Goal: Task Accomplishment & Management: Use online tool/utility

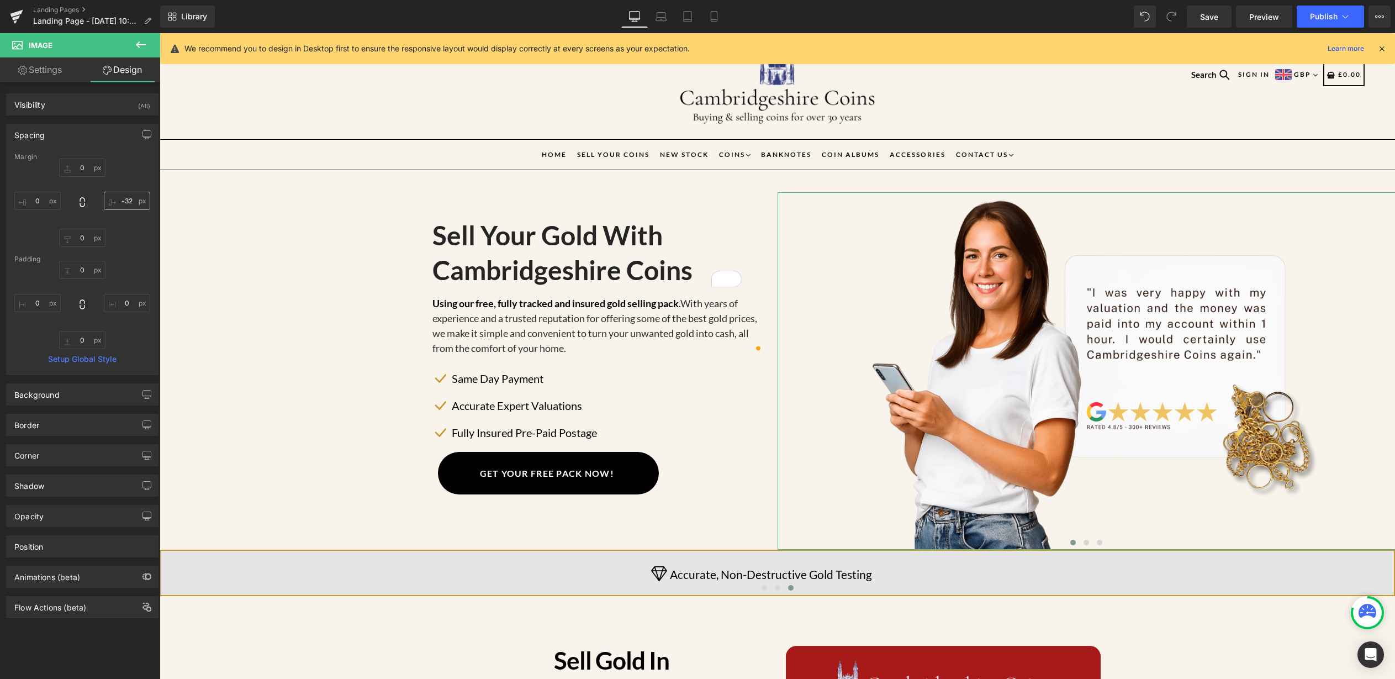
drag, startPoint x: 129, startPoint y: 202, endPoint x: 111, endPoint y: 199, distance: 17.8
click at [111, 199] on input "-32" at bounding box center [127, 201] width 46 height 18
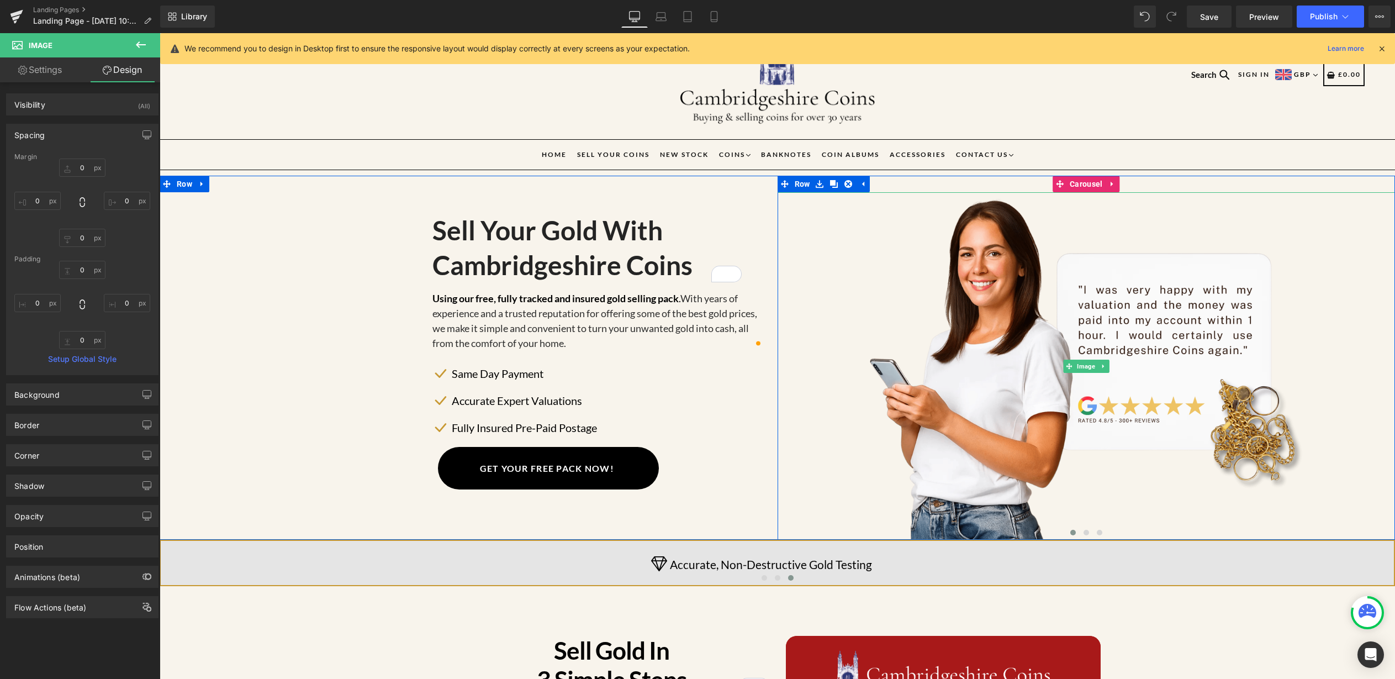
click at [992, 365] on img at bounding box center [1087, 366] width 618 height 348
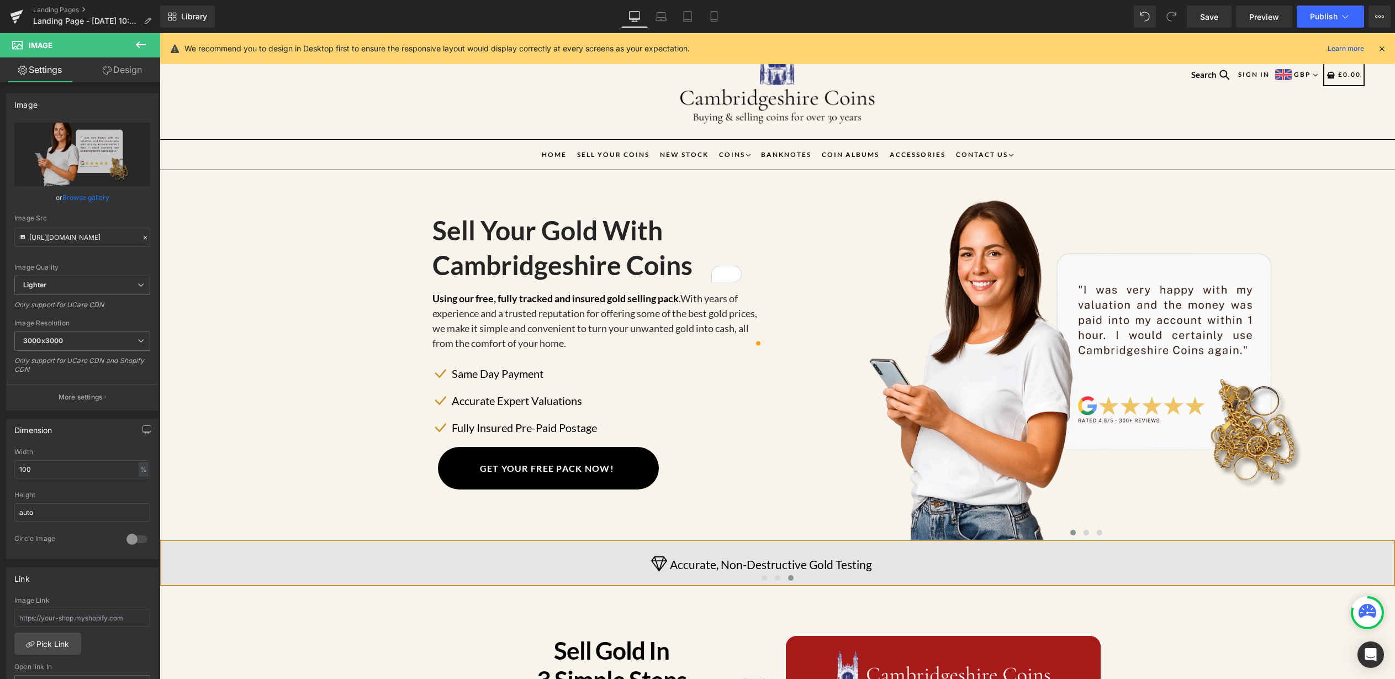
scroll to position [37, 0]
drag, startPoint x: 1210, startPoint y: 17, endPoint x: 434, endPoint y: 260, distance: 813.3
click at [1210, 17] on span "Save" at bounding box center [1209, 17] width 18 height 12
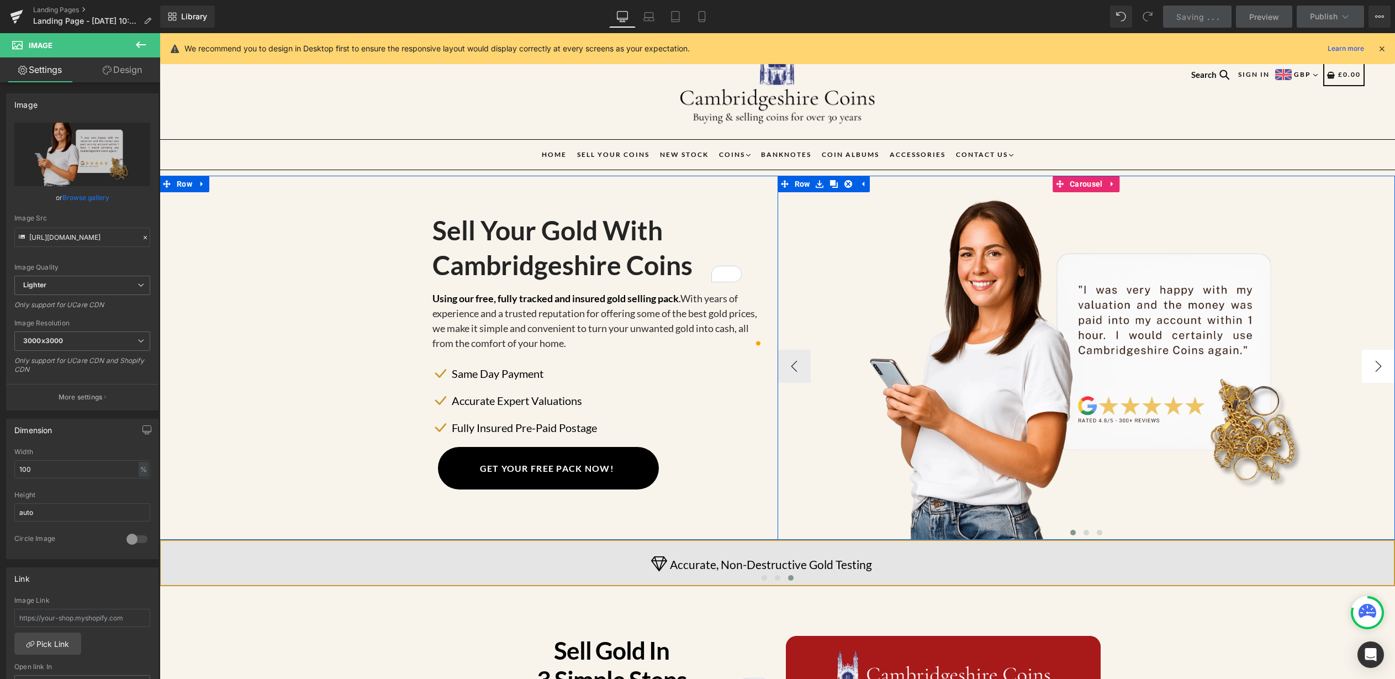
click at [1363, 359] on button "›" at bounding box center [1378, 366] width 33 height 33
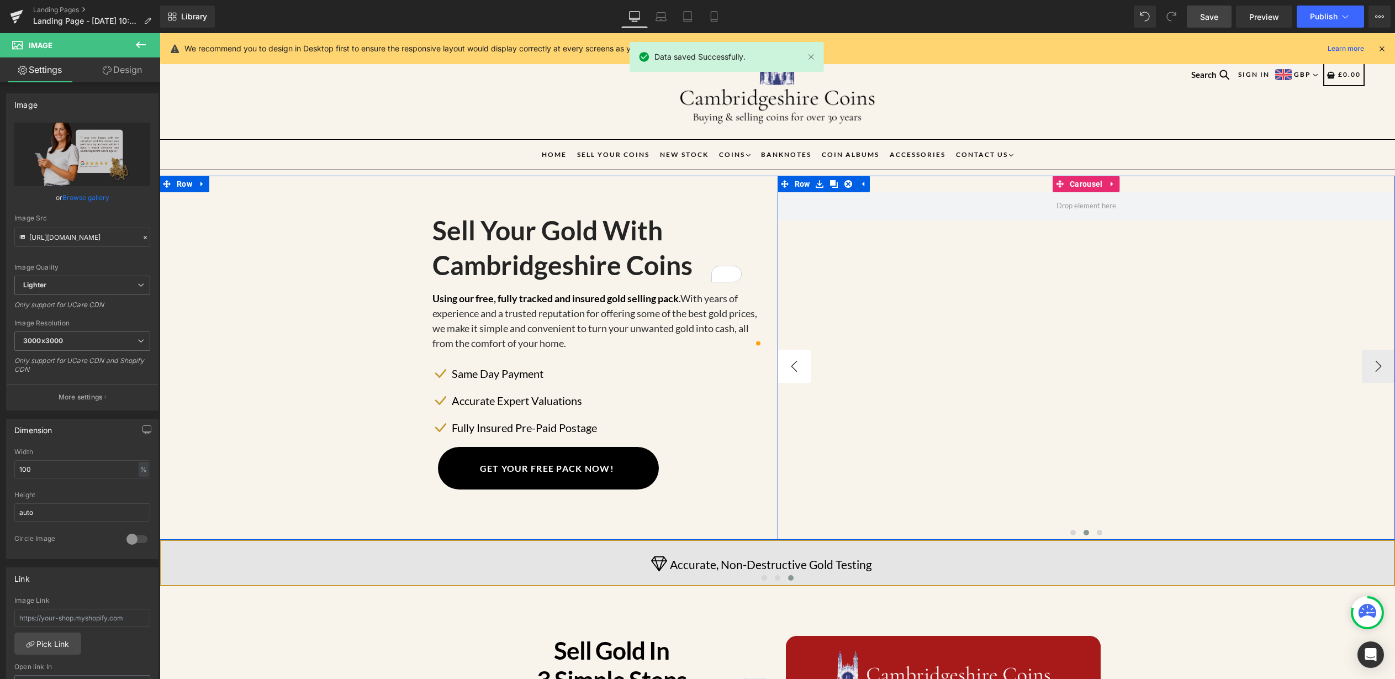
click at [789, 372] on button "‹" at bounding box center [794, 366] width 33 height 33
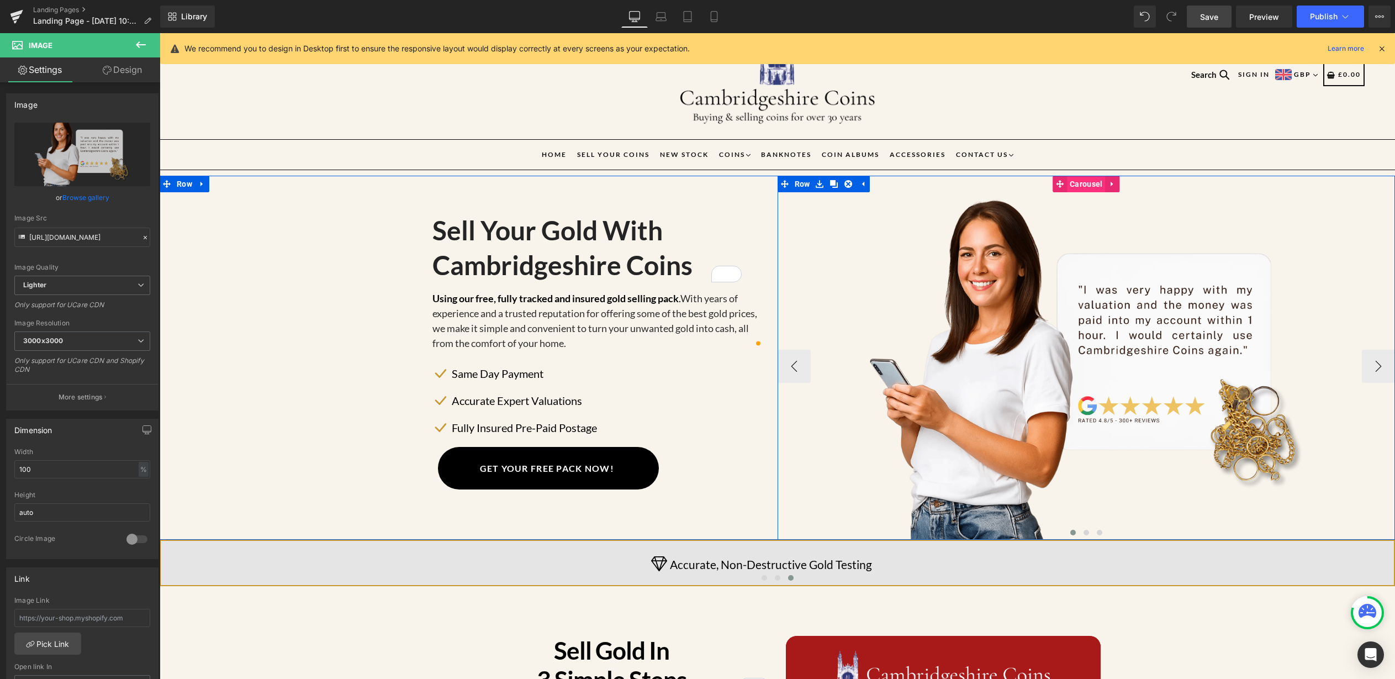
click at [1080, 187] on span "Carousel" at bounding box center [1086, 184] width 38 height 17
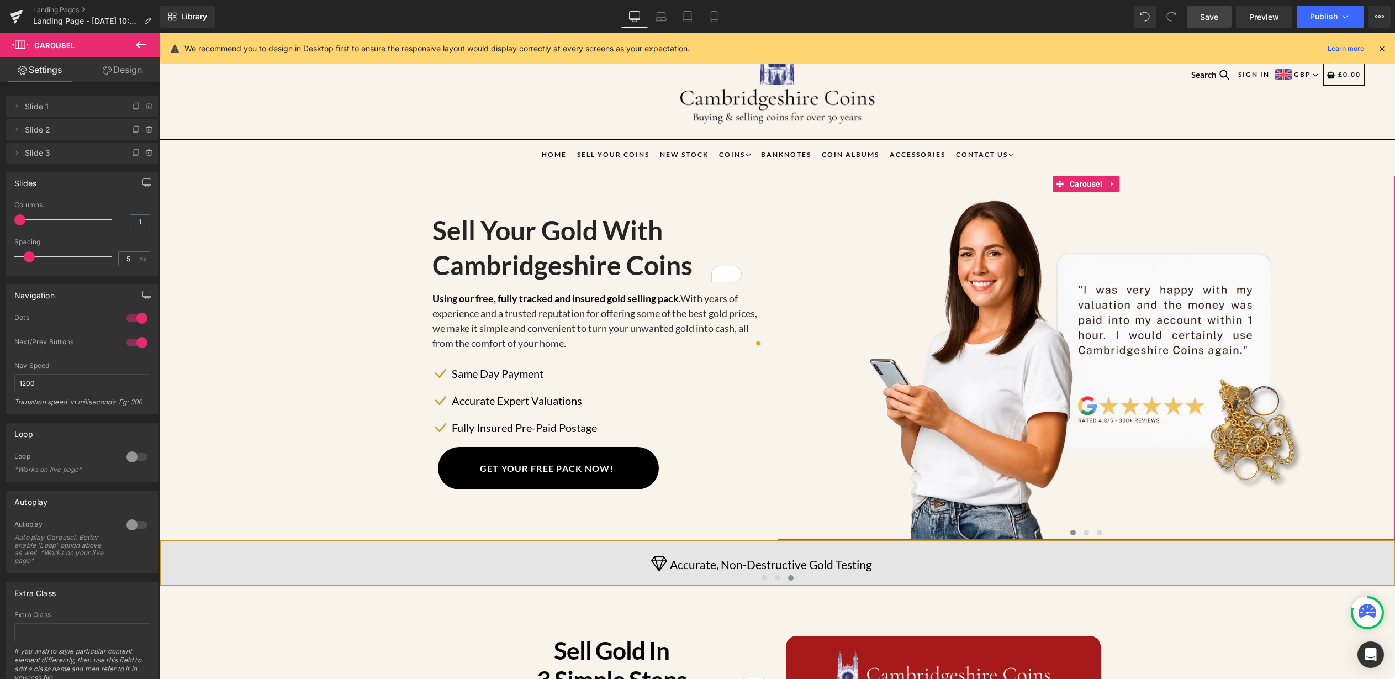
click at [114, 72] on link "Design" at bounding box center [122, 69] width 80 height 25
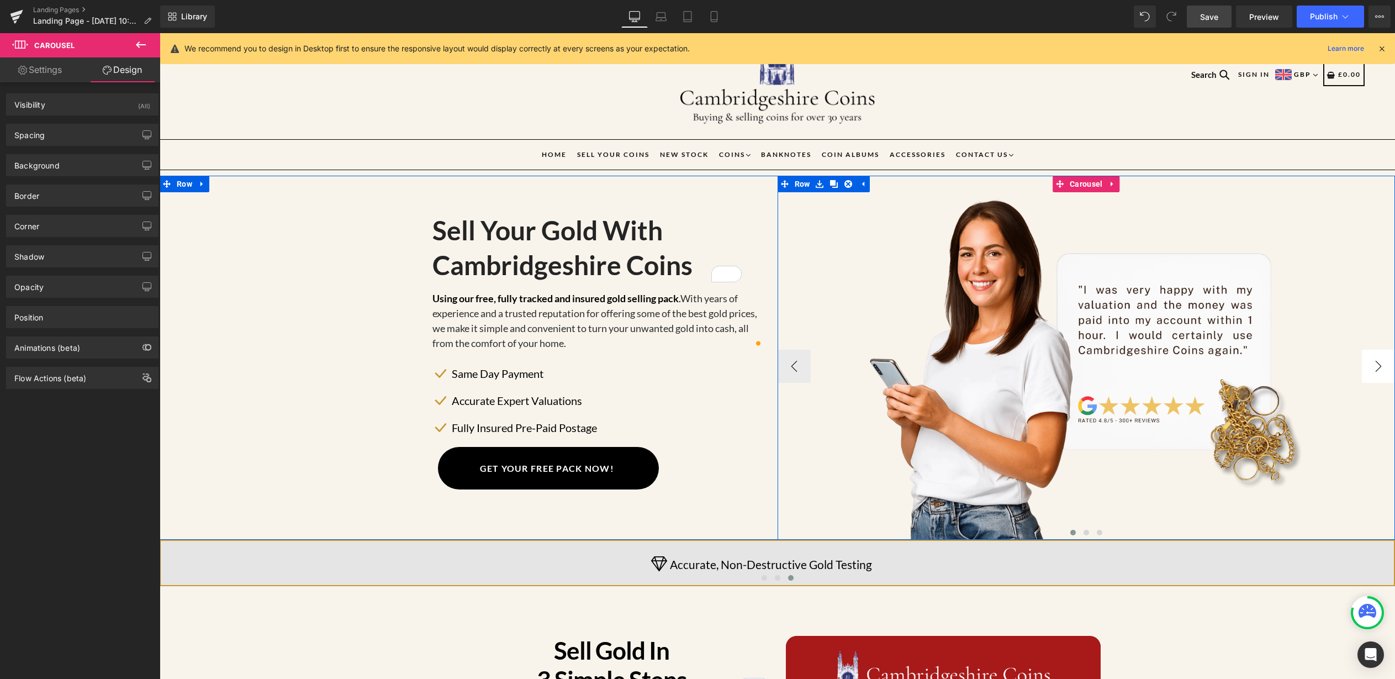
click at [1363, 366] on button "›" at bounding box center [1378, 366] width 33 height 33
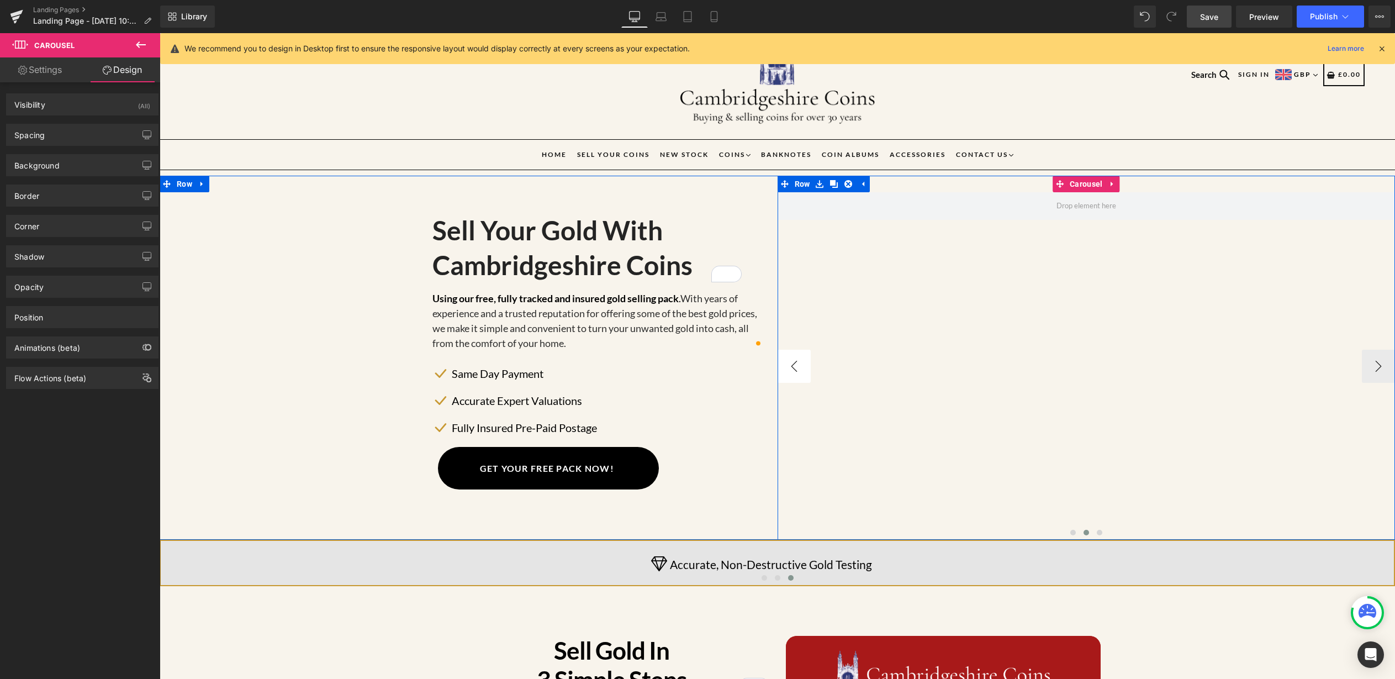
click at [797, 364] on button "‹" at bounding box center [794, 366] width 33 height 33
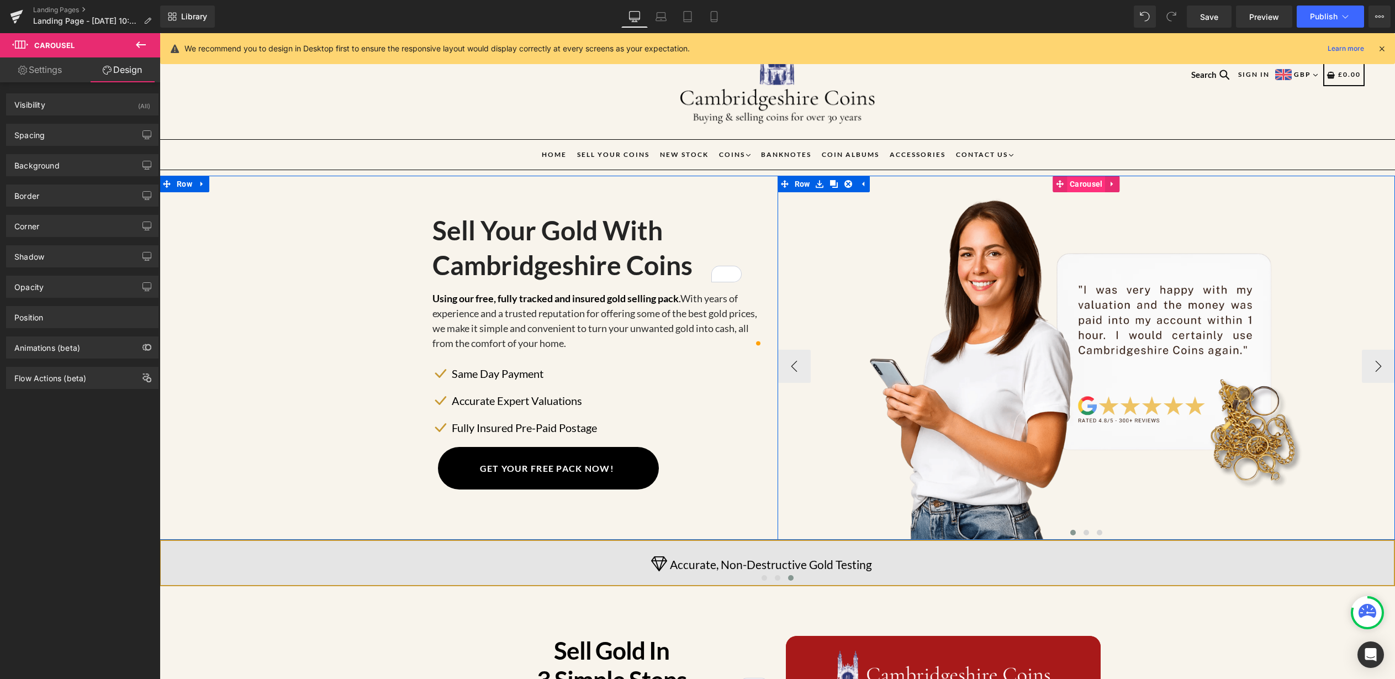
click at [1075, 180] on span "Carousel" at bounding box center [1086, 184] width 38 height 17
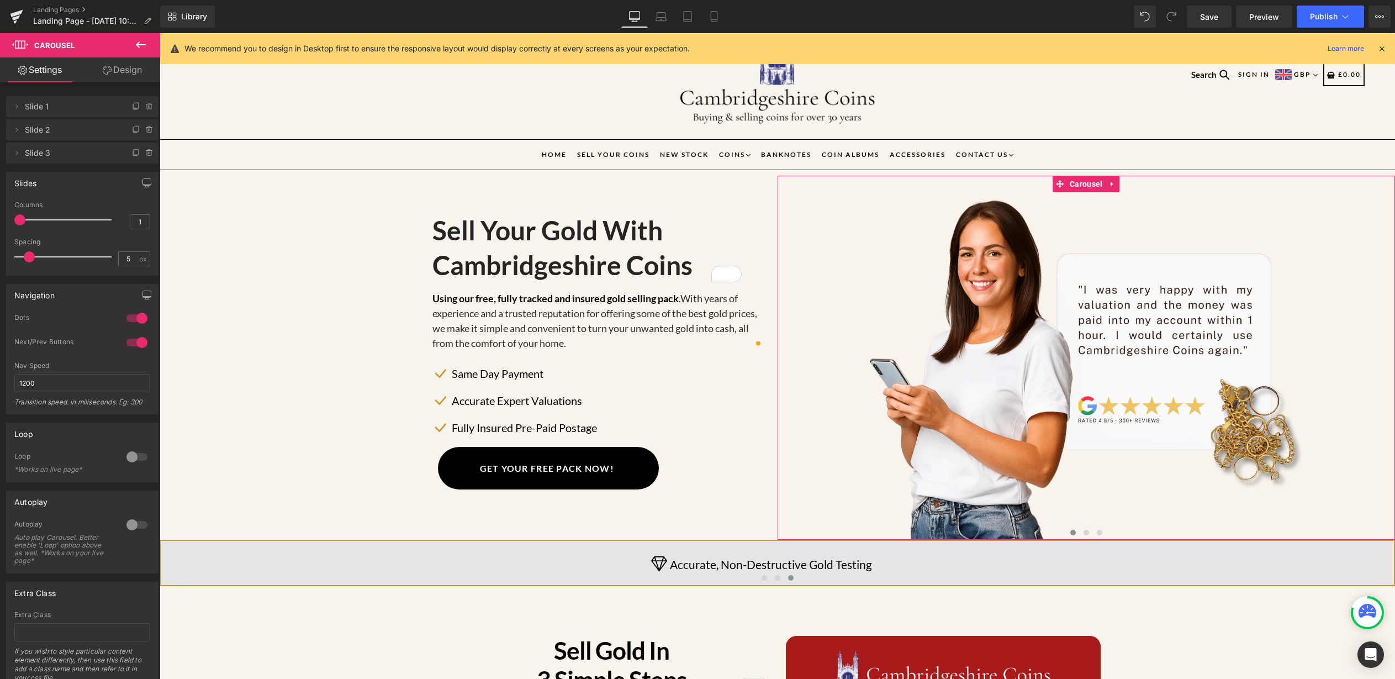
click at [134, 340] on div at bounding box center [137, 343] width 27 height 18
click at [141, 70] on link "Design" at bounding box center [122, 69] width 80 height 25
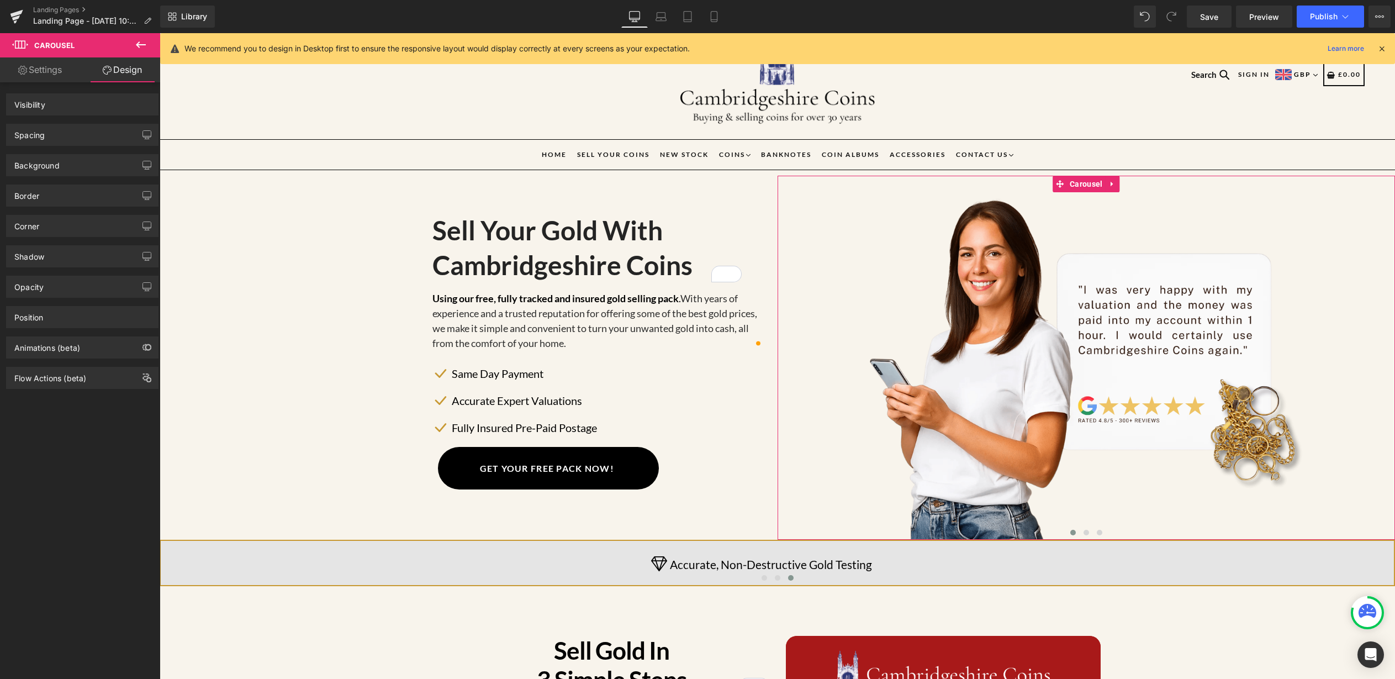
click at [89, 135] on div "Spacing" at bounding box center [82, 134] width 151 height 21
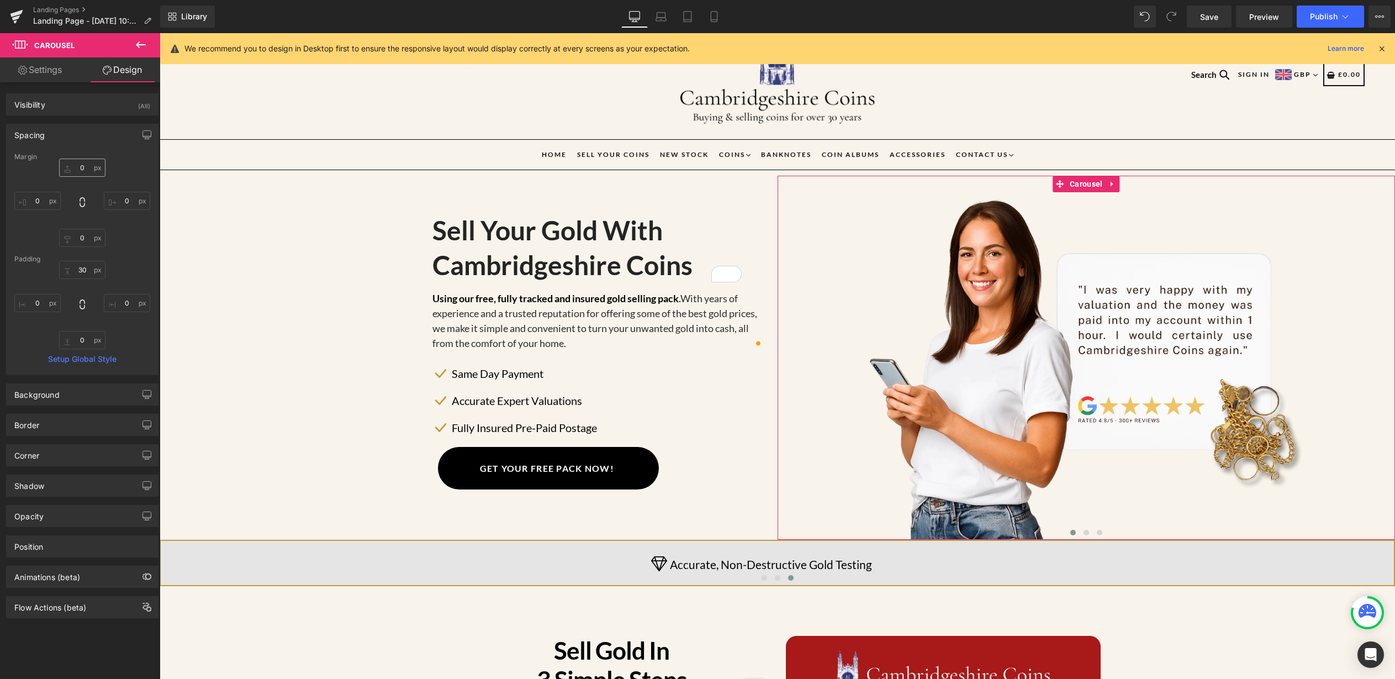
type input "0"
type input "30"
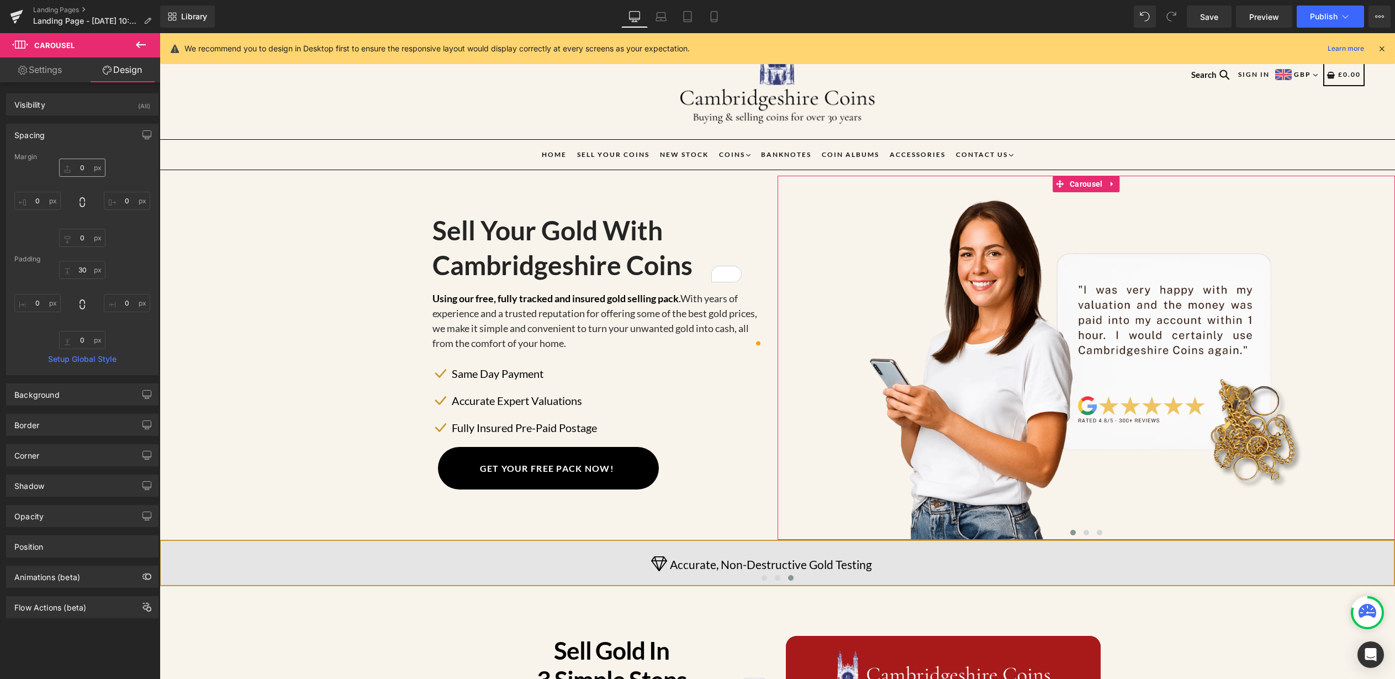
type input "0"
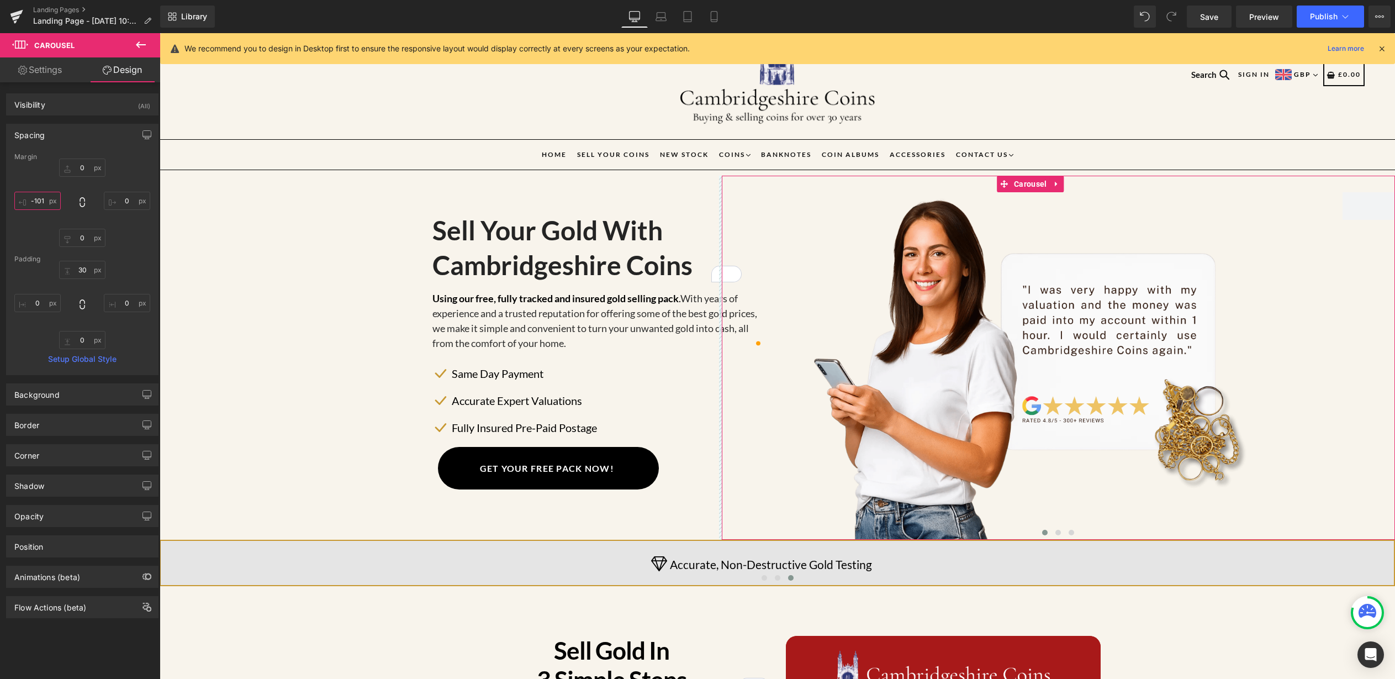
type input "-100"
drag, startPoint x: 30, startPoint y: 199, endPoint x: 39, endPoint y: 254, distance: 55.9
click at [39, 254] on div "Margin 0px 0 0px 0 0px 0 -100px -100 Padding 30px 30 0px 0 0px 0 0px 0 Setup Gl…" at bounding box center [82, 264] width 151 height 222
click at [1208, 15] on span "Save" at bounding box center [1209, 17] width 18 height 12
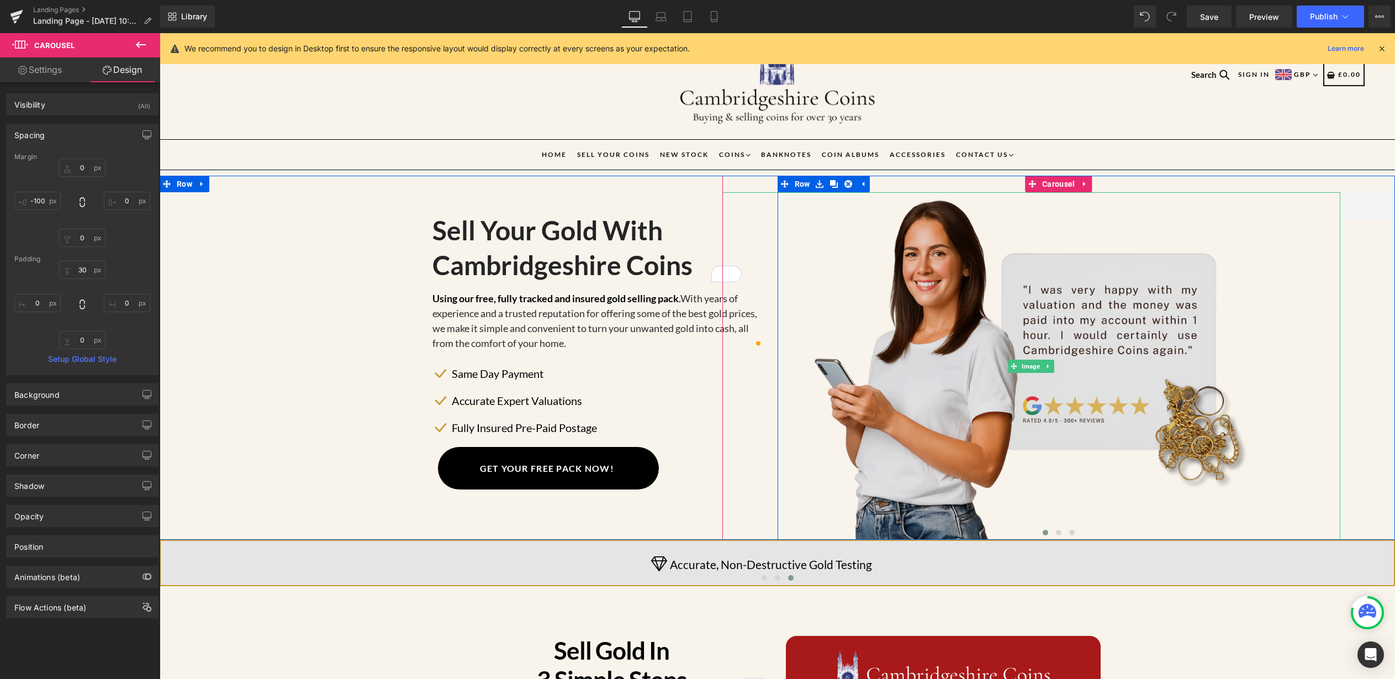
click at [953, 271] on img at bounding box center [1032, 366] width 618 height 348
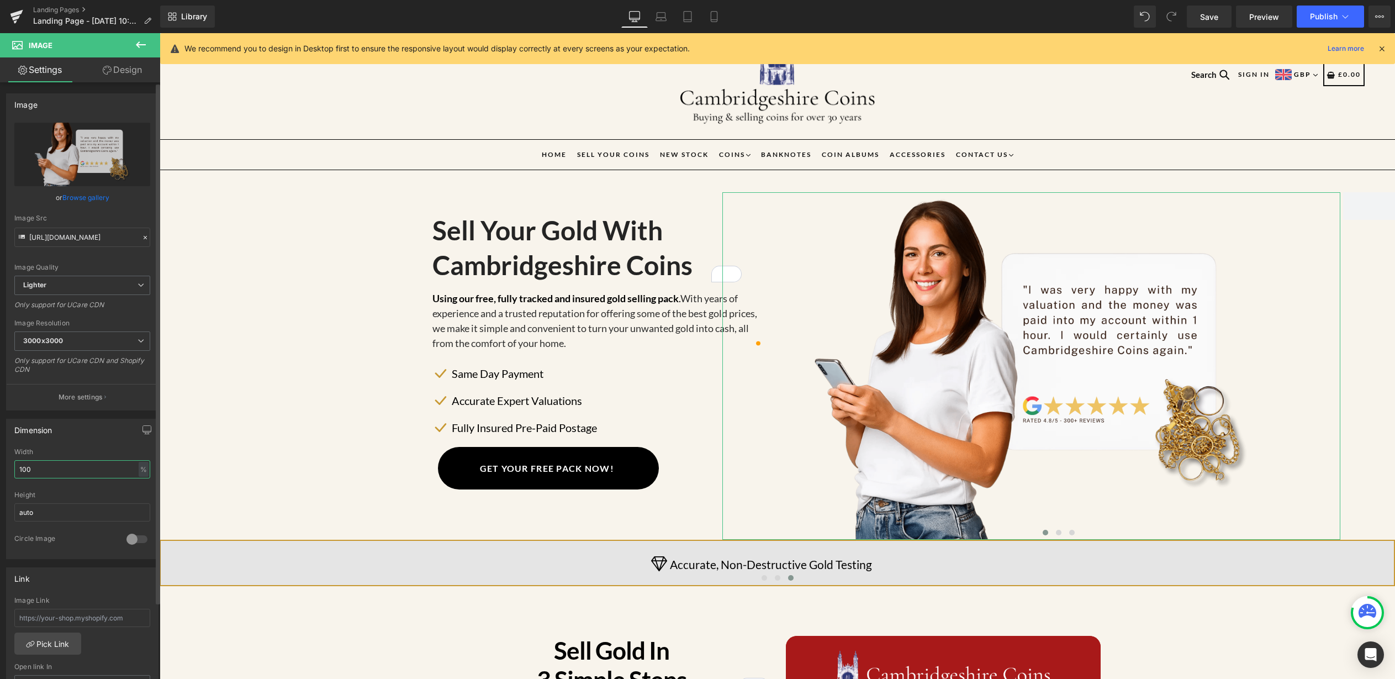
click at [73, 476] on input "100" at bounding box center [82, 469] width 136 height 18
type input "1"
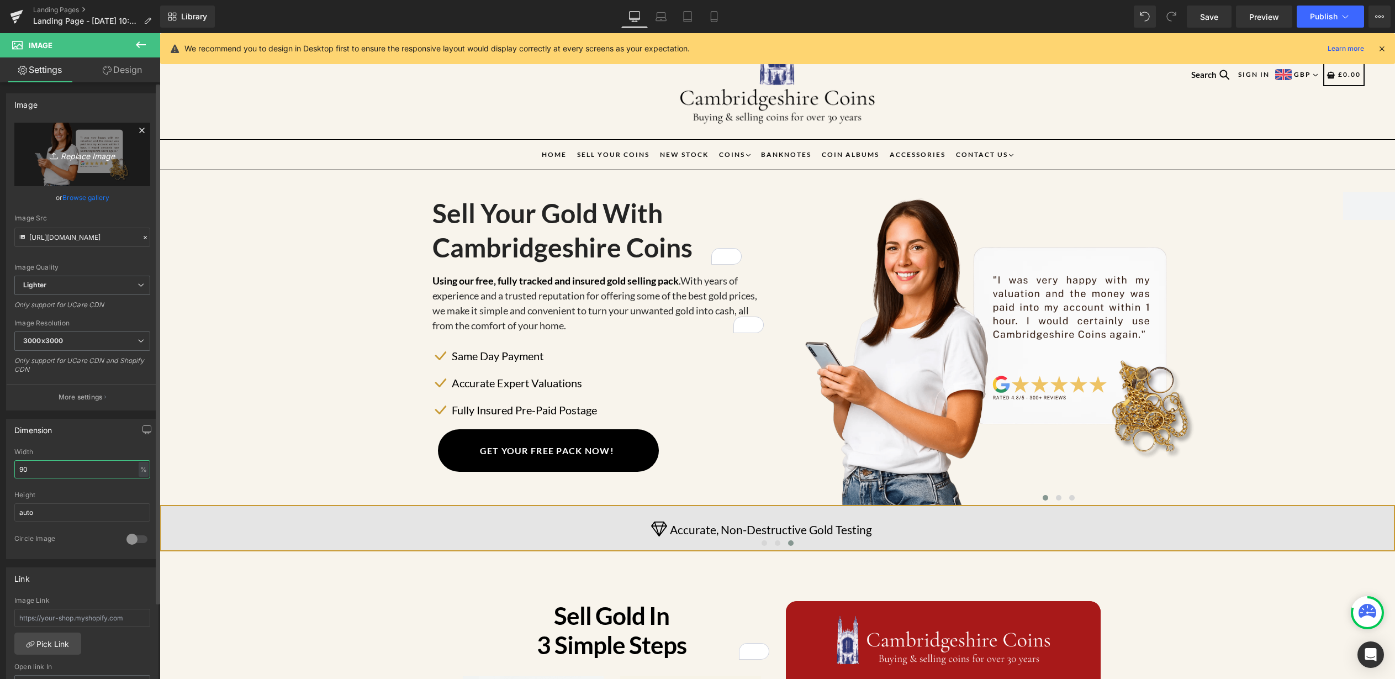
type input "90"
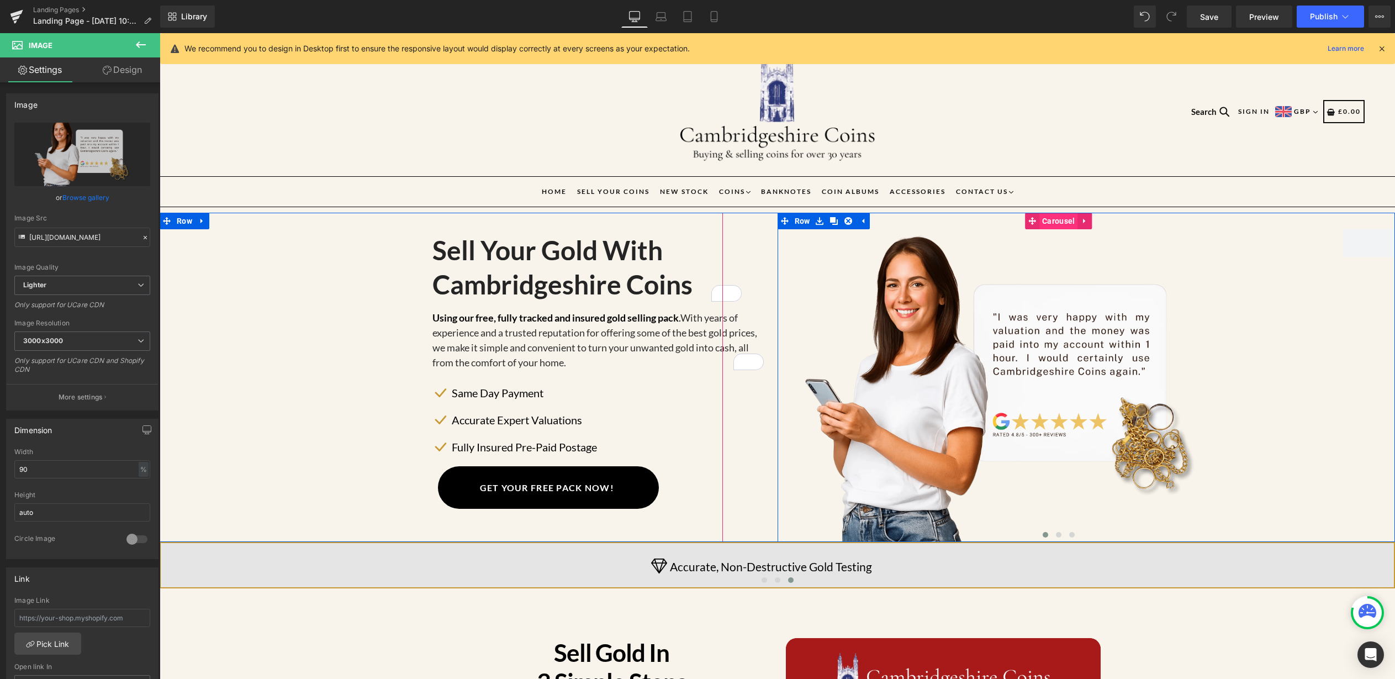
click at [1049, 219] on span "Carousel" at bounding box center [1059, 221] width 38 height 17
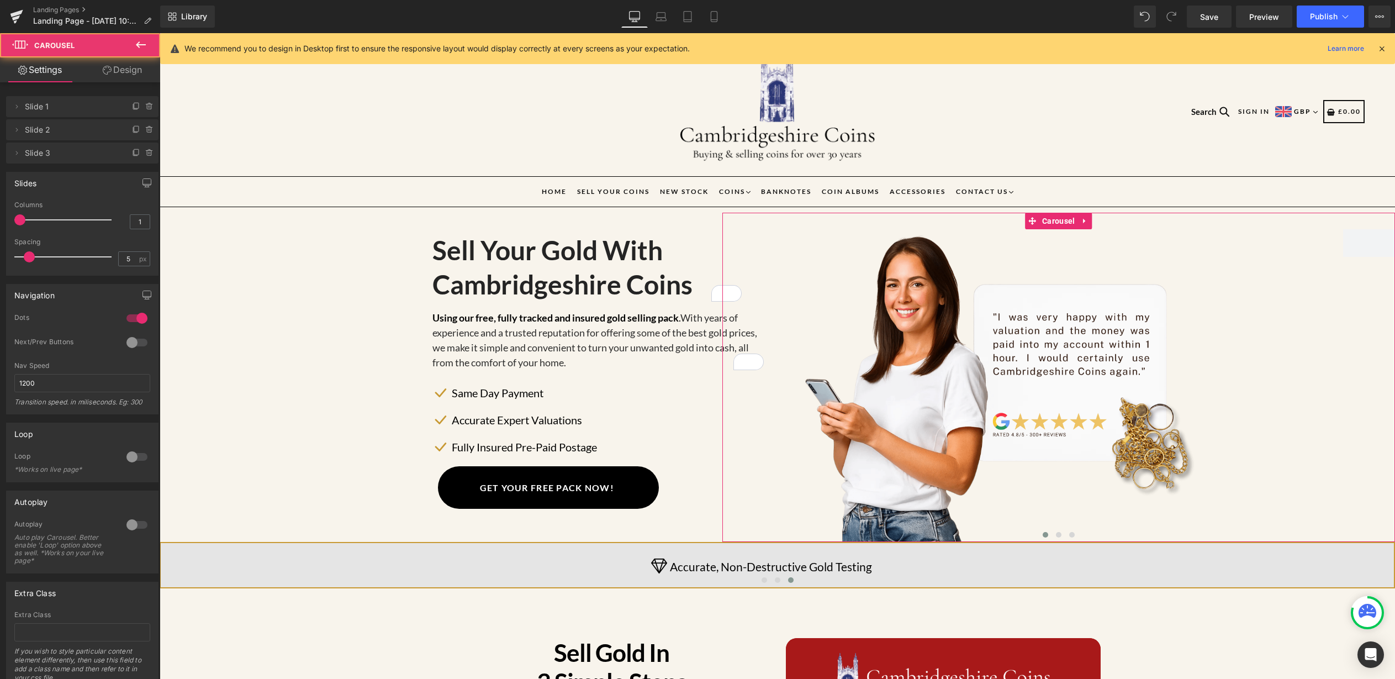
click at [134, 70] on link "Design" at bounding box center [122, 69] width 80 height 25
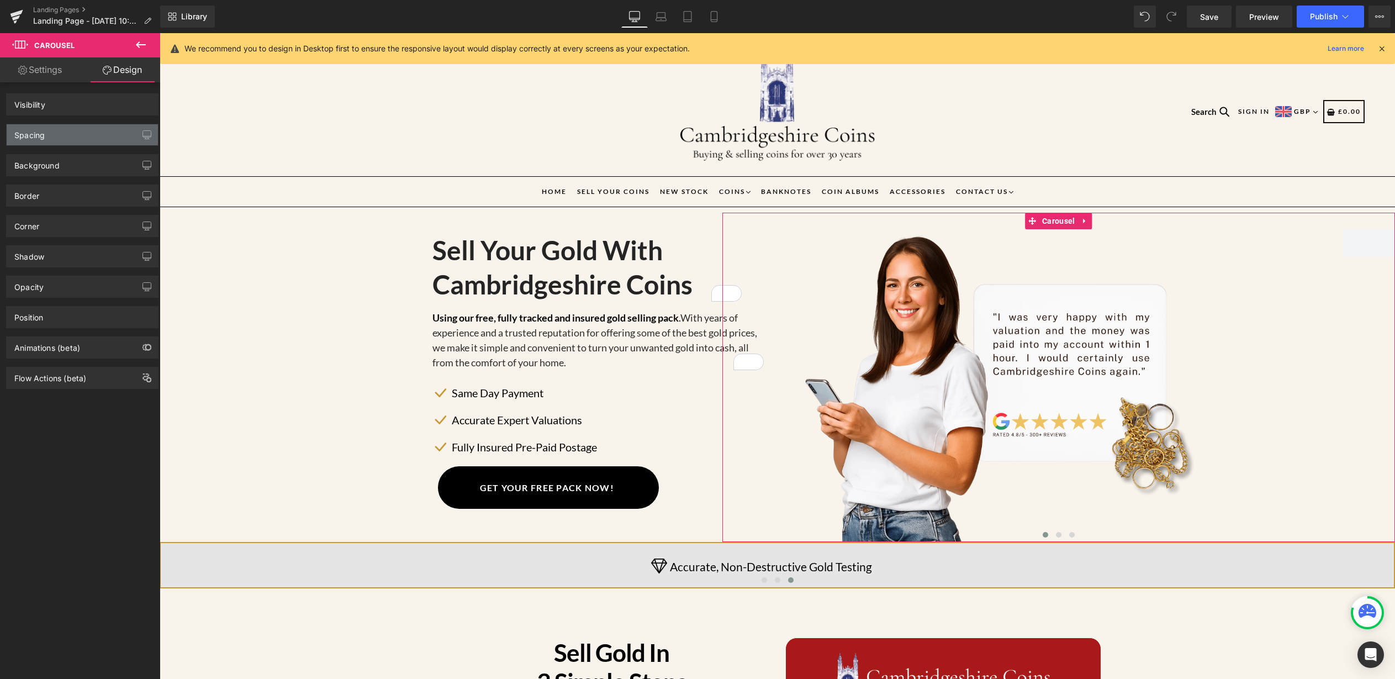
click at [71, 133] on div "Spacing" at bounding box center [82, 134] width 151 height 21
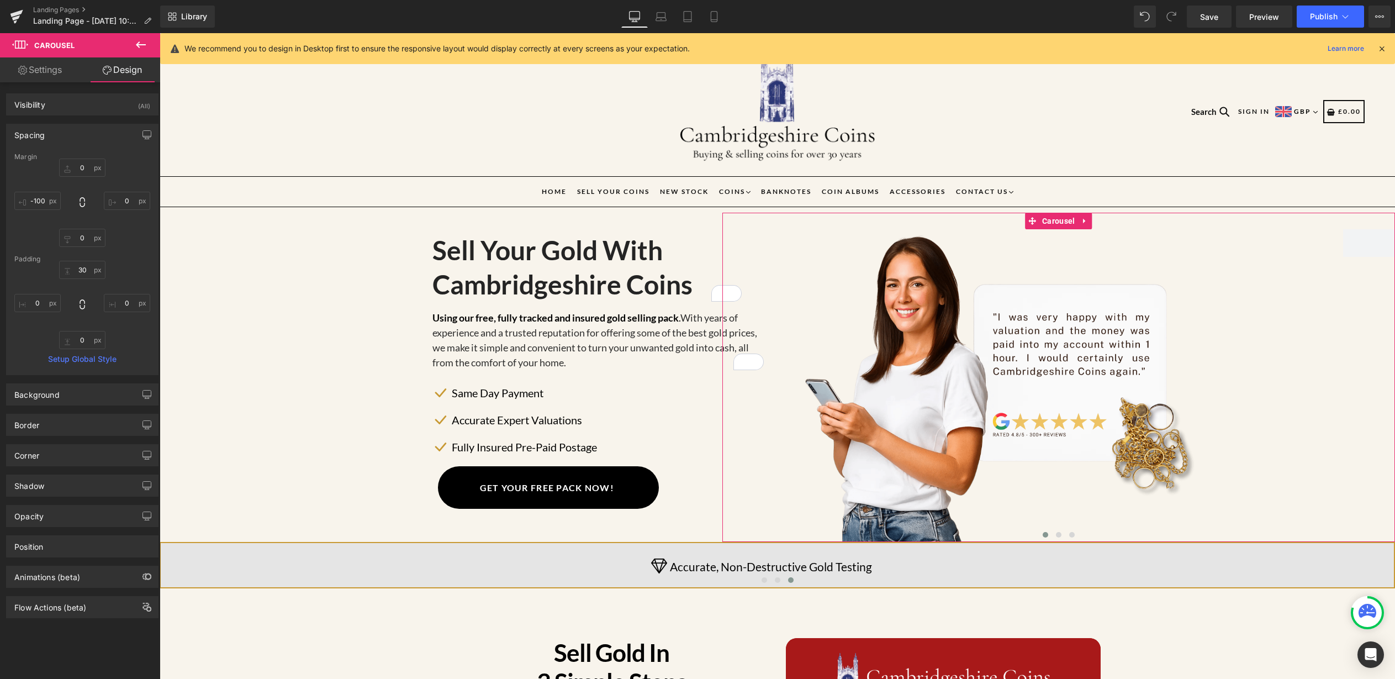
type input "0"
type input "-100"
type input "30"
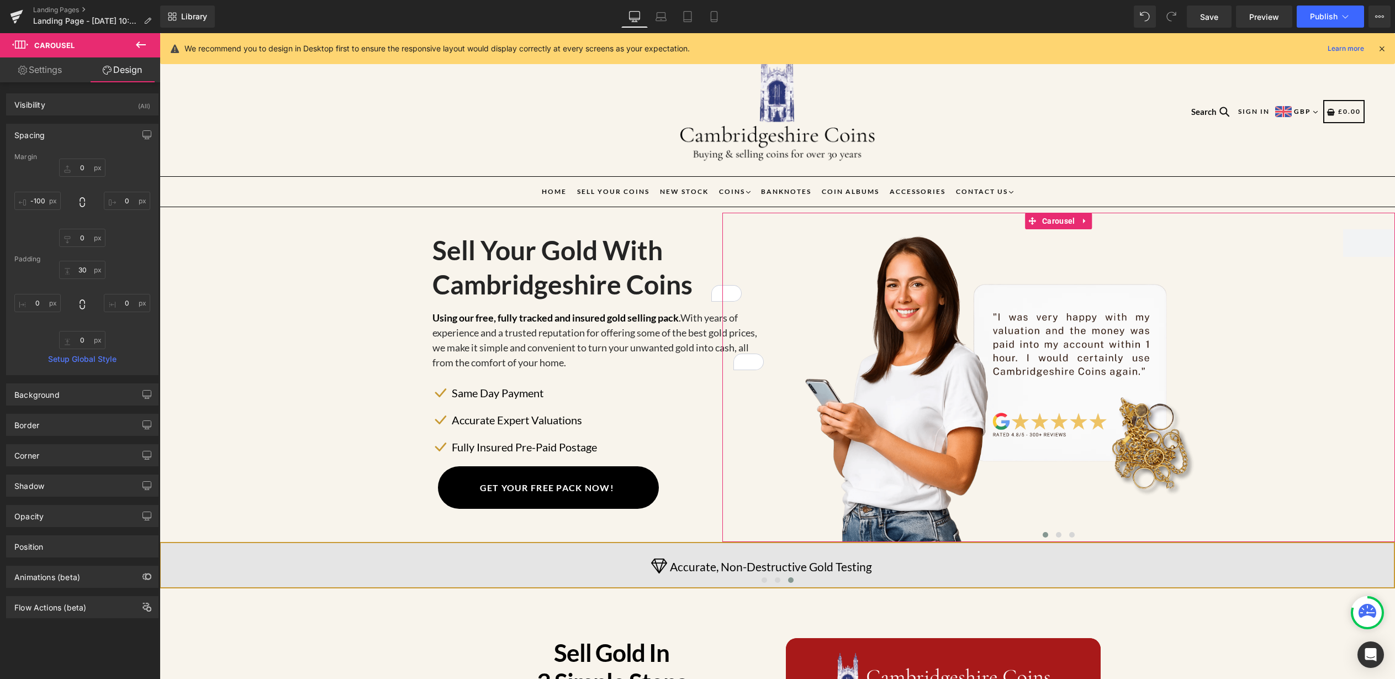
type input "0"
click at [39, 201] on input "-100" at bounding box center [37, 201] width 46 height 18
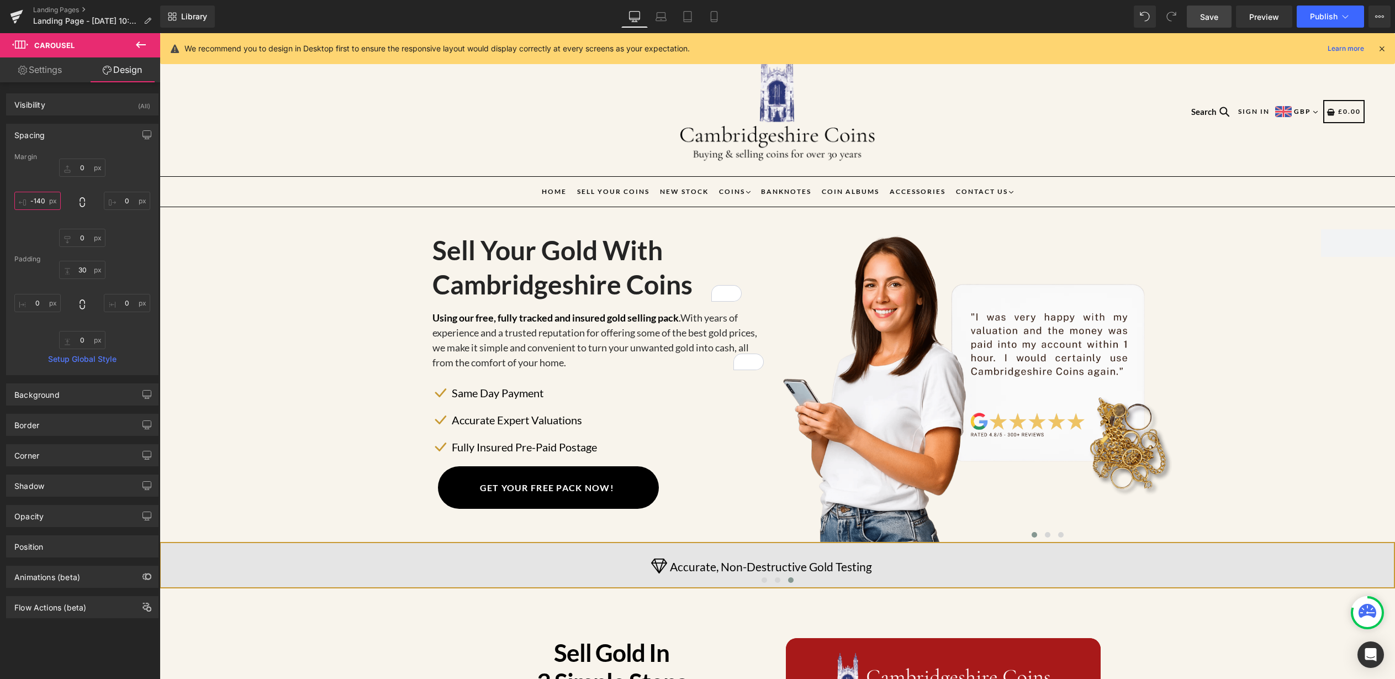
type input "-140"
click at [1219, 18] on span "Save" at bounding box center [1209, 17] width 18 height 12
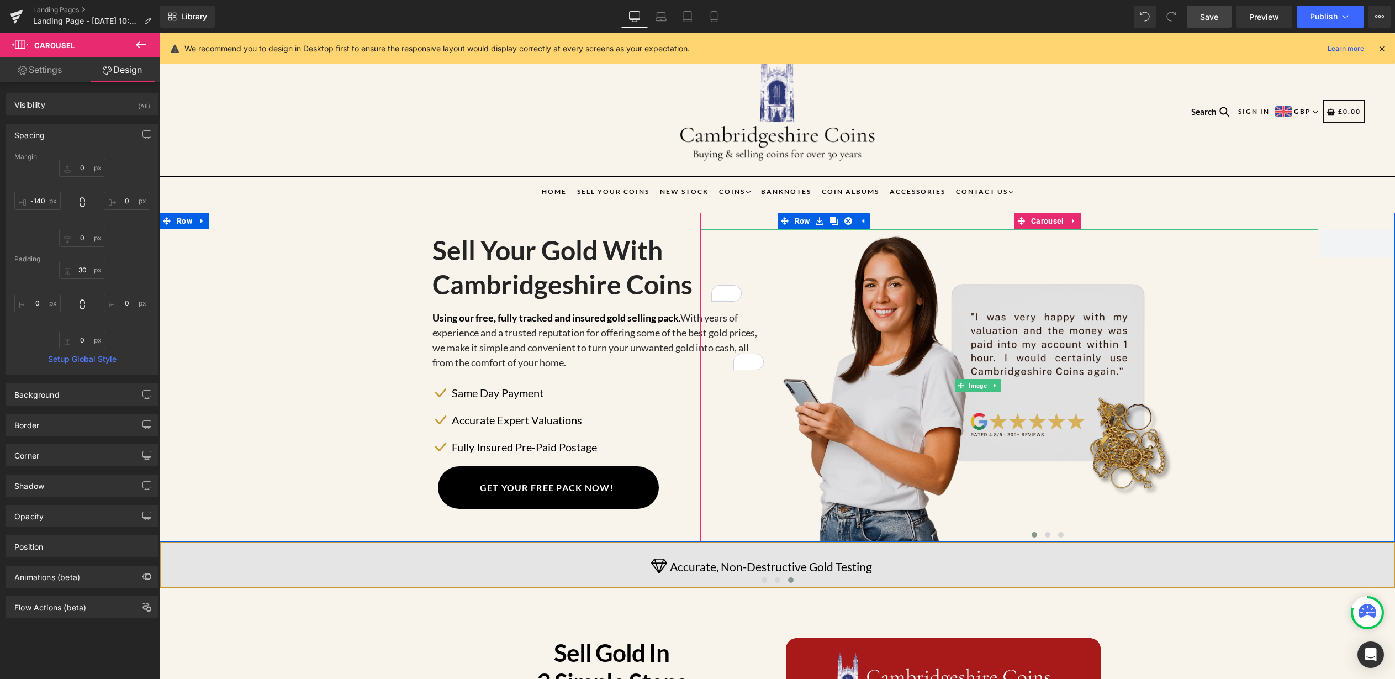
click at [897, 322] on img at bounding box center [978, 385] width 556 height 313
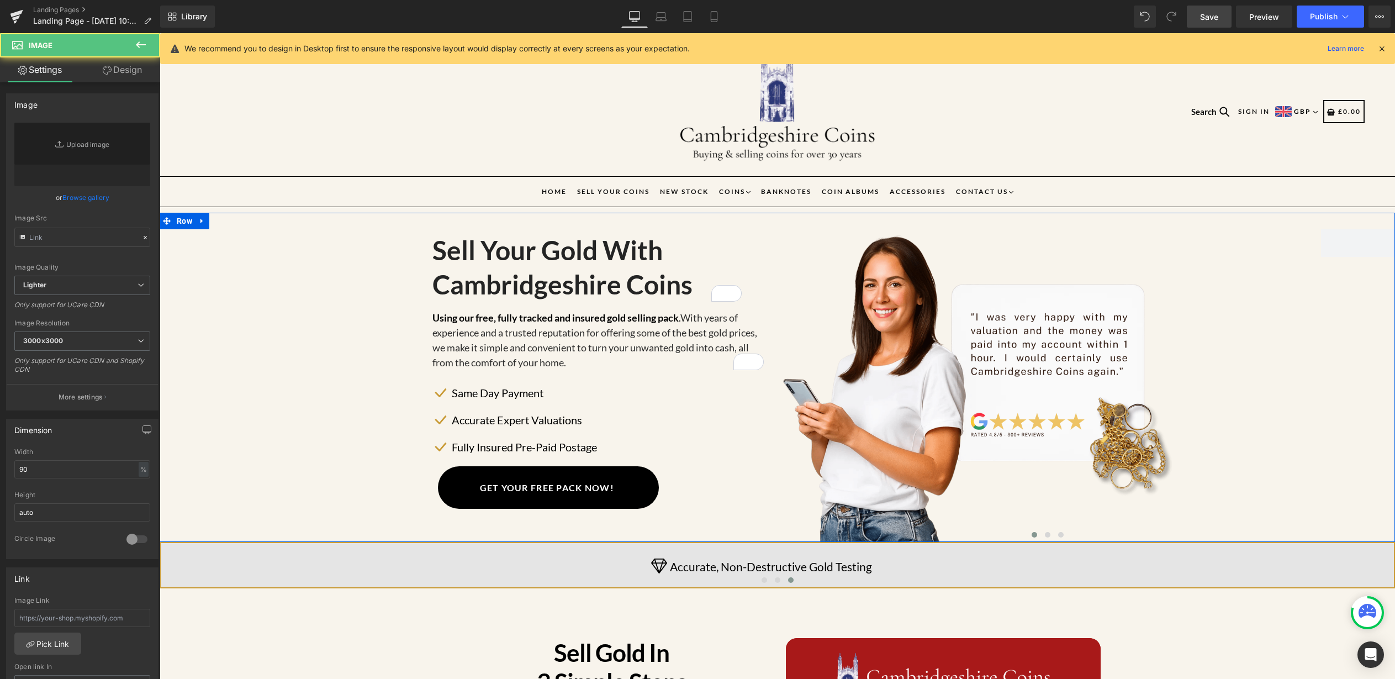
type input "[URL][DOMAIN_NAME]"
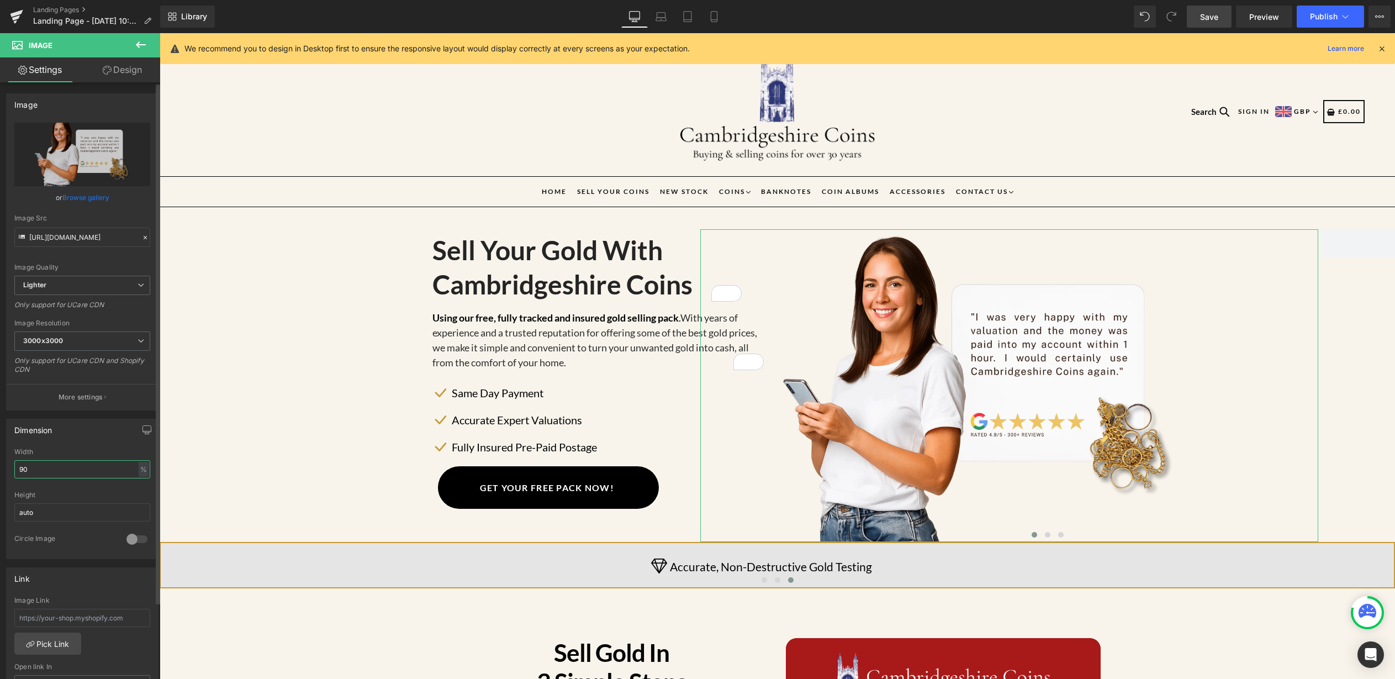
click at [44, 469] on input "90" at bounding box center [82, 469] width 136 height 18
type input "9"
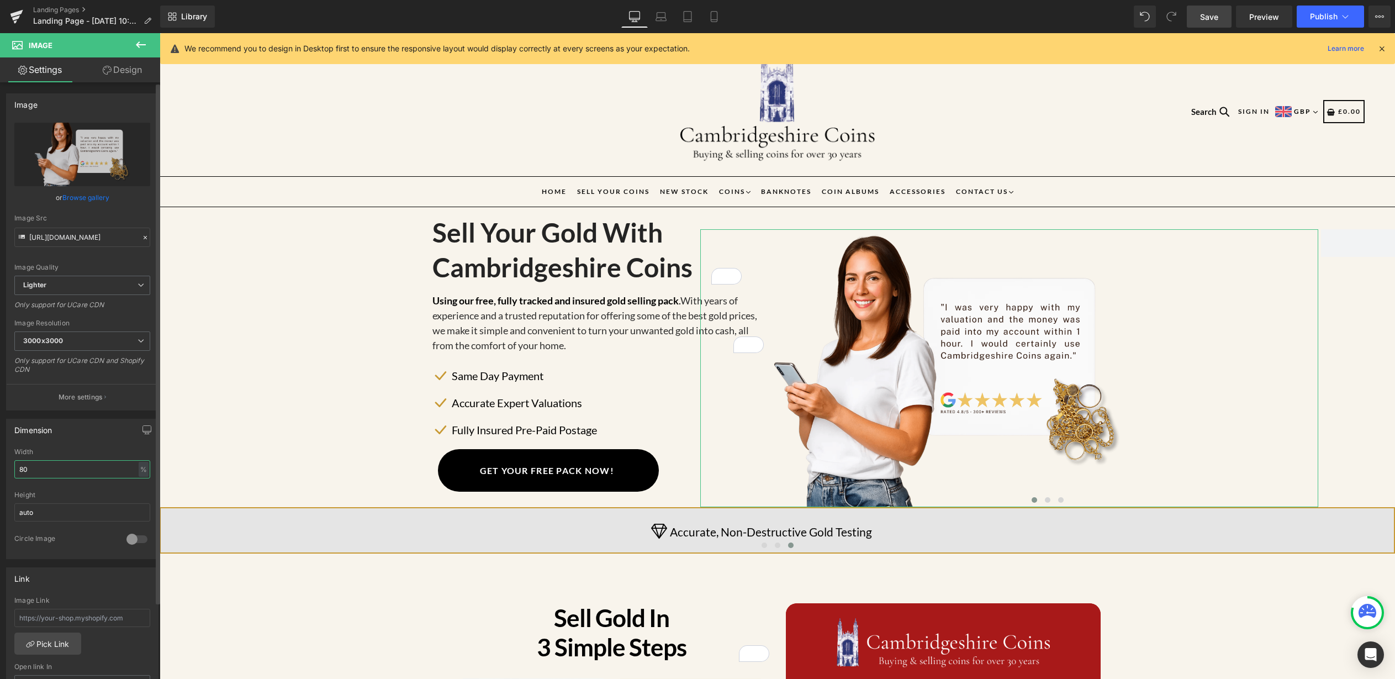
type input "8"
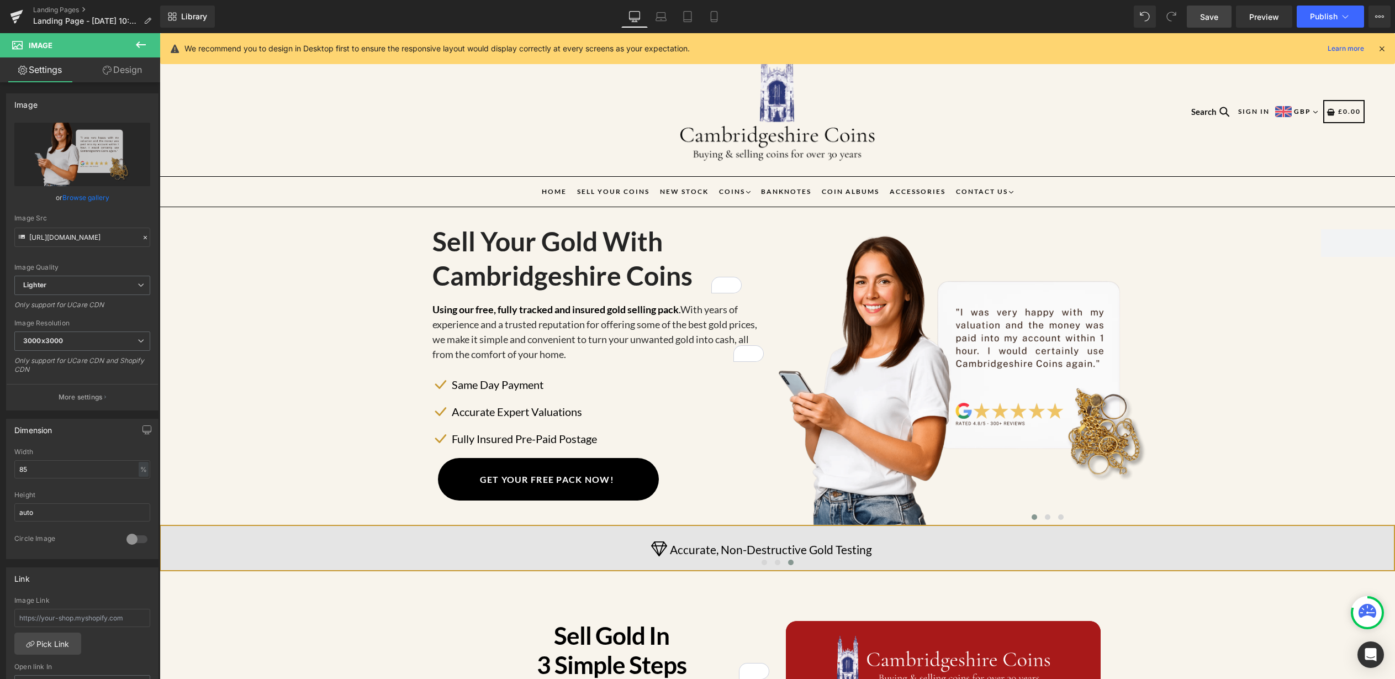
type input "85"
click at [1213, 19] on span "Save" at bounding box center [1209, 17] width 18 height 12
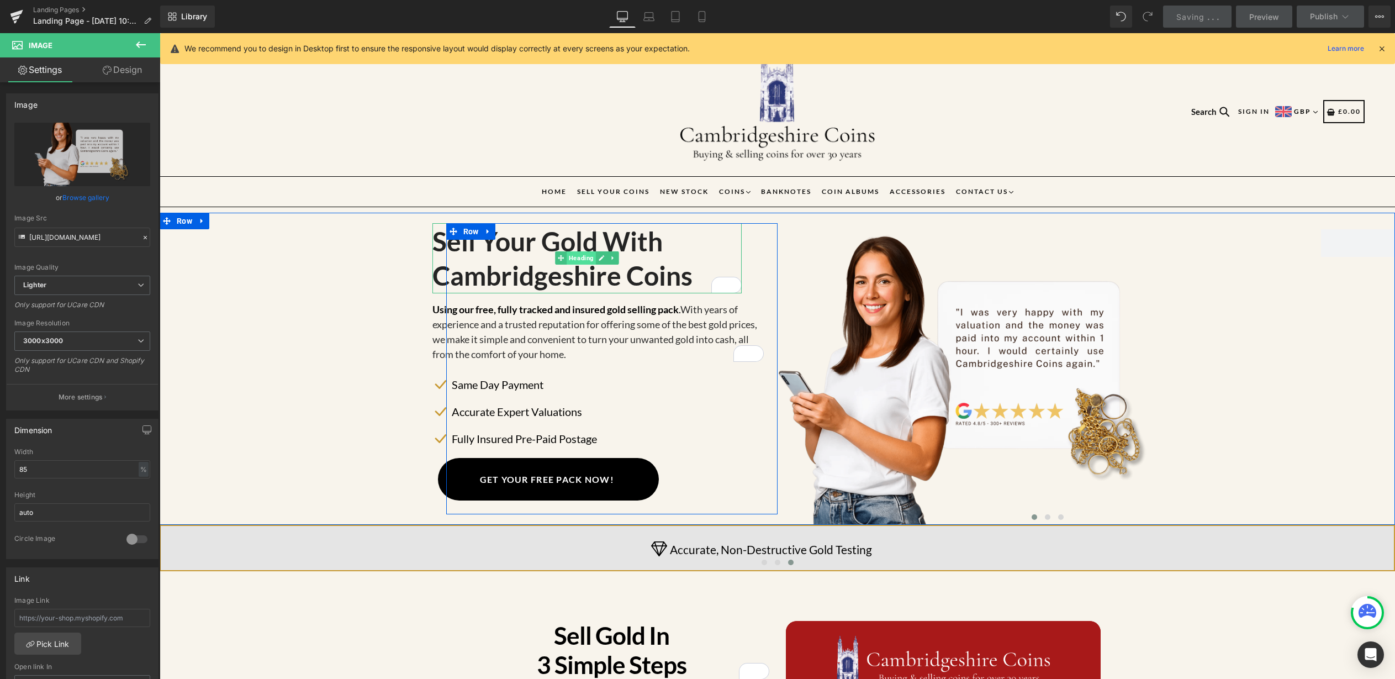
click at [582, 257] on span "Heading" at bounding box center [581, 257] width 29 height 13
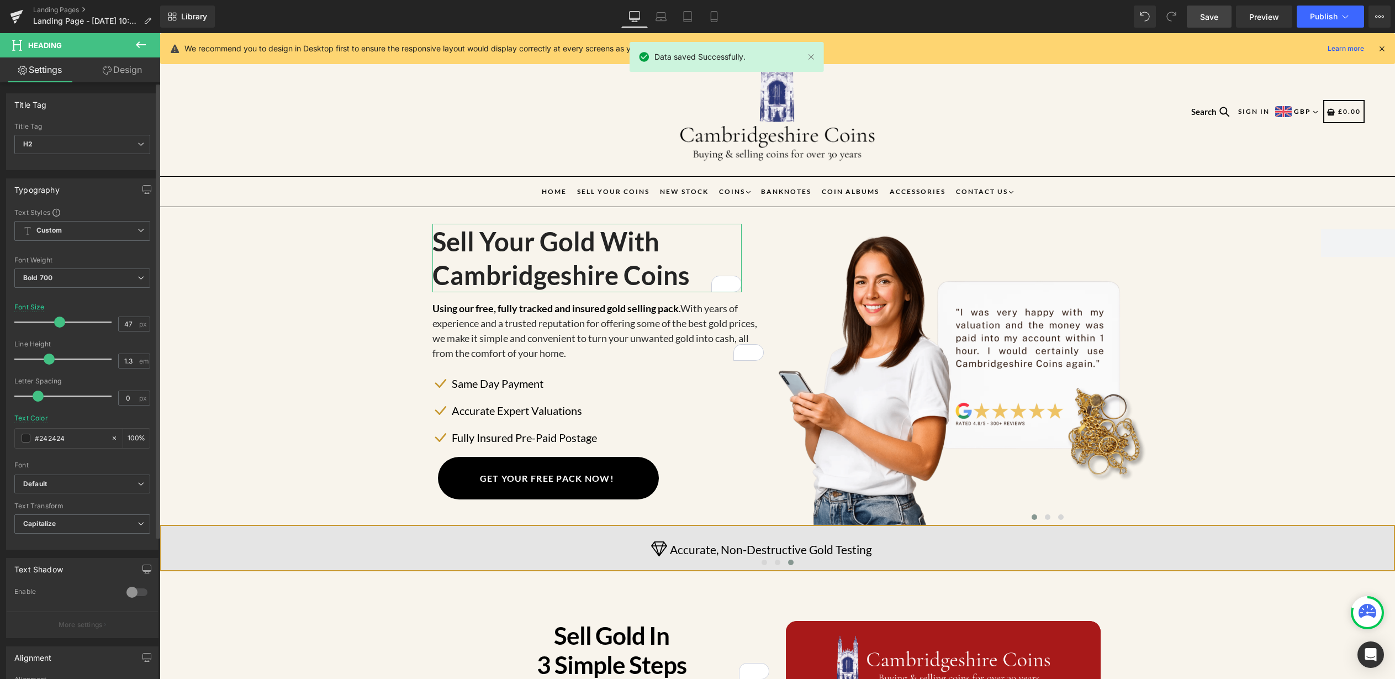
type input "46"
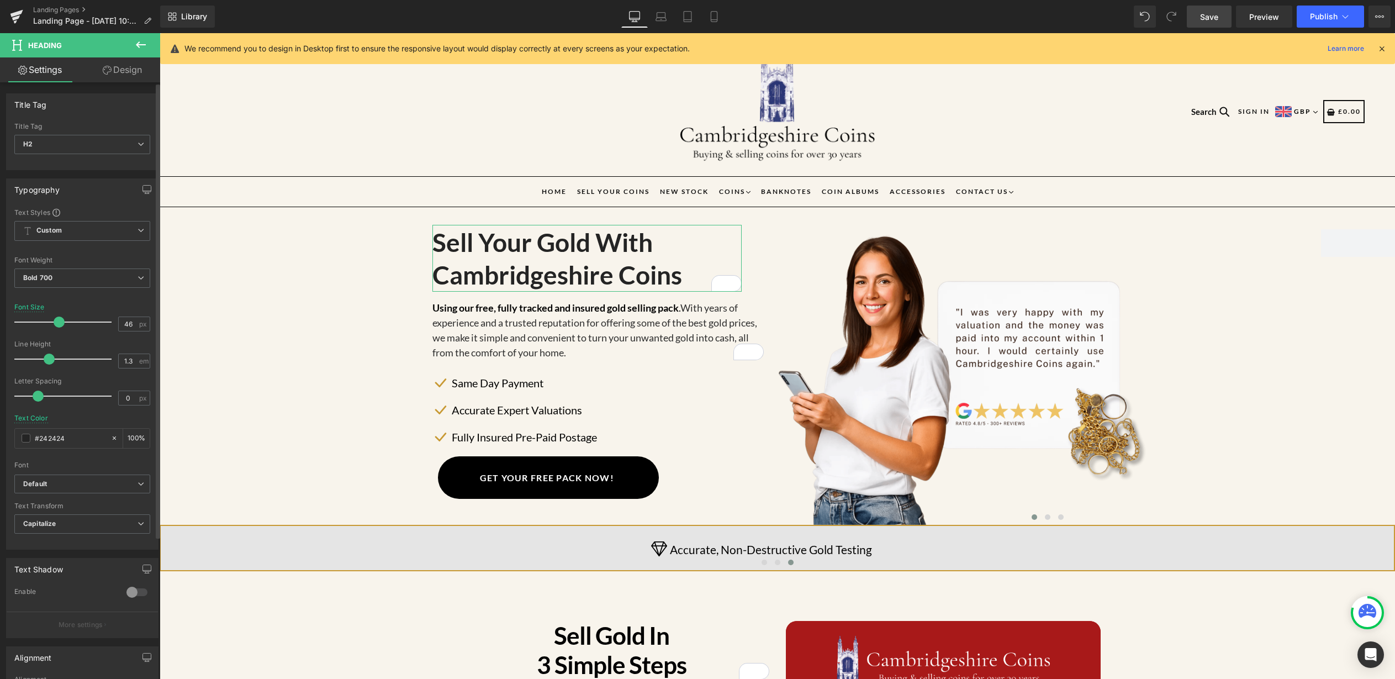
click at [56, 322] on span at bounding box center [59, 322] width 11 height 11
click at [1208, 19] on span "Save" at bounding box center [1209, 17] width 18 height 12
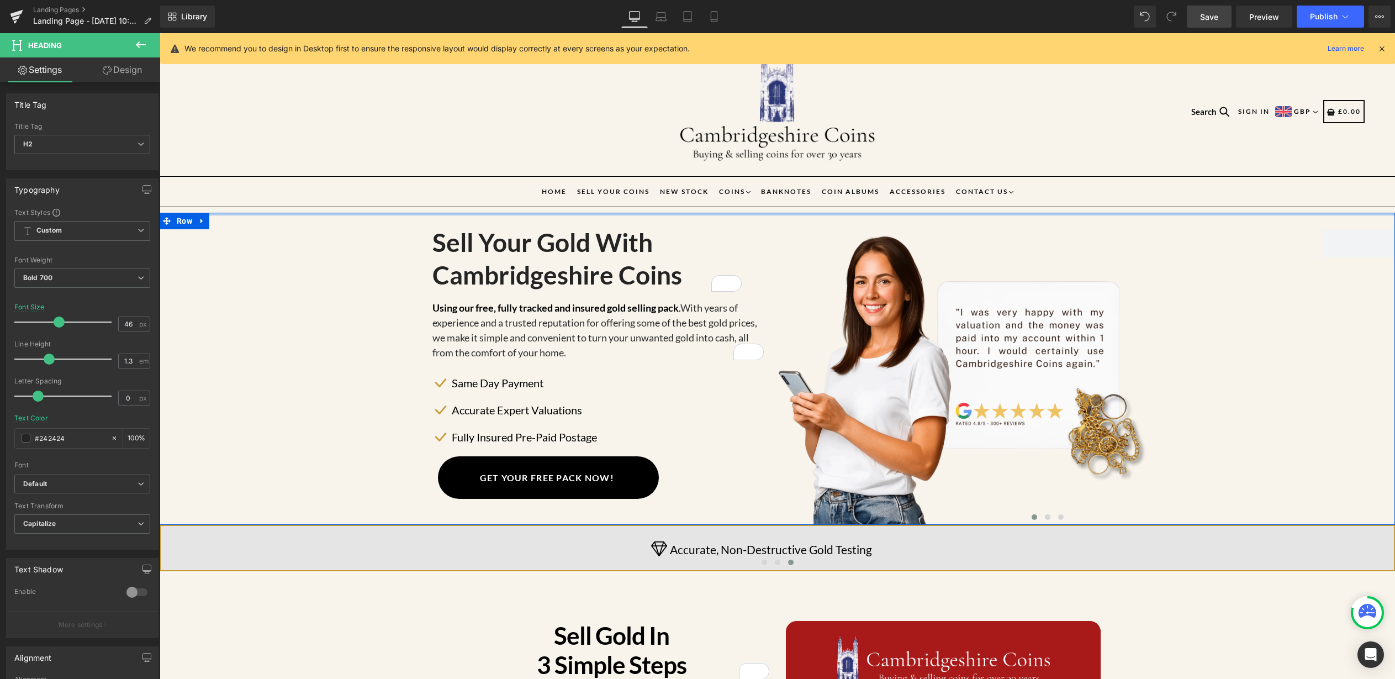
click at [706, 213] on div at bounding box center [778, 214] width 1236 height 3
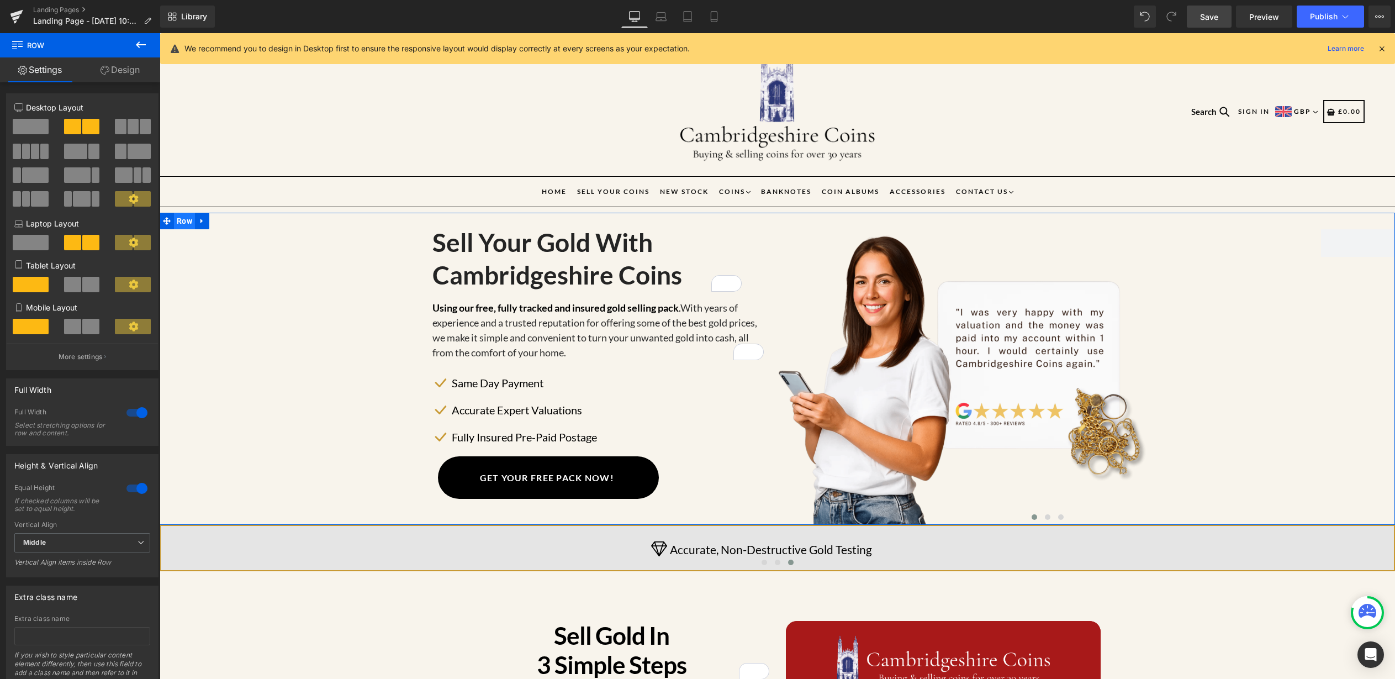
click at [174, 224] on span "Row" at bounding box center [184, 221] width 21 height 17
click at [114, 75] on link "Design" at bounding box center [120, 69] width 80 height 25
click at [0, 0] on div "Spacing" at bounding box center [0, 0] width 0 height 0
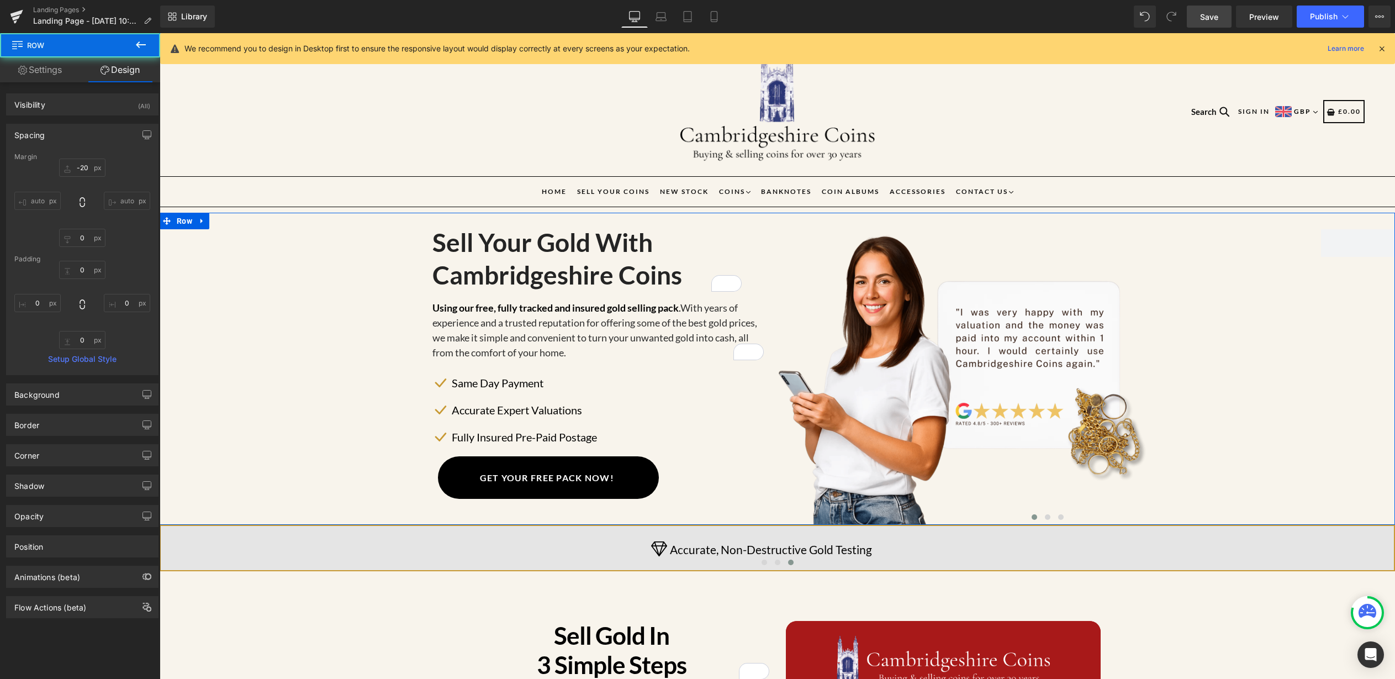
type input "-20"
type input "0"
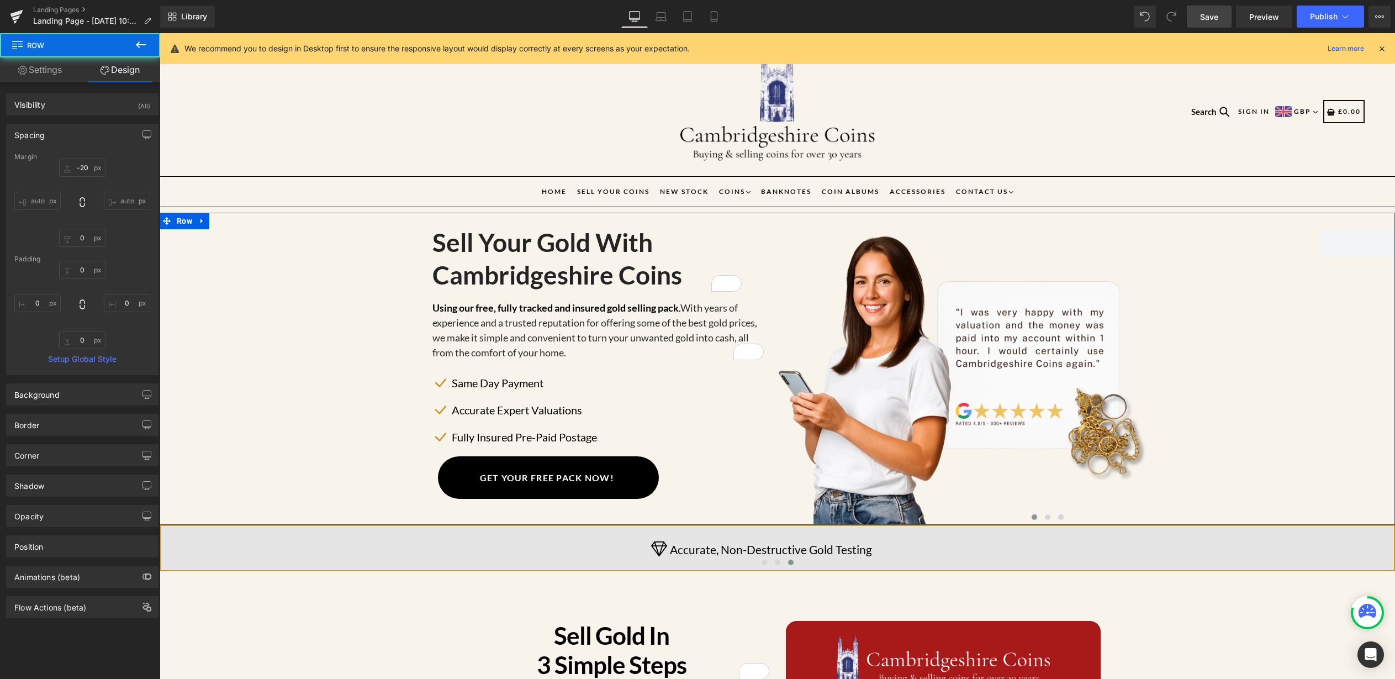
type input "0"
click at [88, 164] on input "-20" at bounding box center [82, 168] width 46 height 18
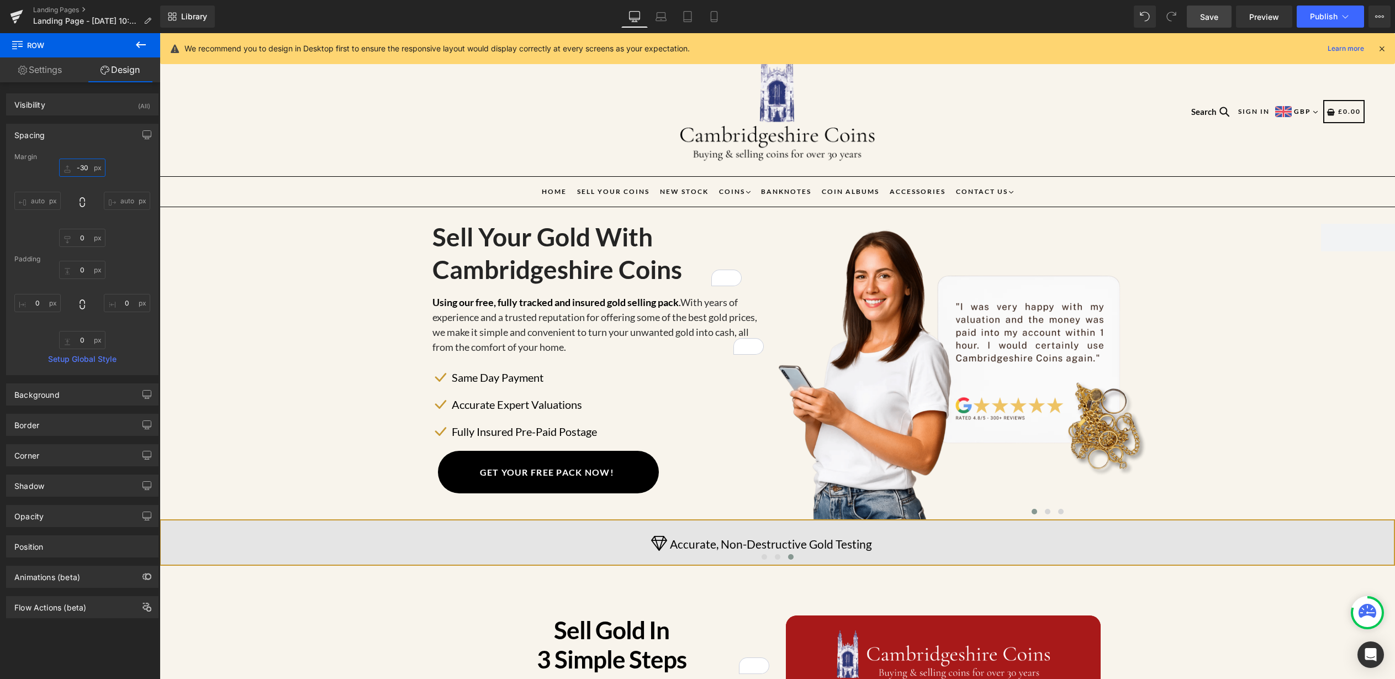
type input "-30"
click at [1214, 18] on span "Save" at bounding box center [1209, 17] width 18 height 12
click at [1040, 215] on span "Carousel" at bounding box center [1048, 216] width 38 height 17
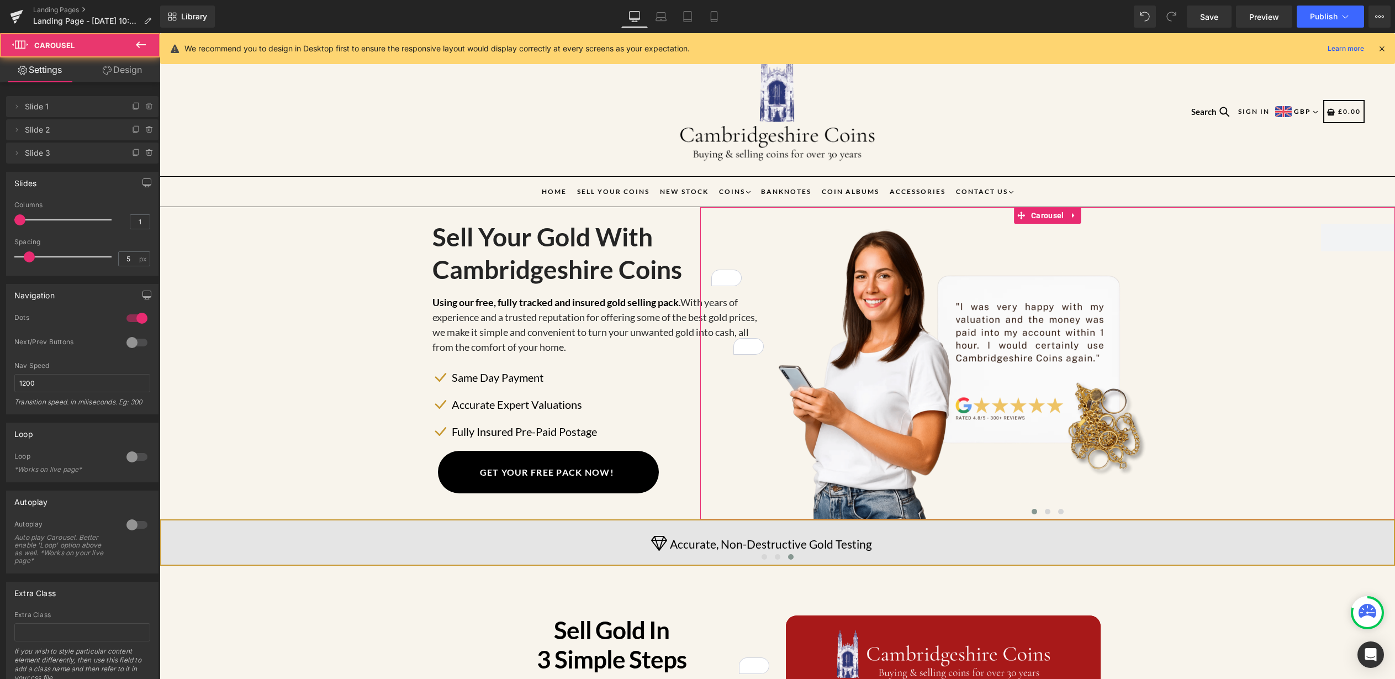
click at [119, 75] on link "Design" at bounding box center [122, 69] width 80 height 25
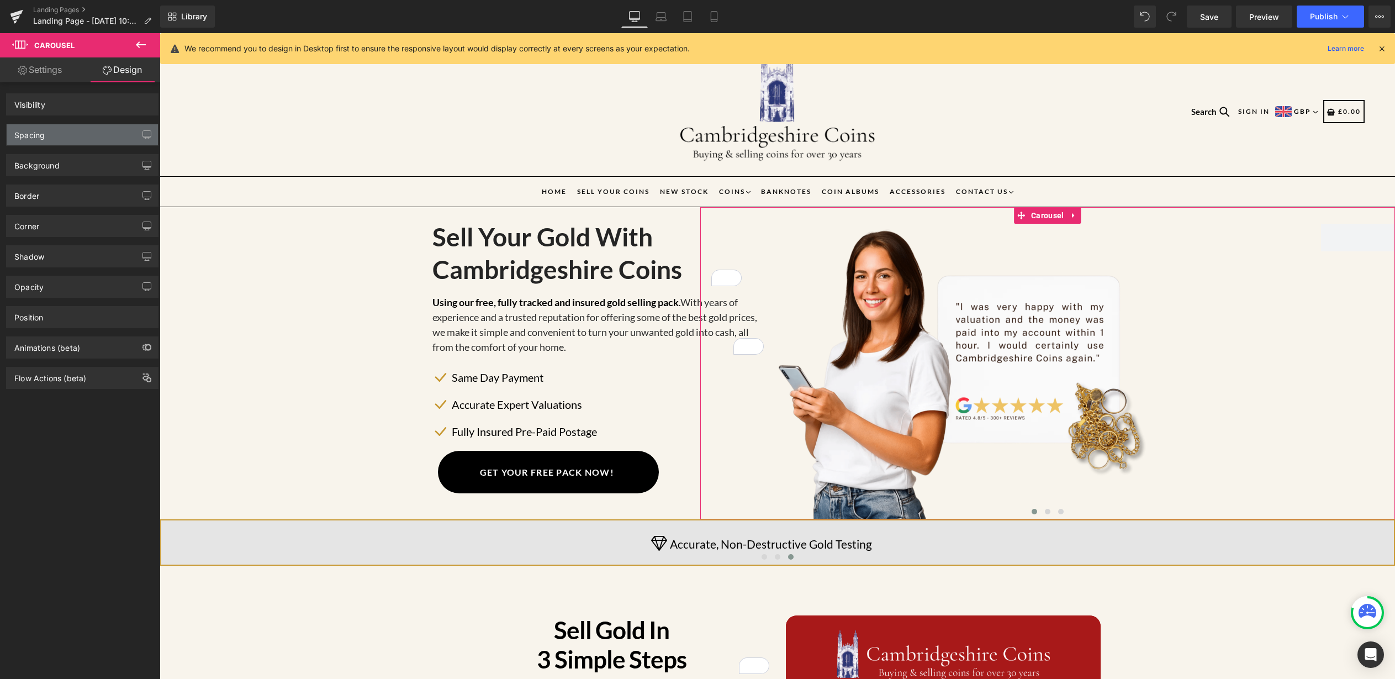
click at [67, 139] on div "Spacing" at bounding box center [82, 134] width 151 height 21
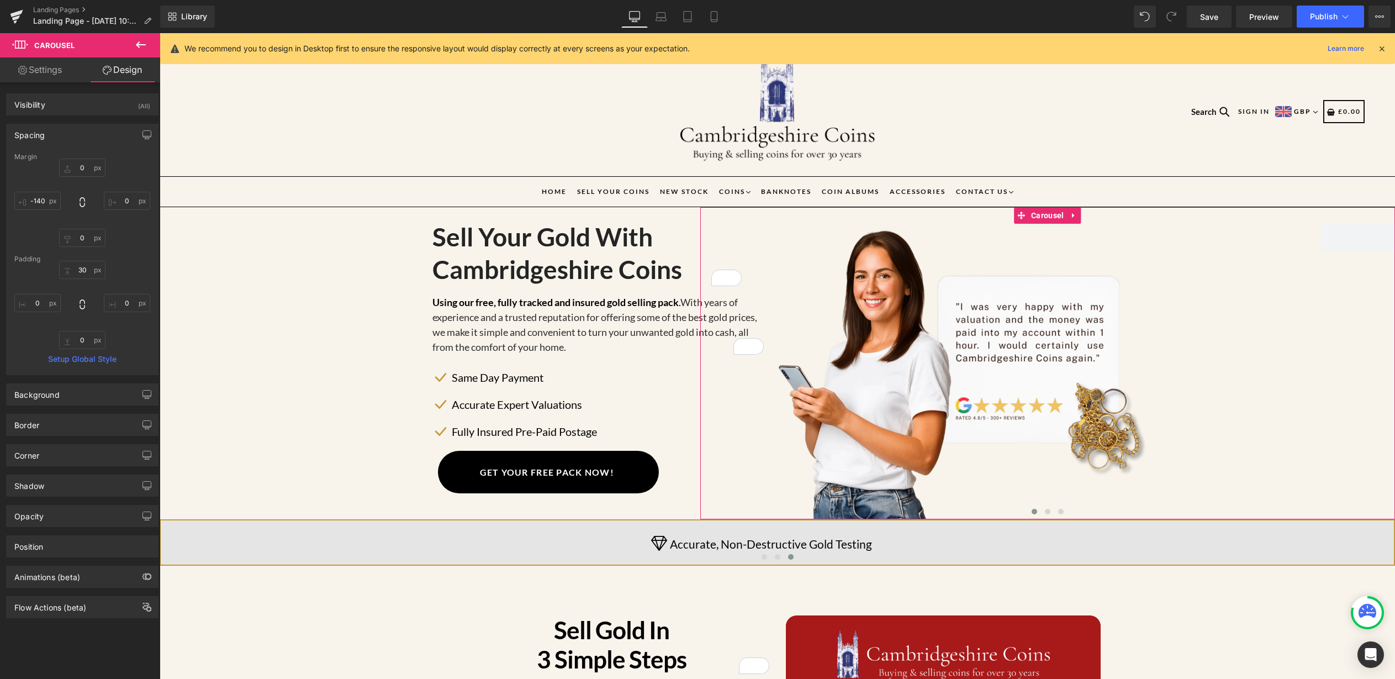
type input "0"
type input "-140"
type input "30"
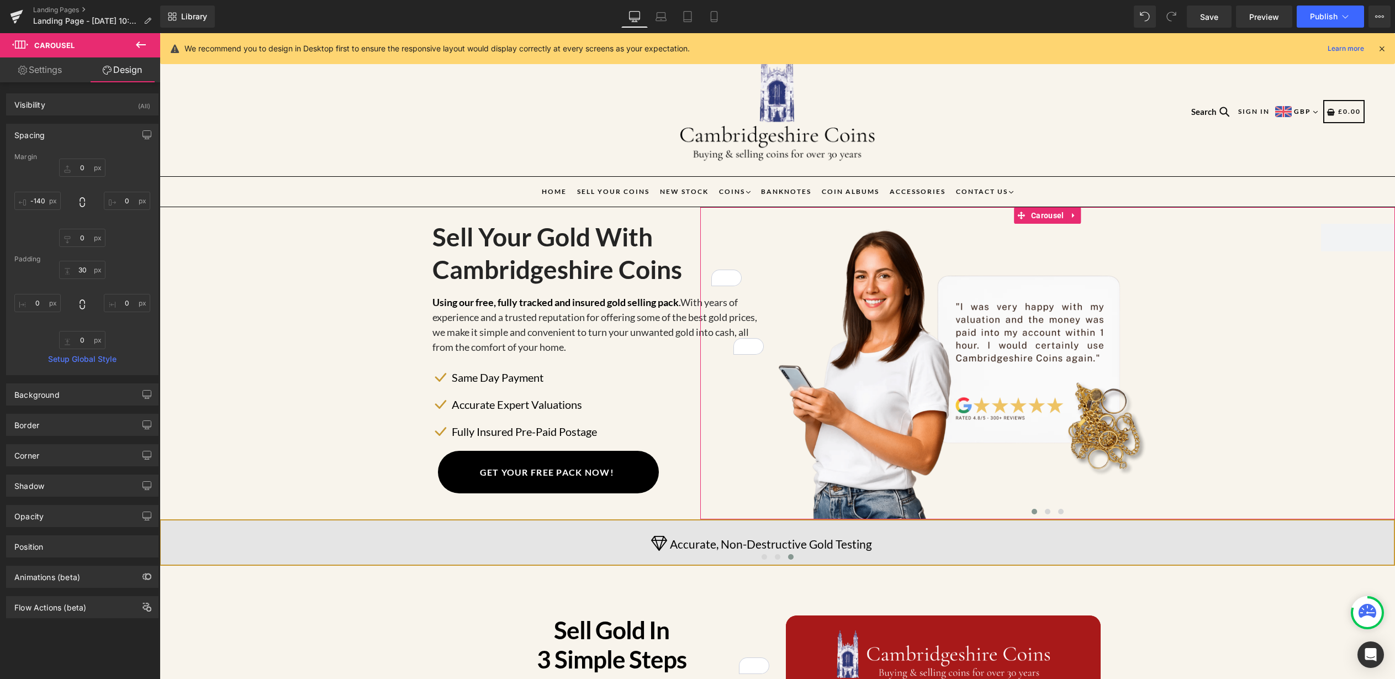
type input "0"
click at [92, 276] on input "30" at bounding box center [82, 270] width 46 height 18
click at [1205, 20] on span "Save" at bounding box center [1209, 17] width 18 height 12
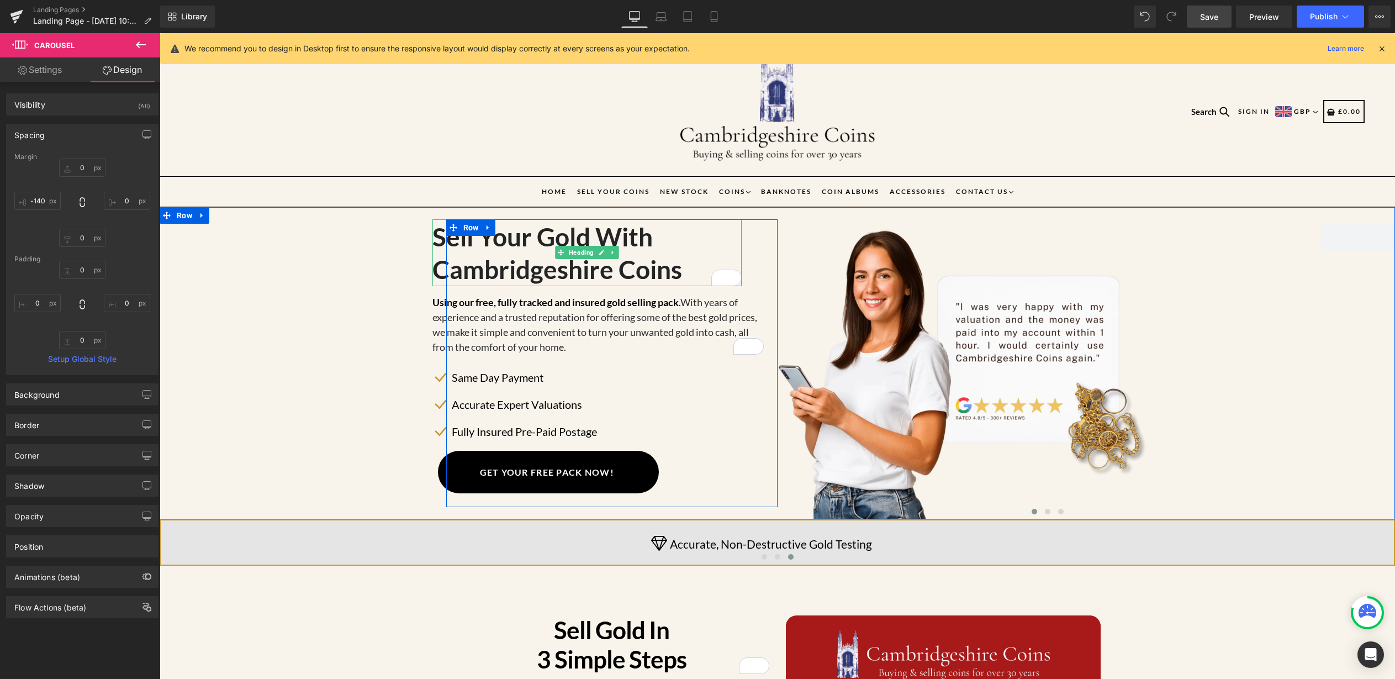
drag, startPoint x: 573, startPoint y: 248, endPoint x: 473, endPoint y: 193, distance: 114.5
click at [573, 248] on span "Heading" at bounding box center [581, 252] width 29 height 13
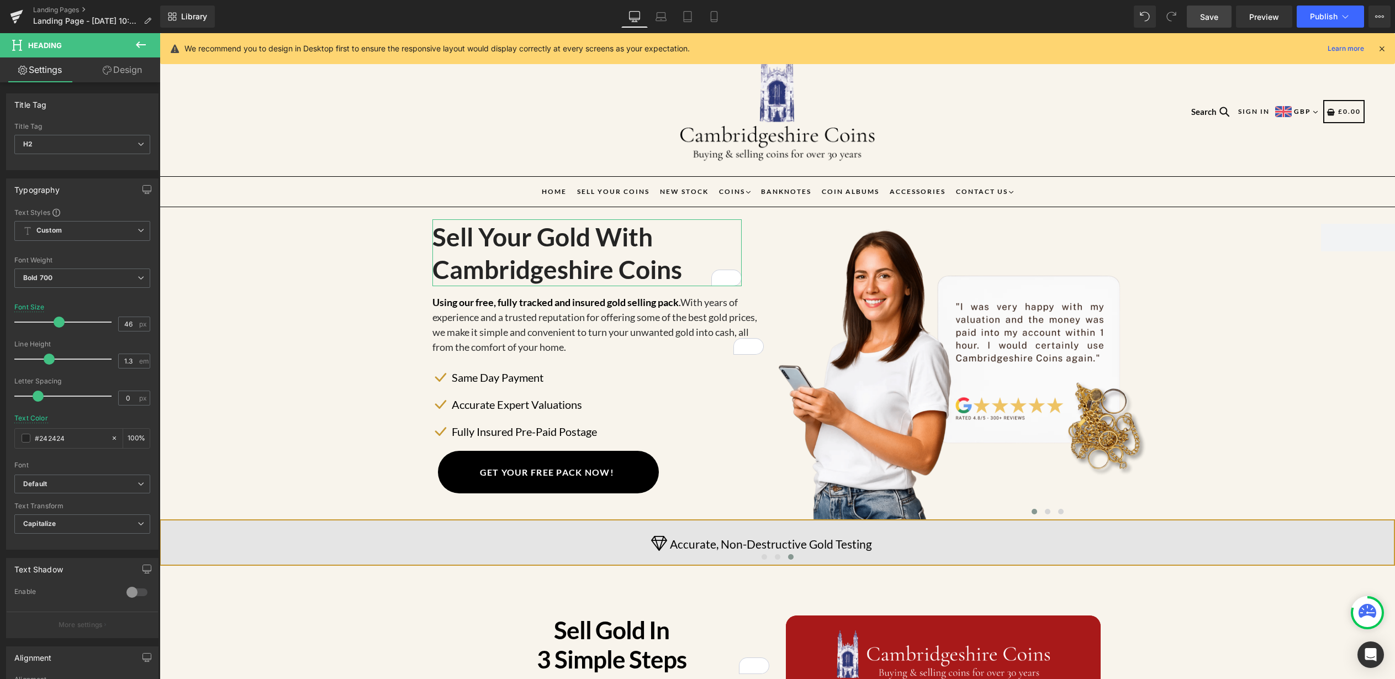
click at [129, 75] on link "Design" at bounding box center [122, 69] width 80 height 25
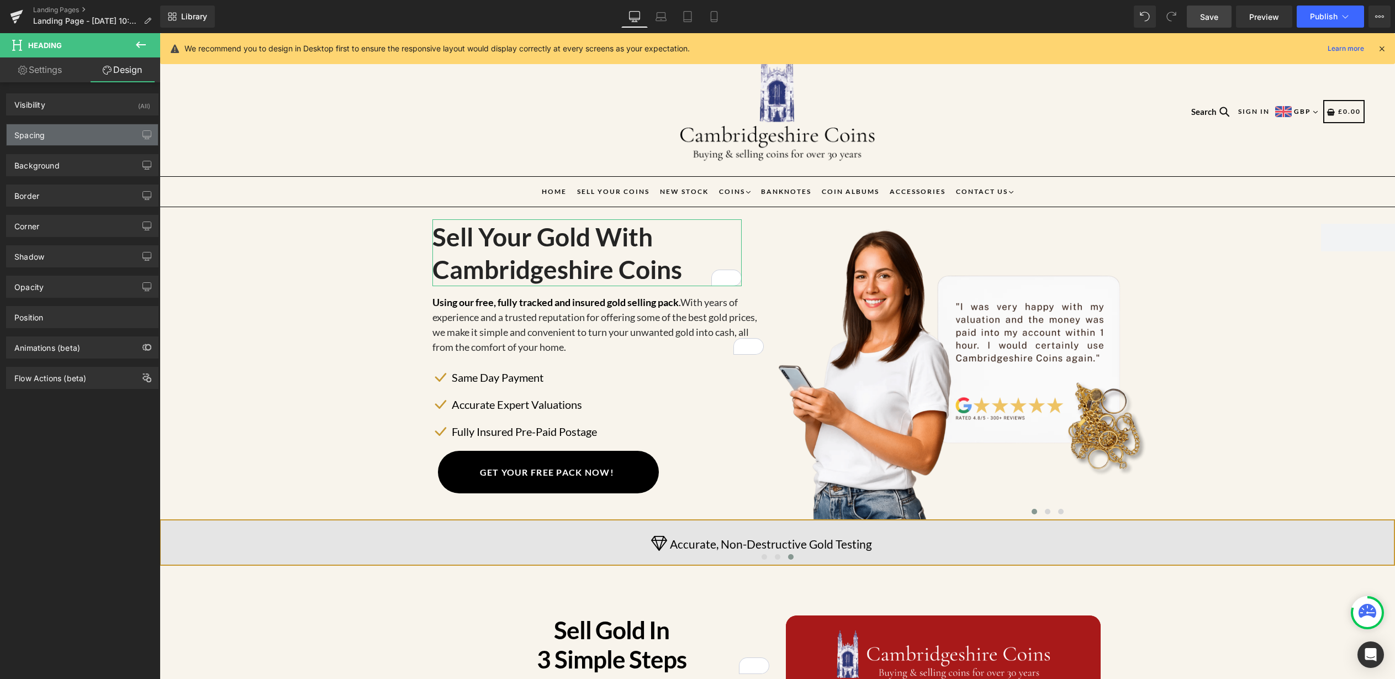
type input "0"
type input "-40"
type input "2"
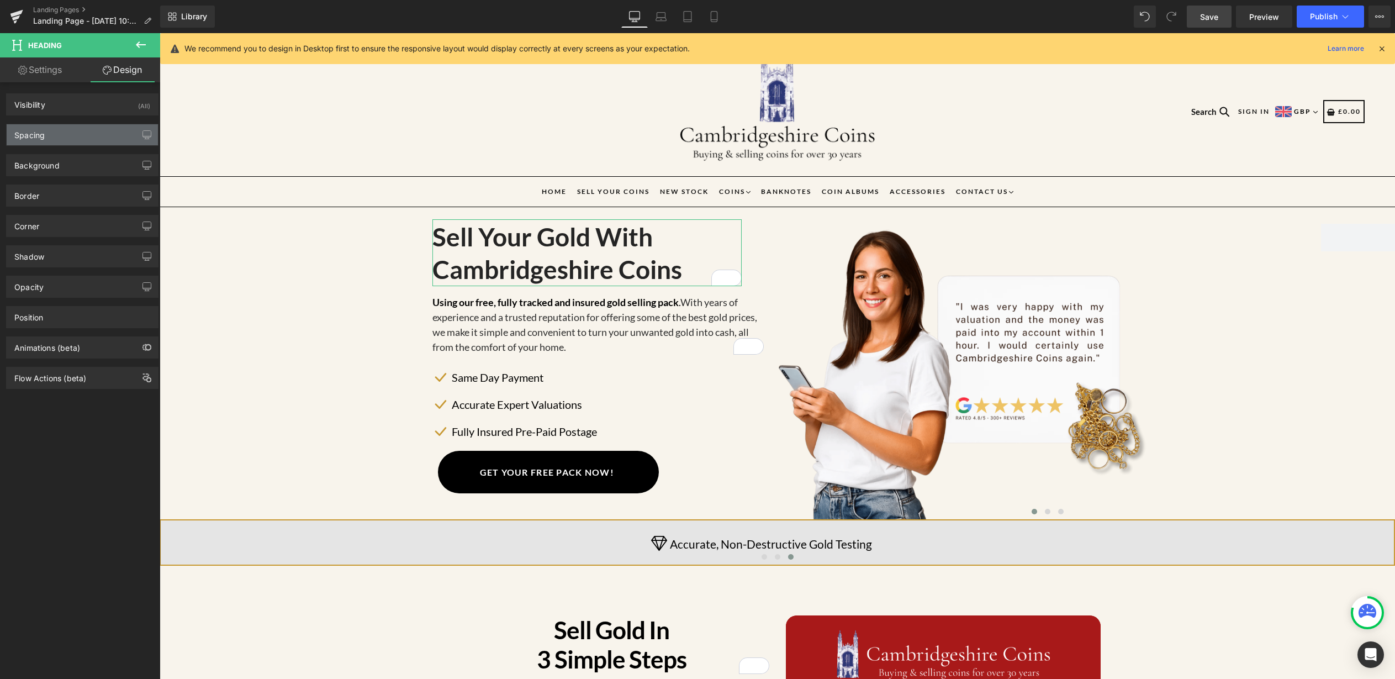
type input "0"
click at [70, 135] on div "Spacing" at bounding box center [82, 134] width 151 height 21
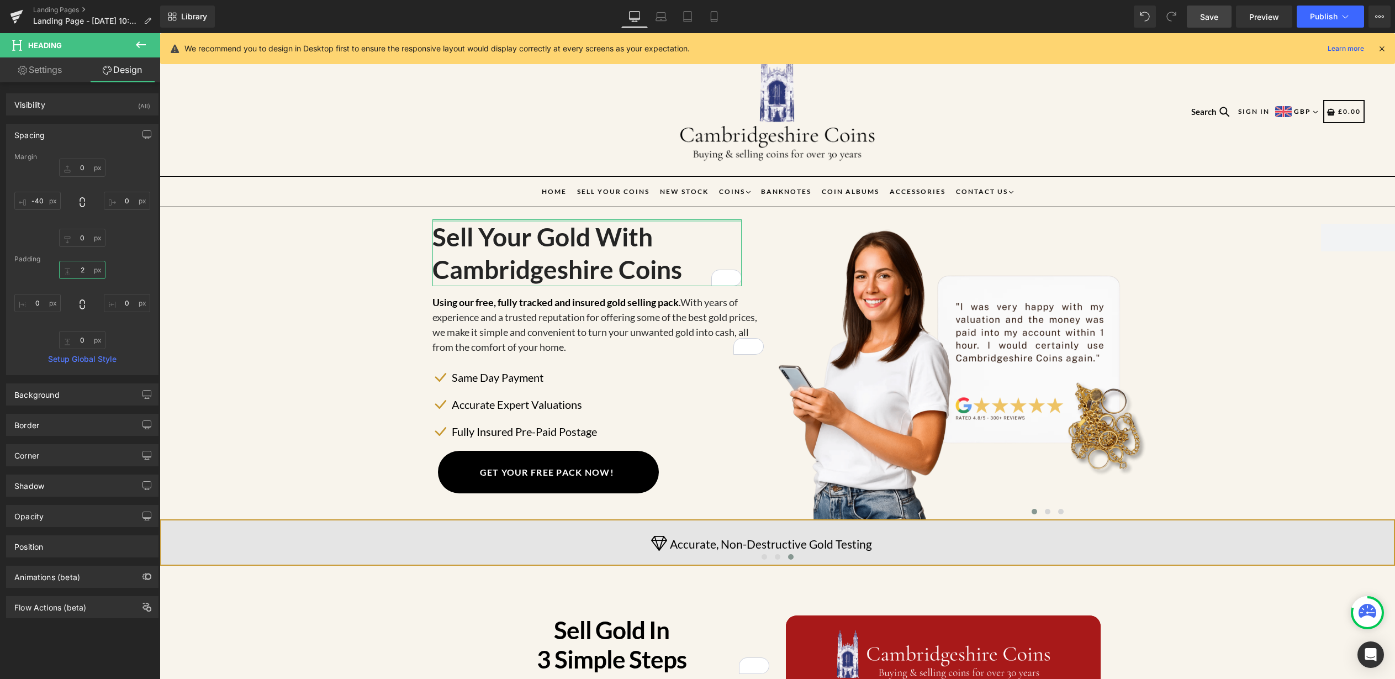
click at [86, 270] on input "2" at bounding box center [82, 270] width 46 height 18
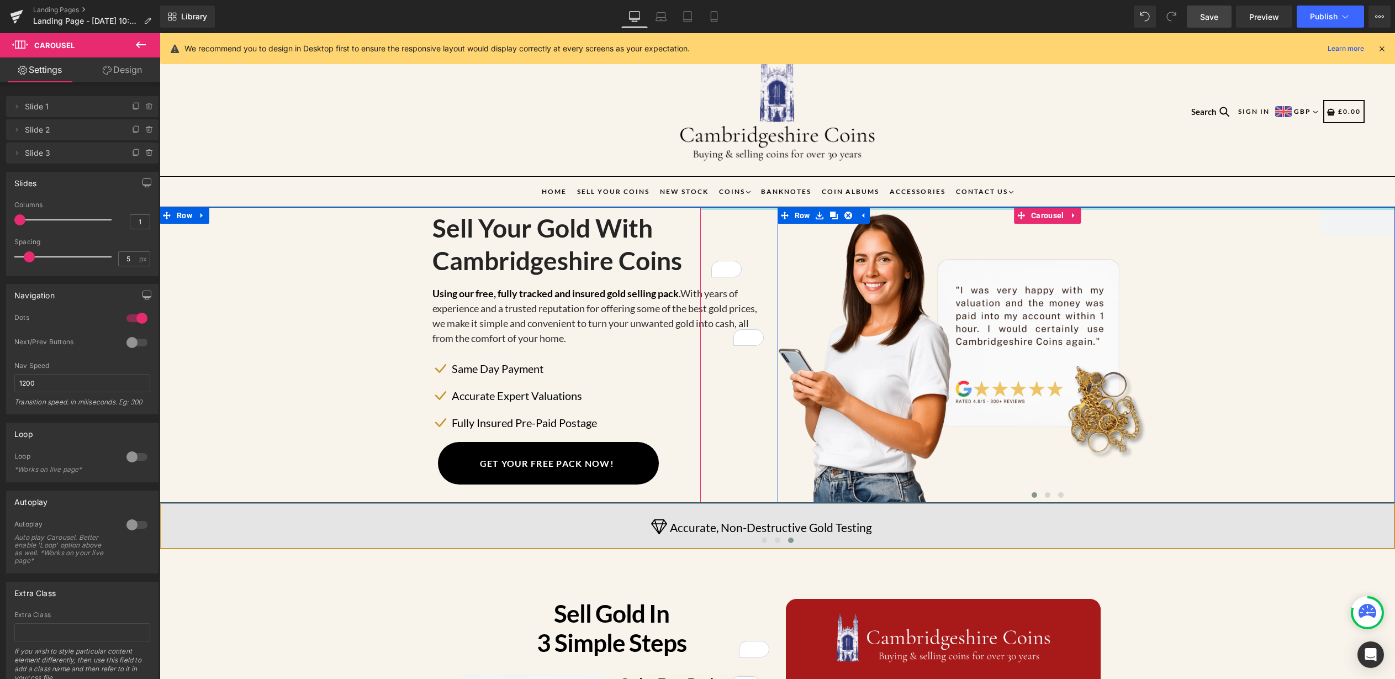
drag, startPoint x: 726, startPoint y: 213, endPoint x: 725, endPoint y: 186, distance: 27.6
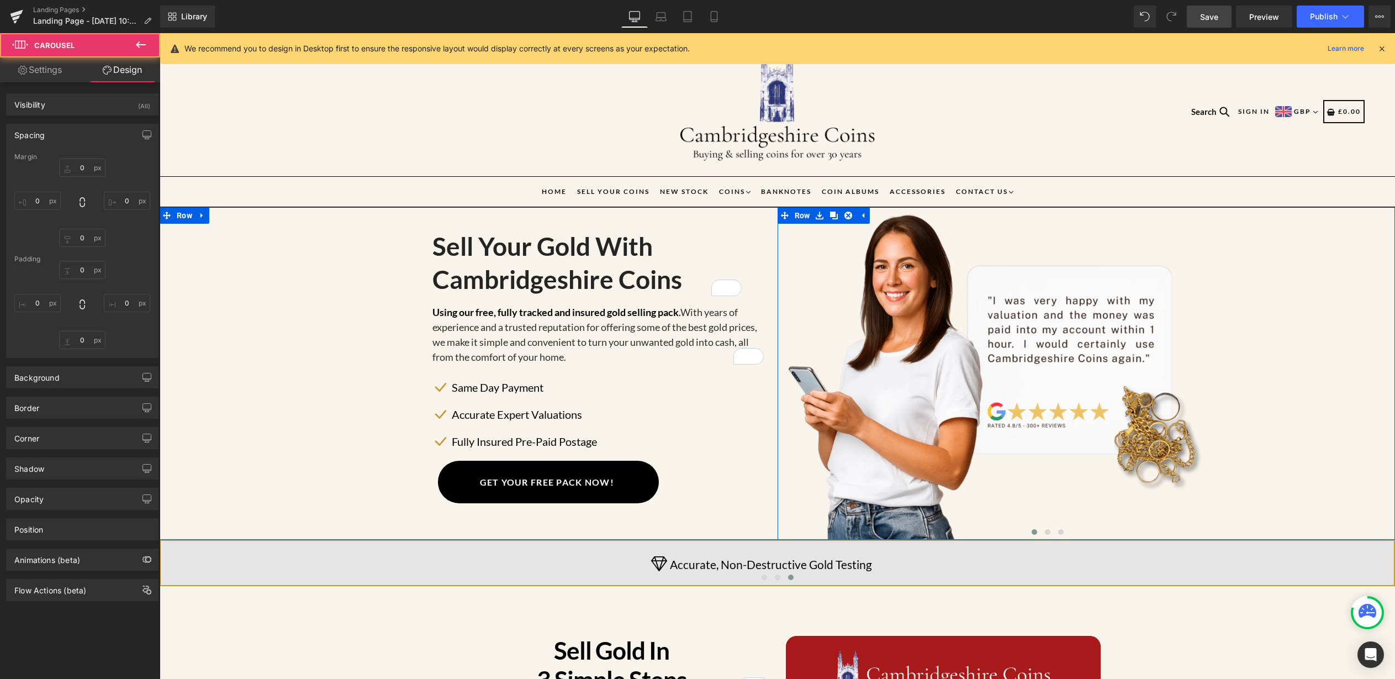
type input "0"
type input "-140"
type input "0"
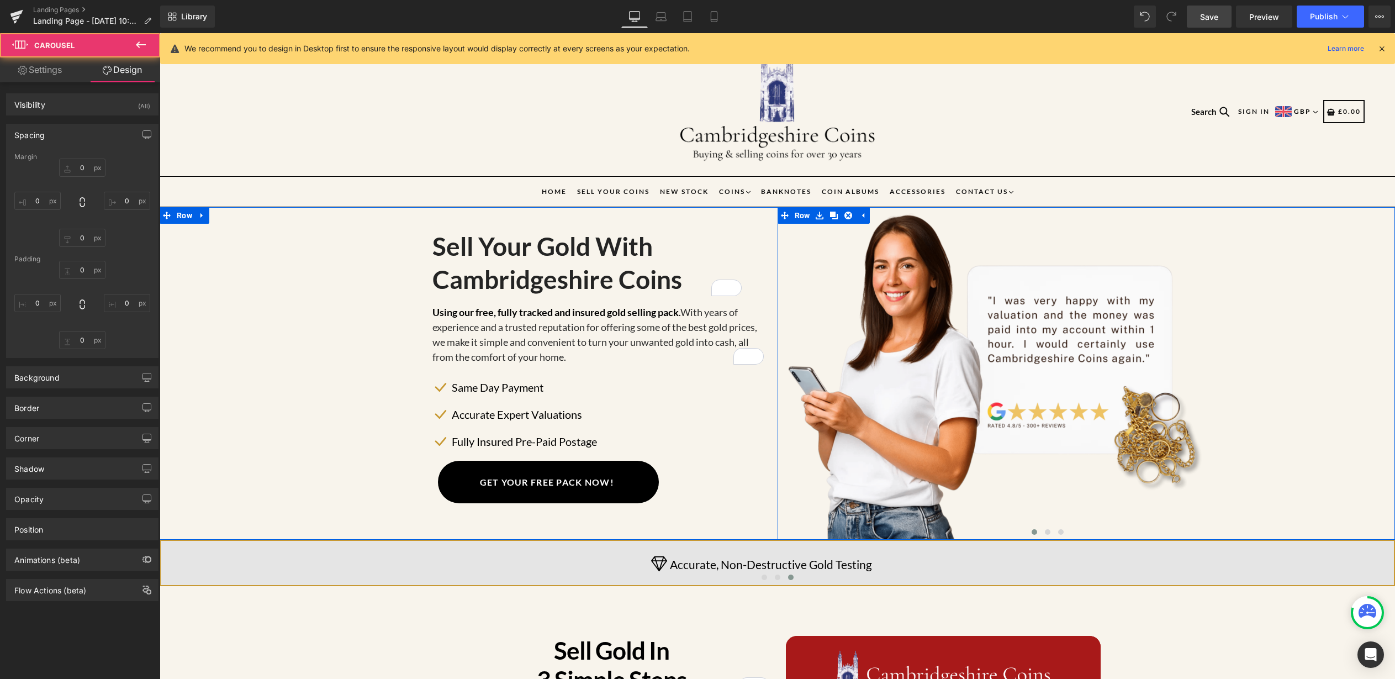
type input "0"
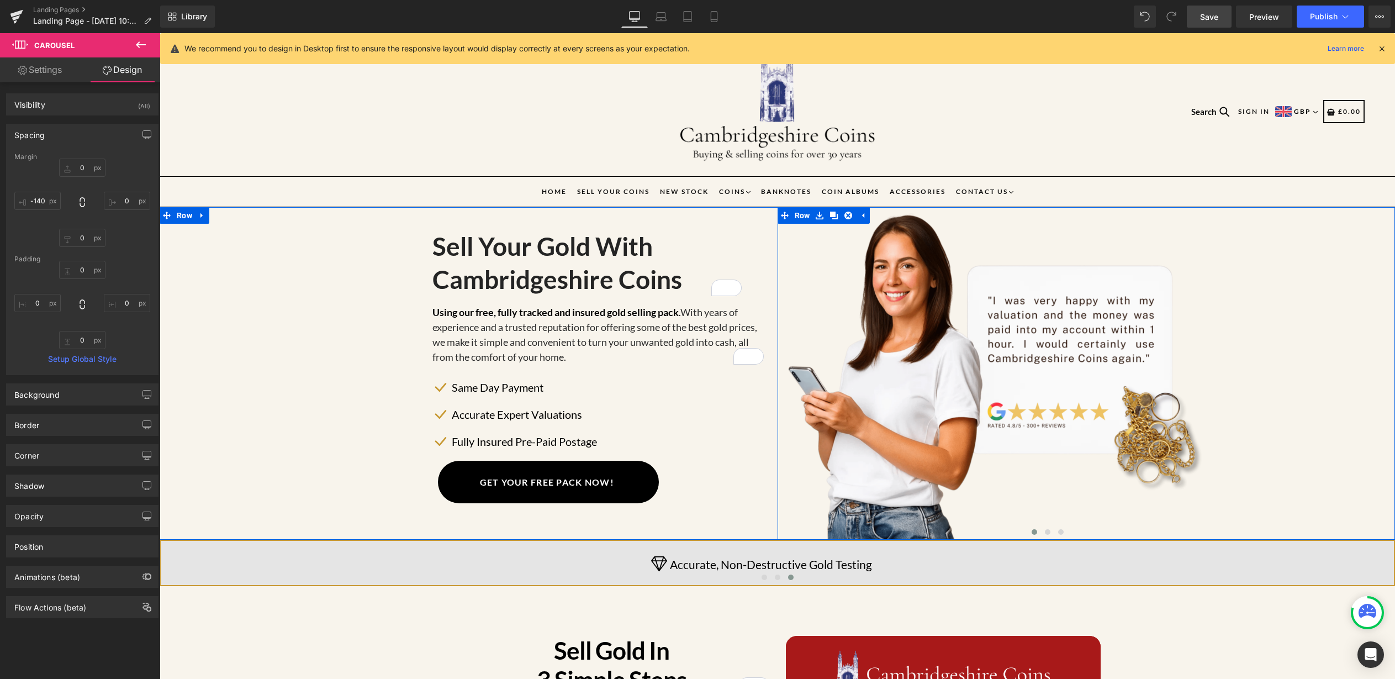
click at [1216, 14] on span "Save" at bounding box center [1209, 17] width 18 height 12
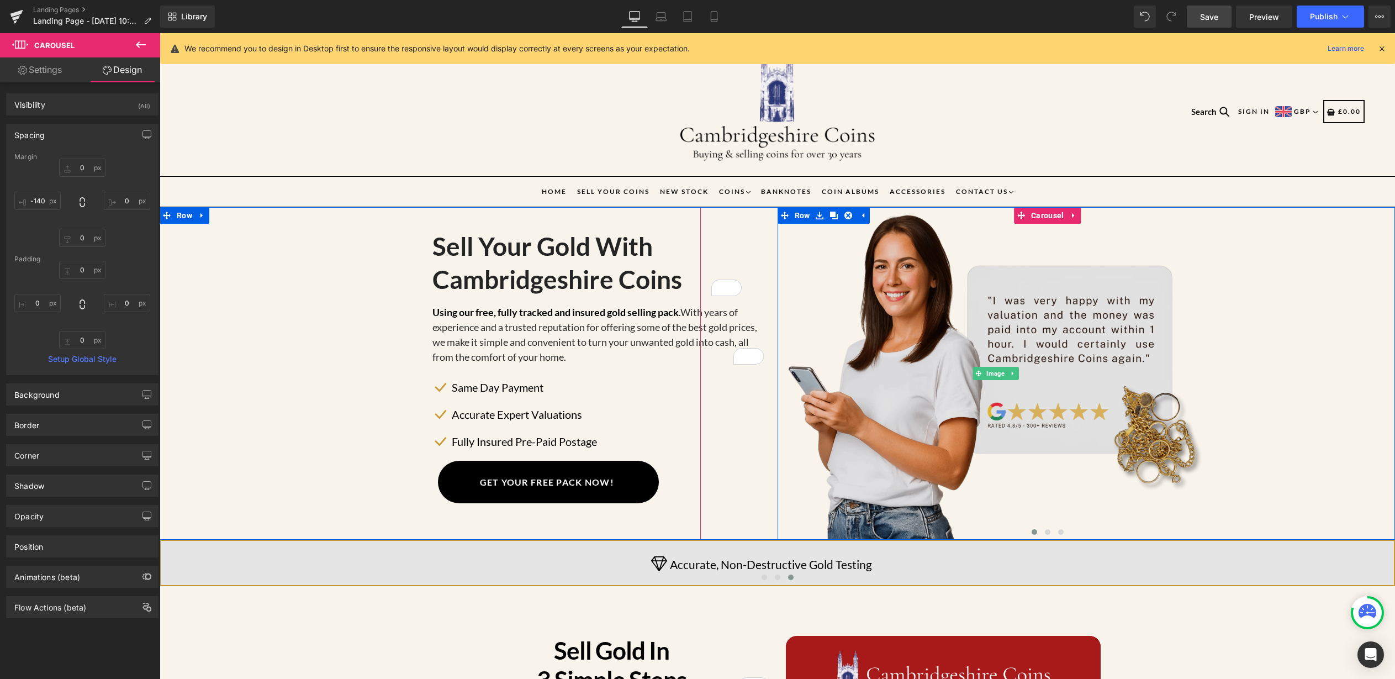
click at [902, 360] on img at bounding box center [995, 373] width 591 height 333
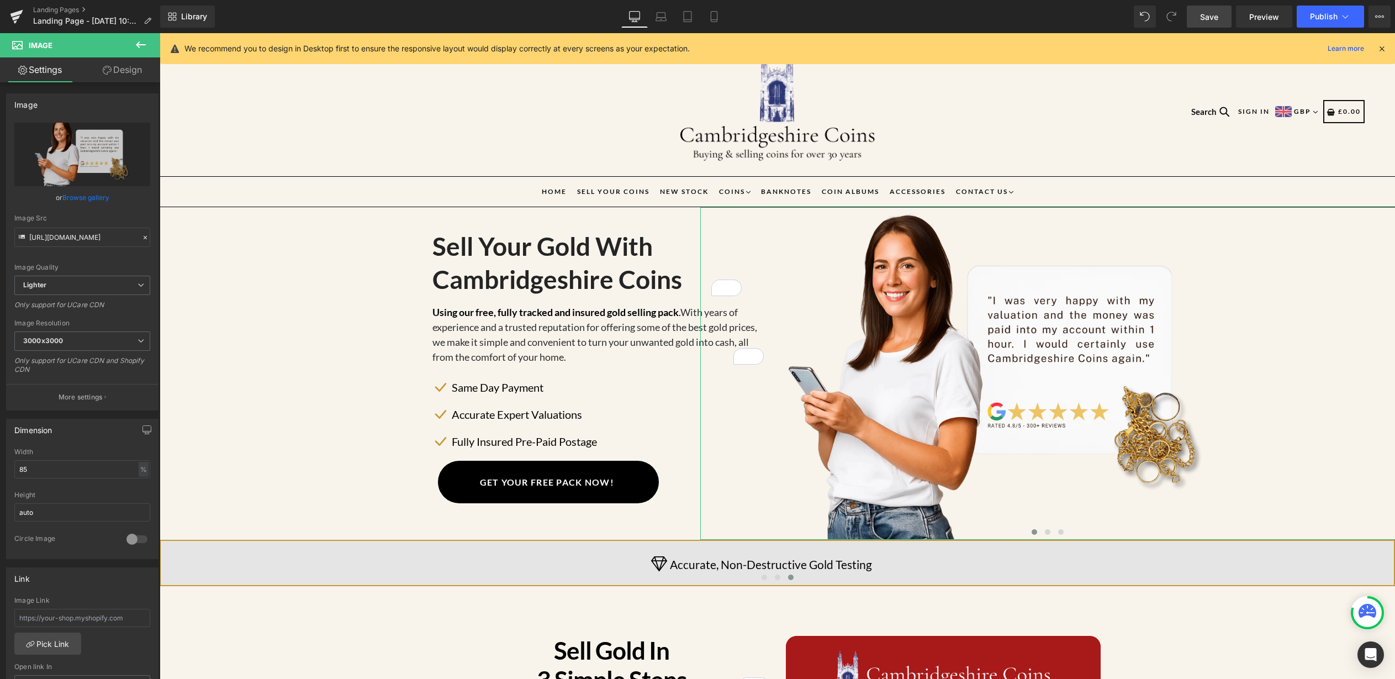
click at [116, 73] on link "Design" at bounding box center [122, 69] width 80 height 25
click at [0, 0] on div "Spacing" at bounding box center [0, 0] width 0 height 0
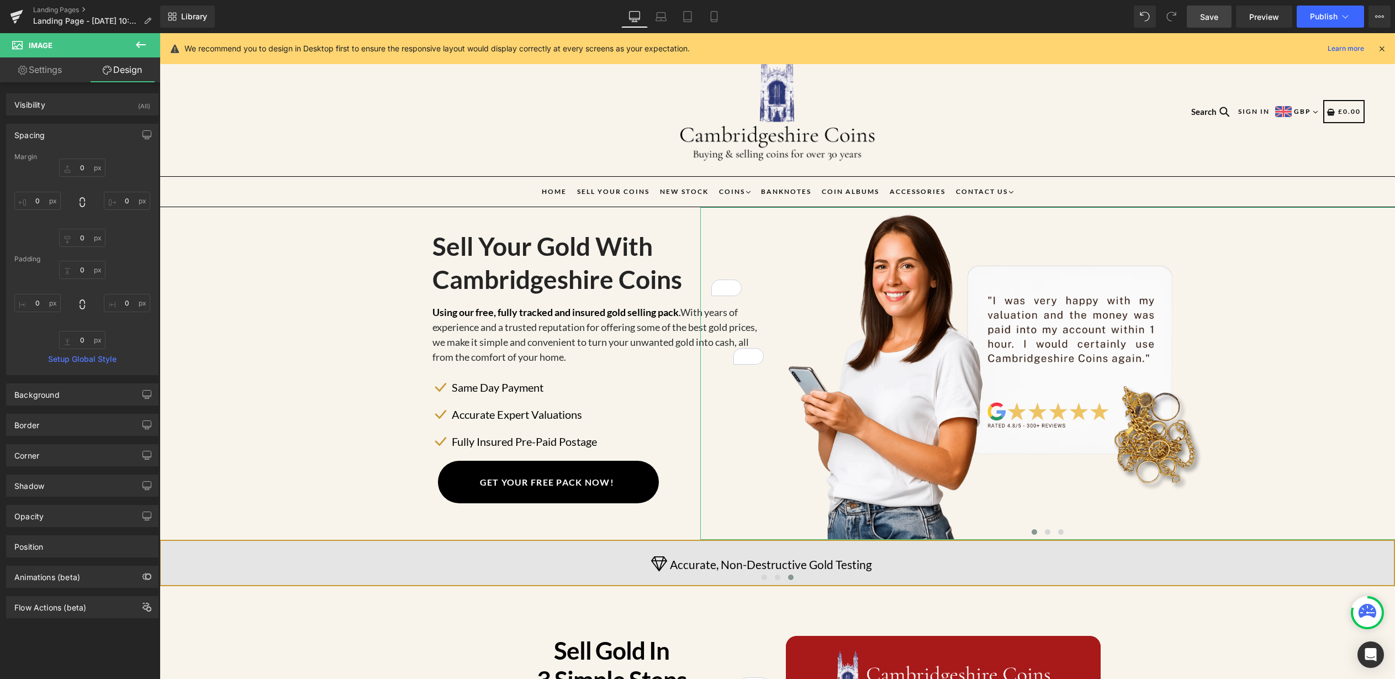
type input "0"
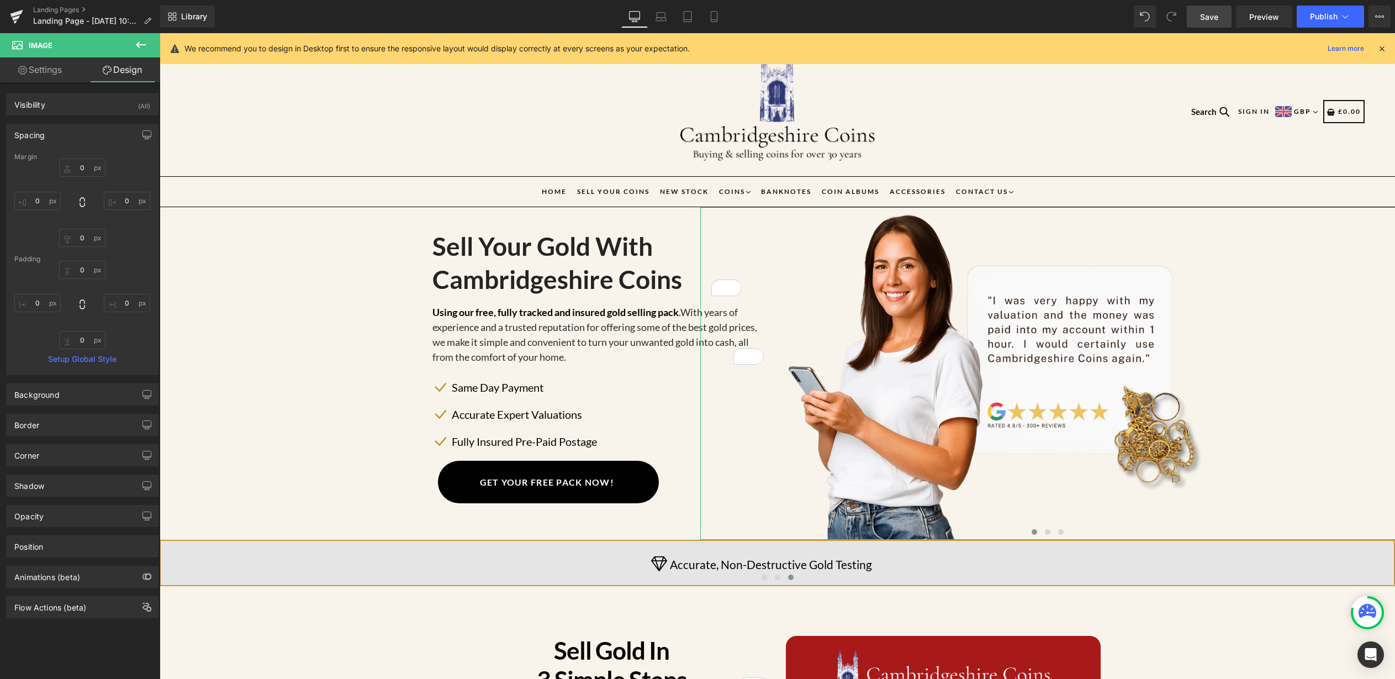
type input "0"
click at [67, 136] on div "Spacing" at bounding box center [82, 134] width 151 height 21
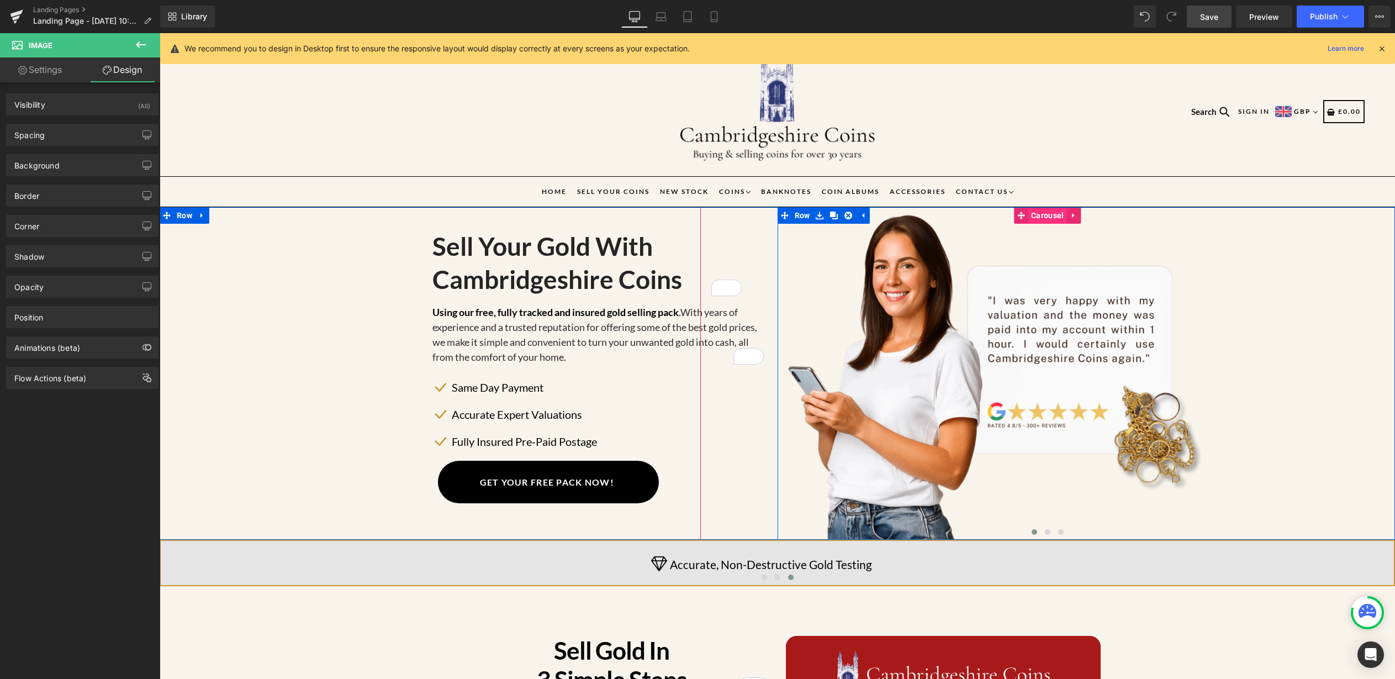
click at [1043, 215] on span "Carousel" at bounding box center [1048, 215] width 38 height 17
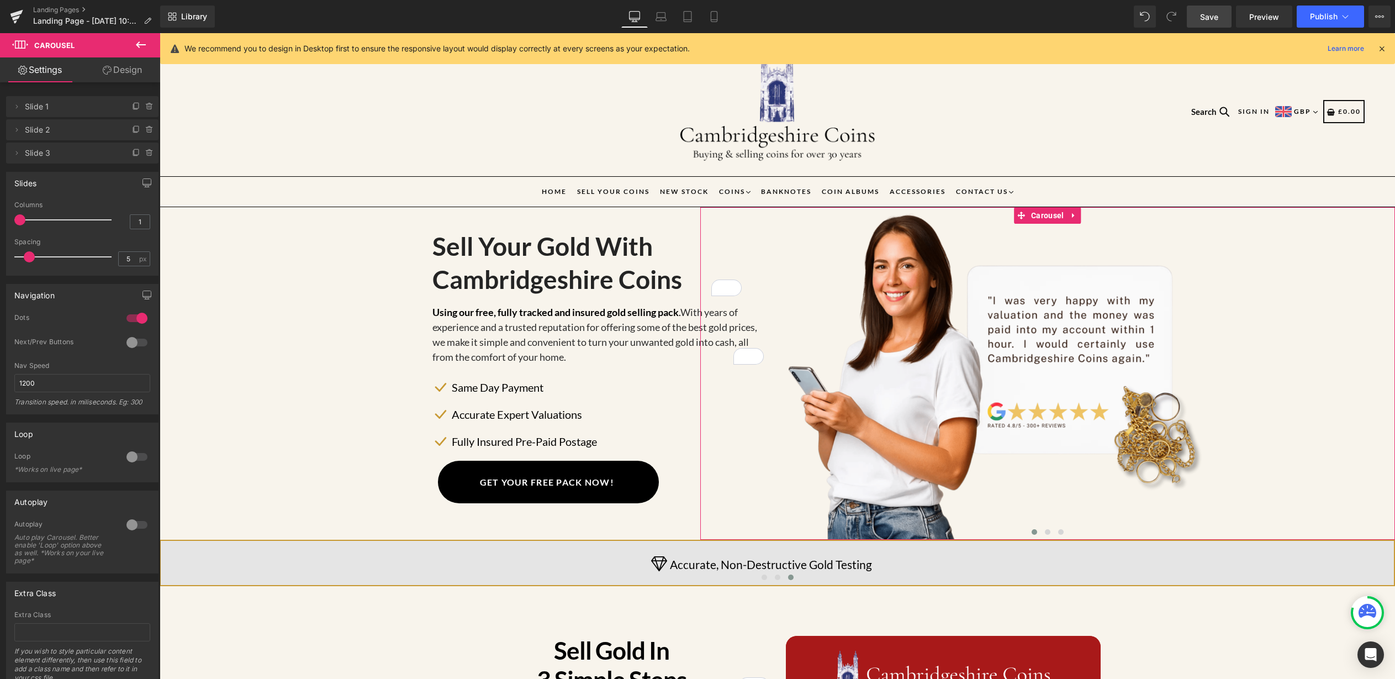
click at [114, 73] on link "Design" at bounding box center [122, 69] width 80 height 25
click at [0, 0] on div "Spacing" at bounding box center [0, 0] width 0 height 0
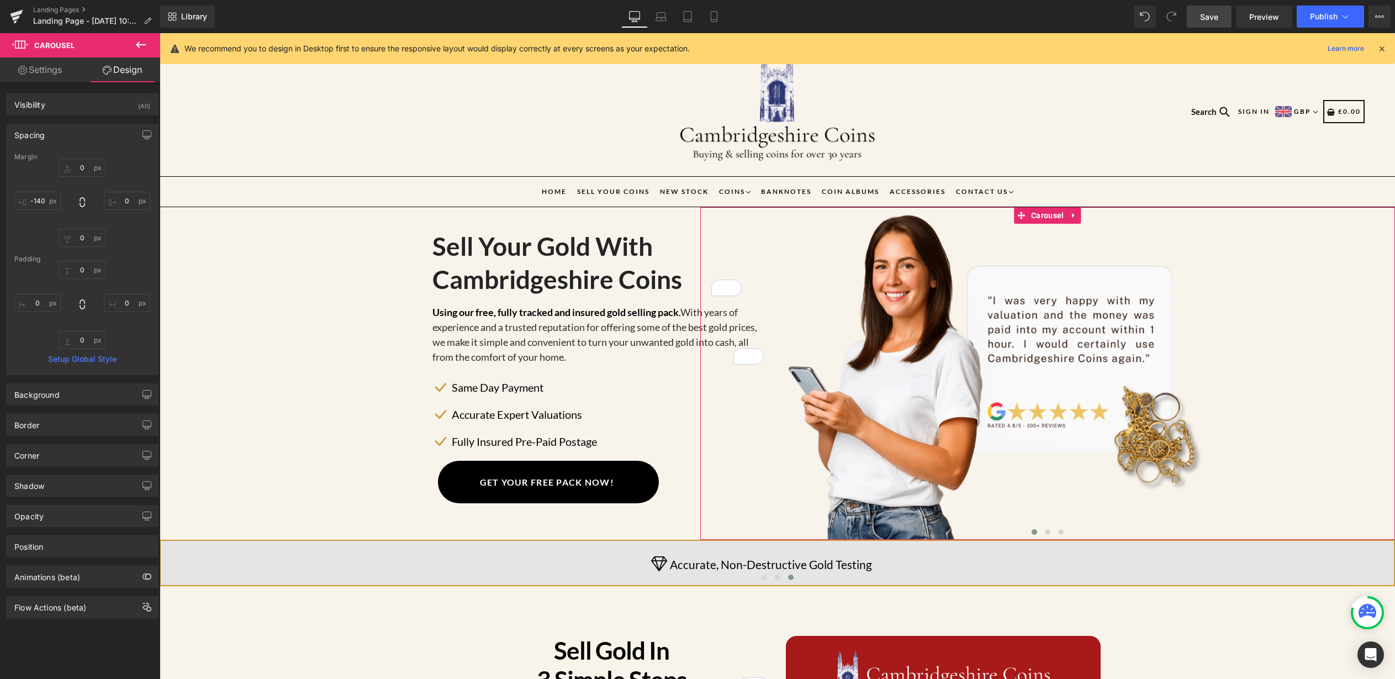
type input "0"
type input "-140"
type input "0"
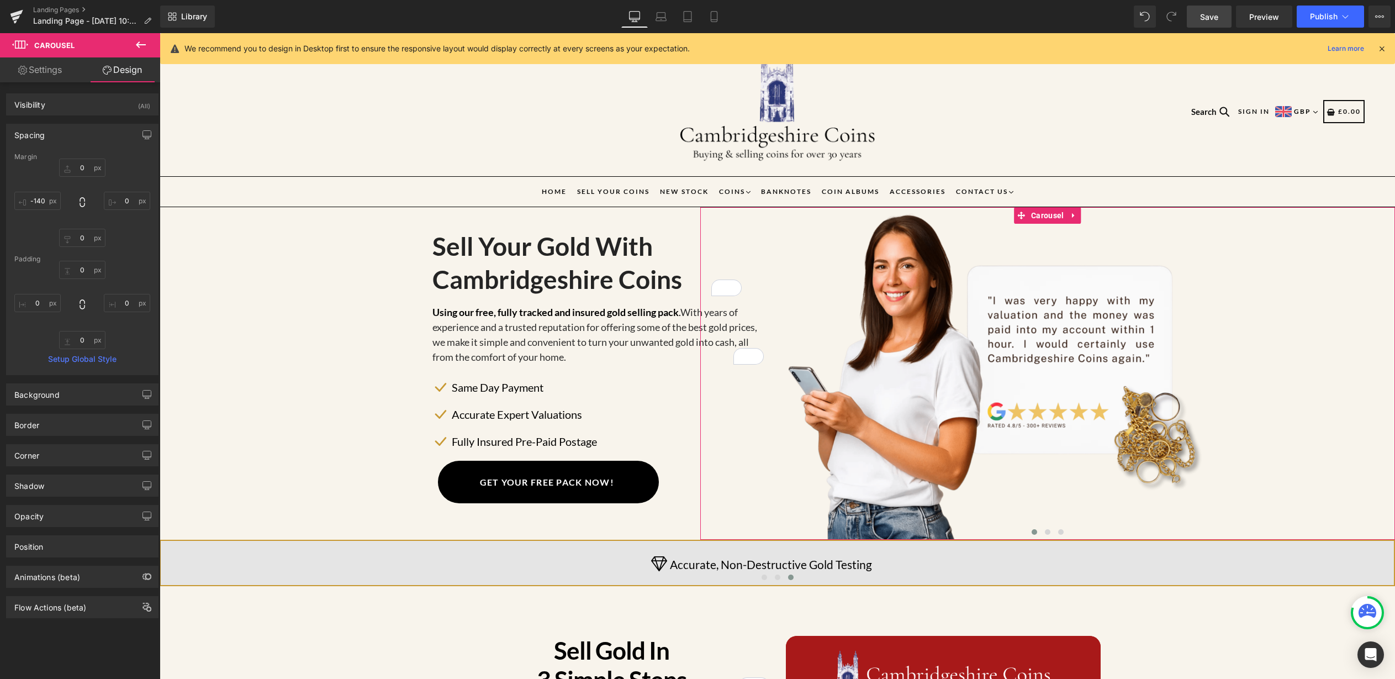
type input "0"
click at [46, 199] on input "-140" at bounding box center [37, 201] width 46 height 18
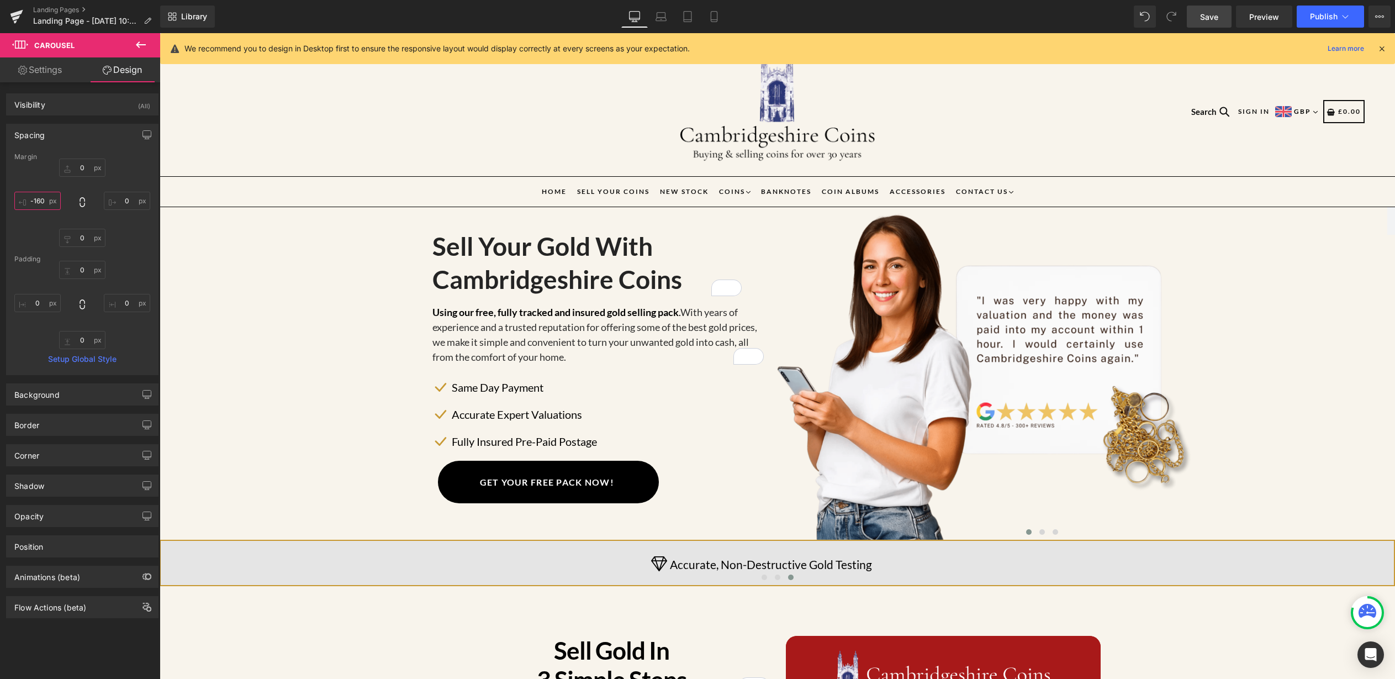
type input "-160"
click at [1213, 22] on span "Save" at bounding box center [1209, 17] width 18 height 12
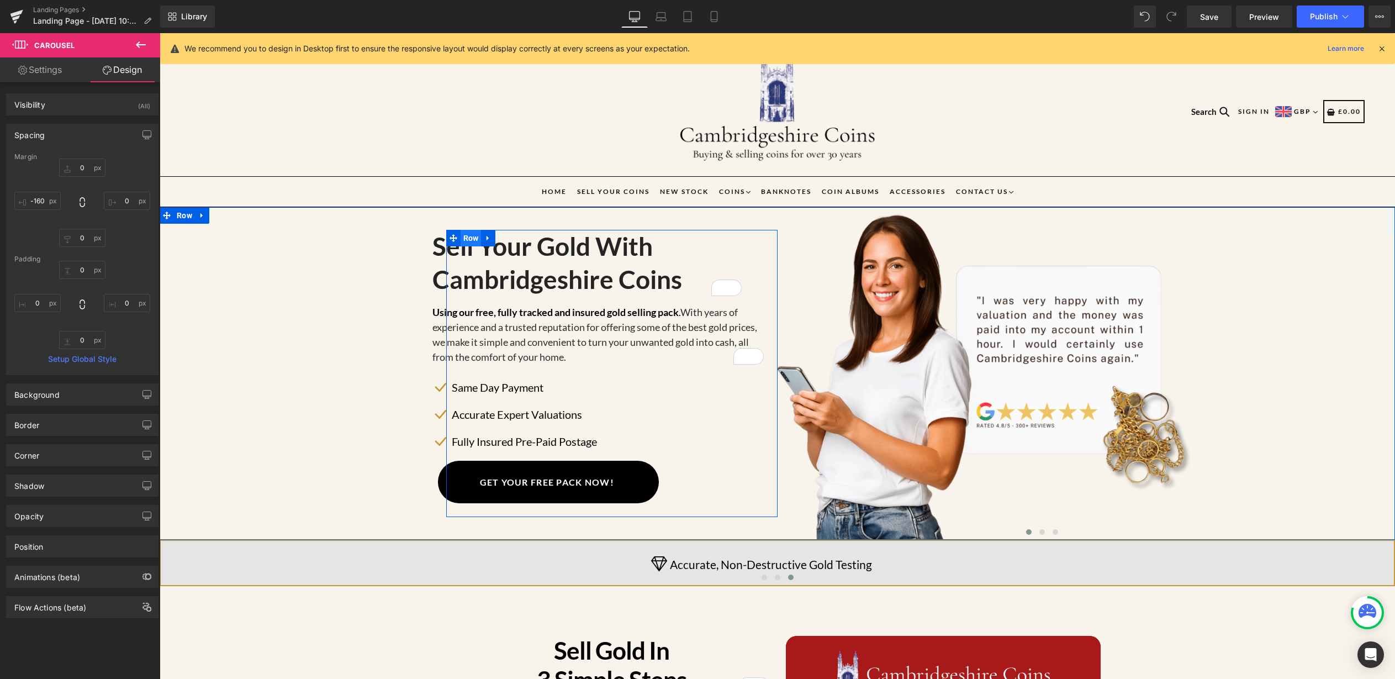
click at [462, 240] on span "Row" at bounding box center [471, 238] width 21 height 17
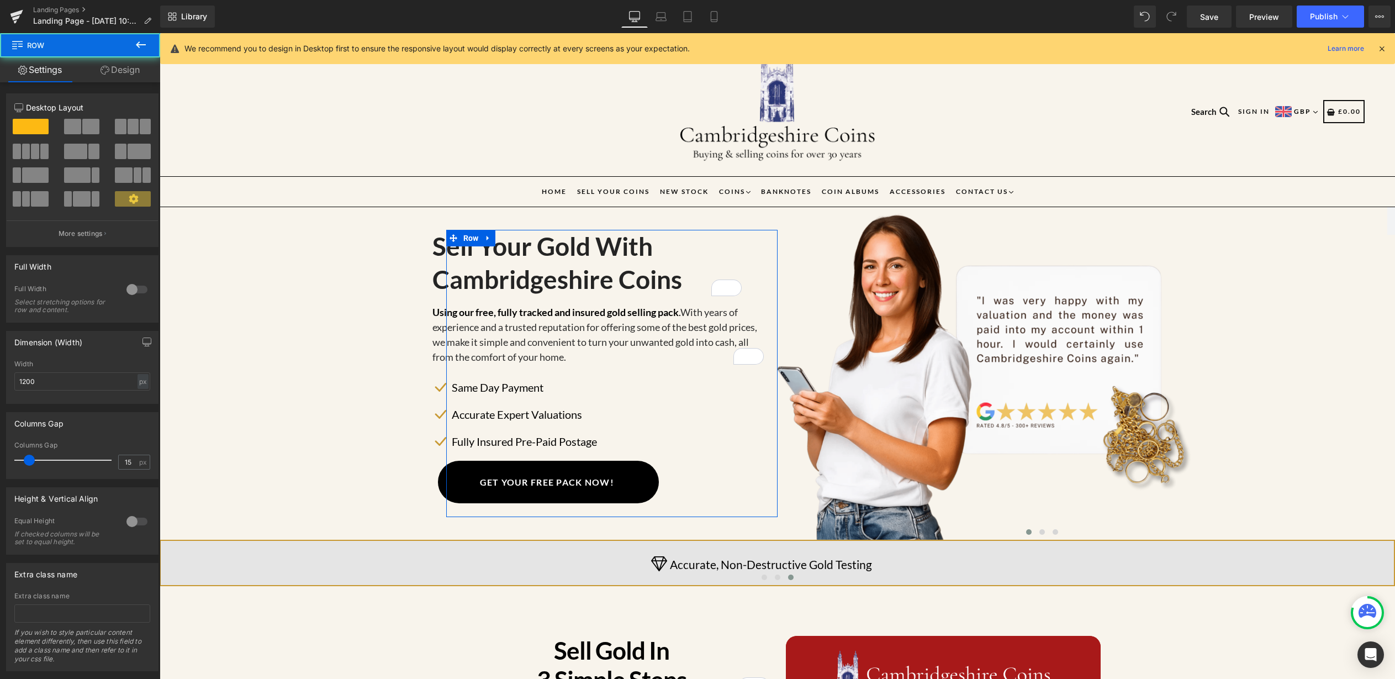
click at [119, 74] on link "Design" at bounding box center [120, 69] width 80 height 25
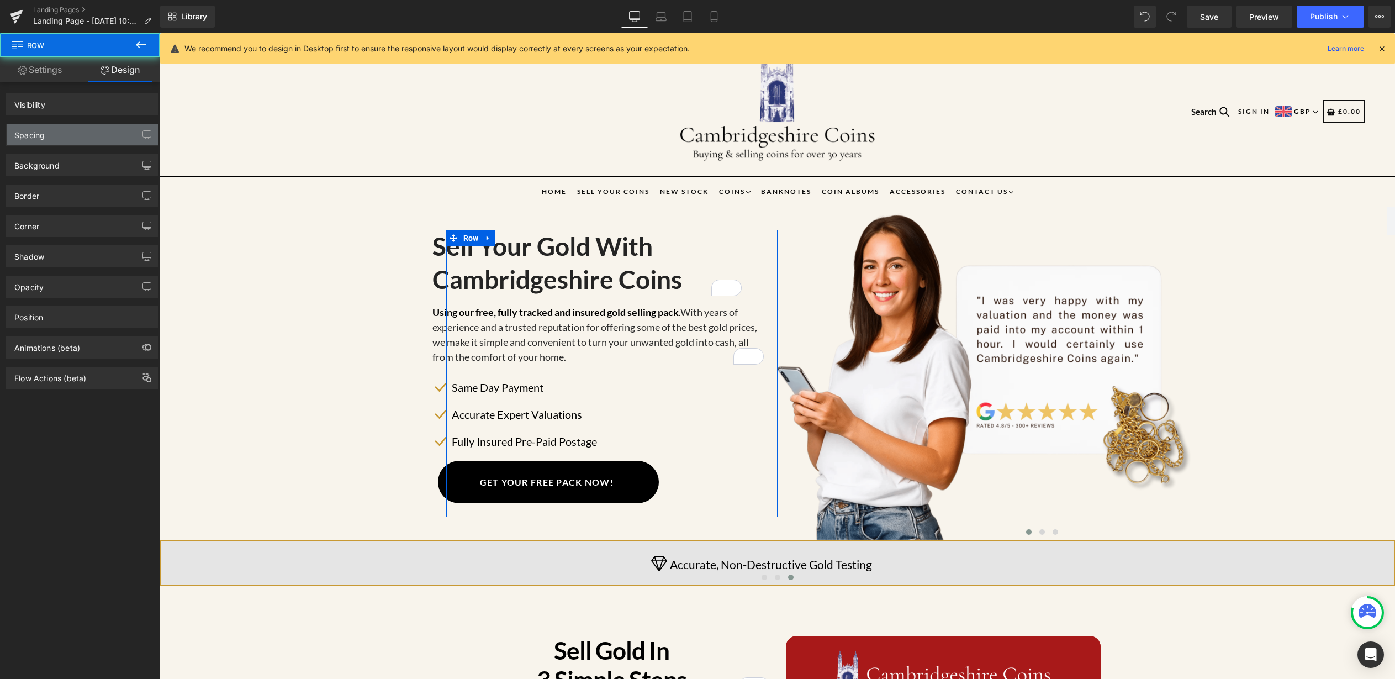
click at [56, 136] on div "Spacing" at bounding box center [82, 134] width 151 height 21
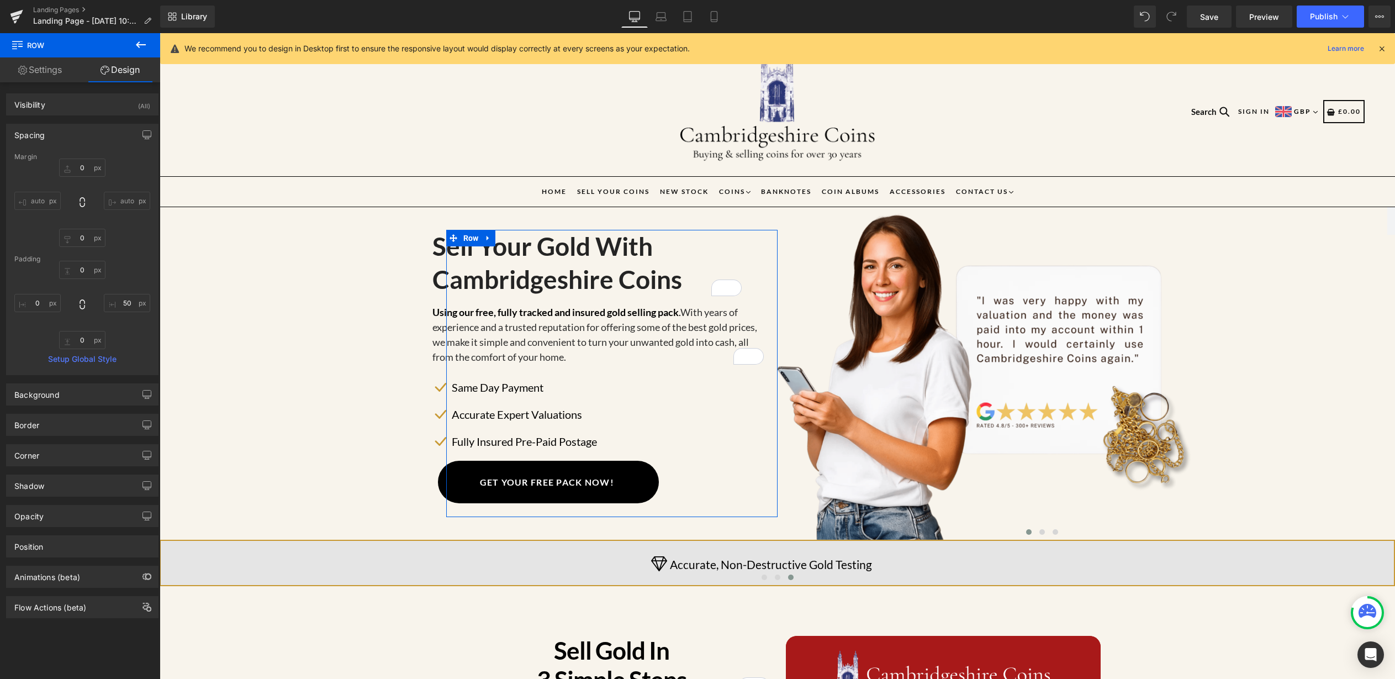
type input "0"
type input "50"
type input "0"
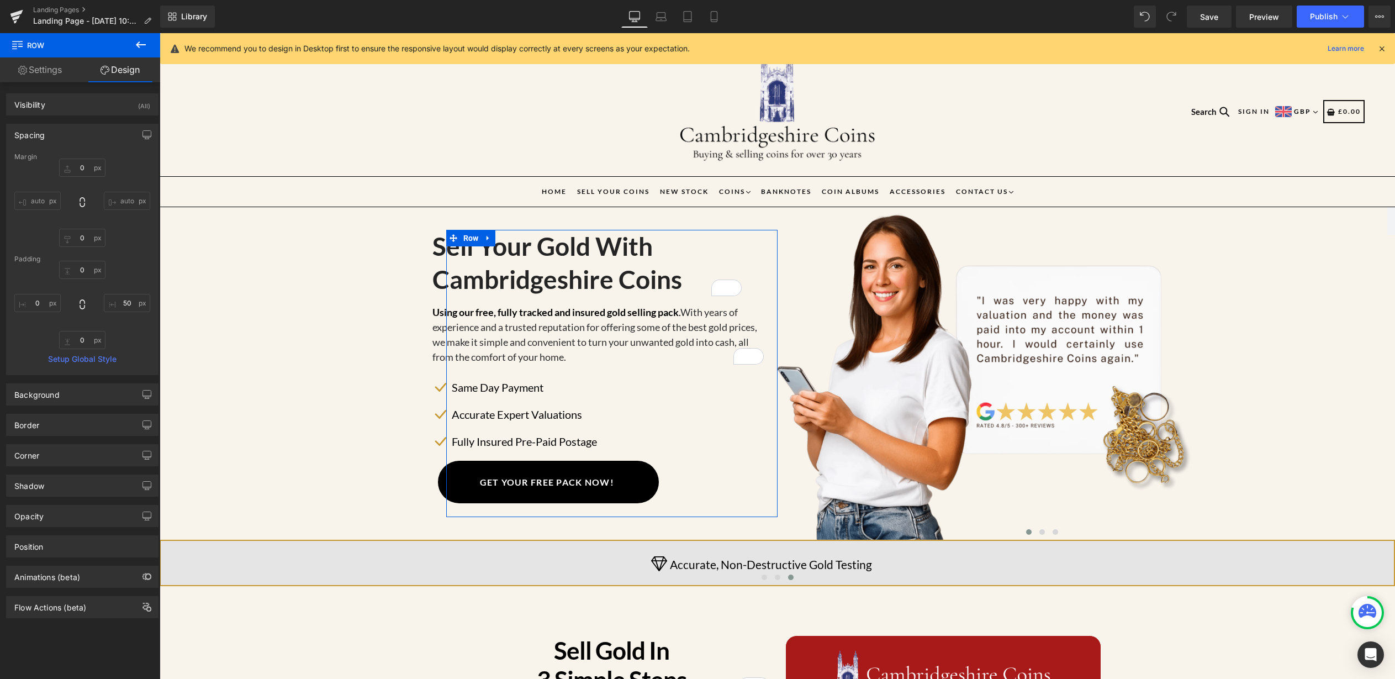
type input "0"
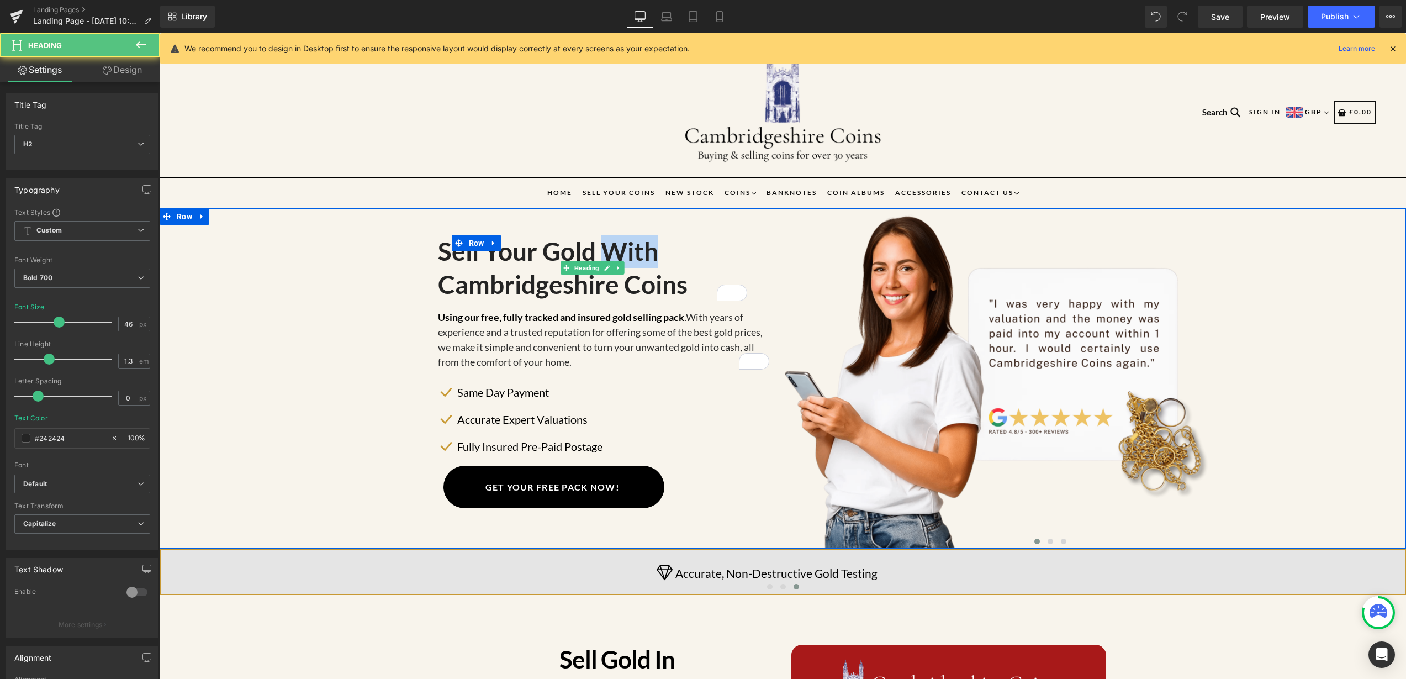
drag, startPoint x: 601, startPoint y: 254, endPoint x: 653, endPoint y: 252, distance: 52.0
click at [653, 252] on h2 "Sell Your Gold With Cambridgeshire Coins" at bounding box center [592, 268] width 309 height 66
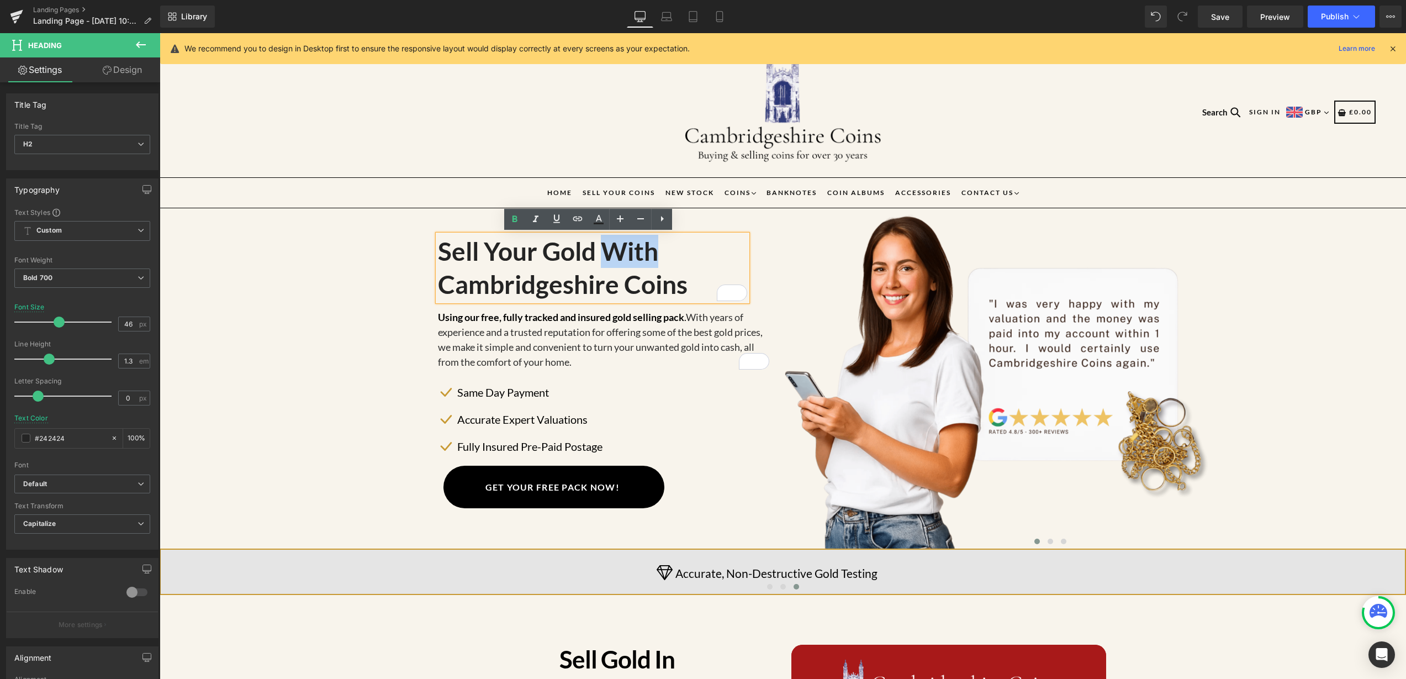
copy h2 "With"
click at [439, 281] on h2 "Sell Your Gold Cambridgeshire Coins" at bounding box center [592, 268] width 309 height 66
click at [621, 254] on h2 "Sell Your Gold With Cambridgeshire Coins" at bounding box center [592, 268] width 309 height 66
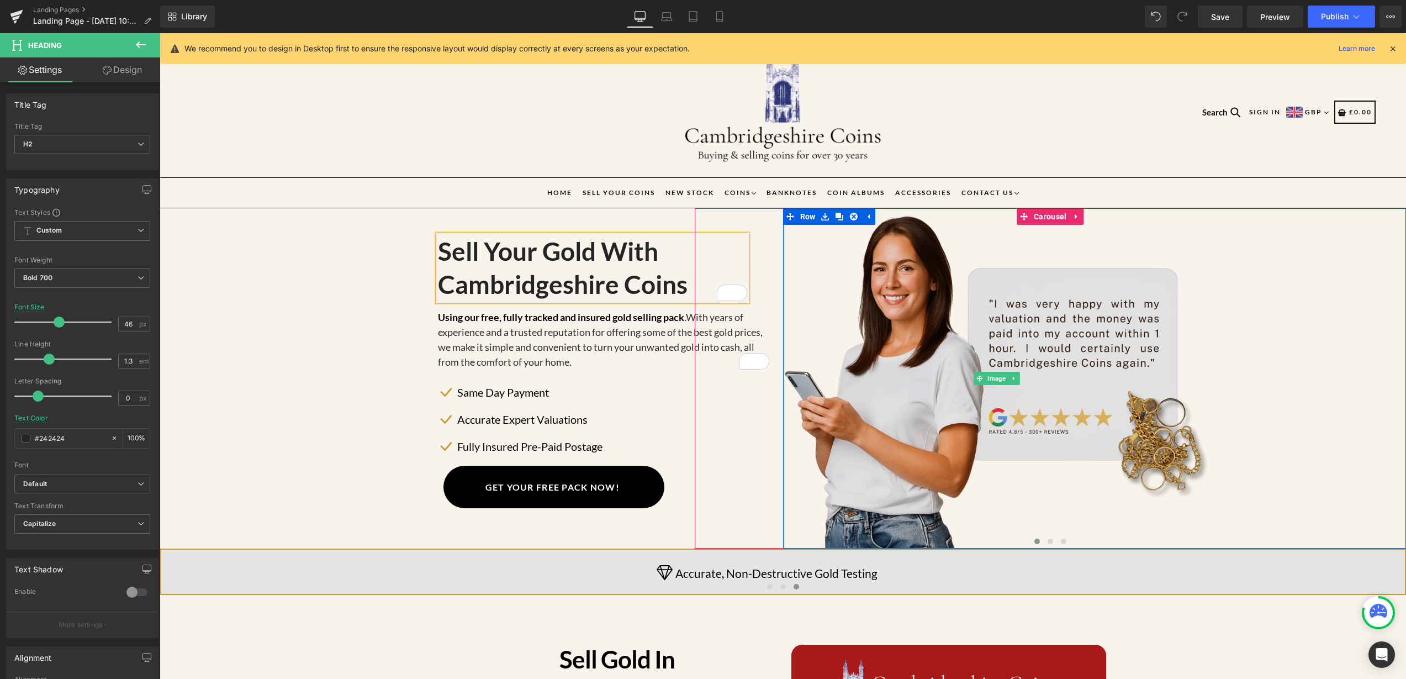
click at [763, 271] on img at bounding box center [997, 378] width 605 height 340
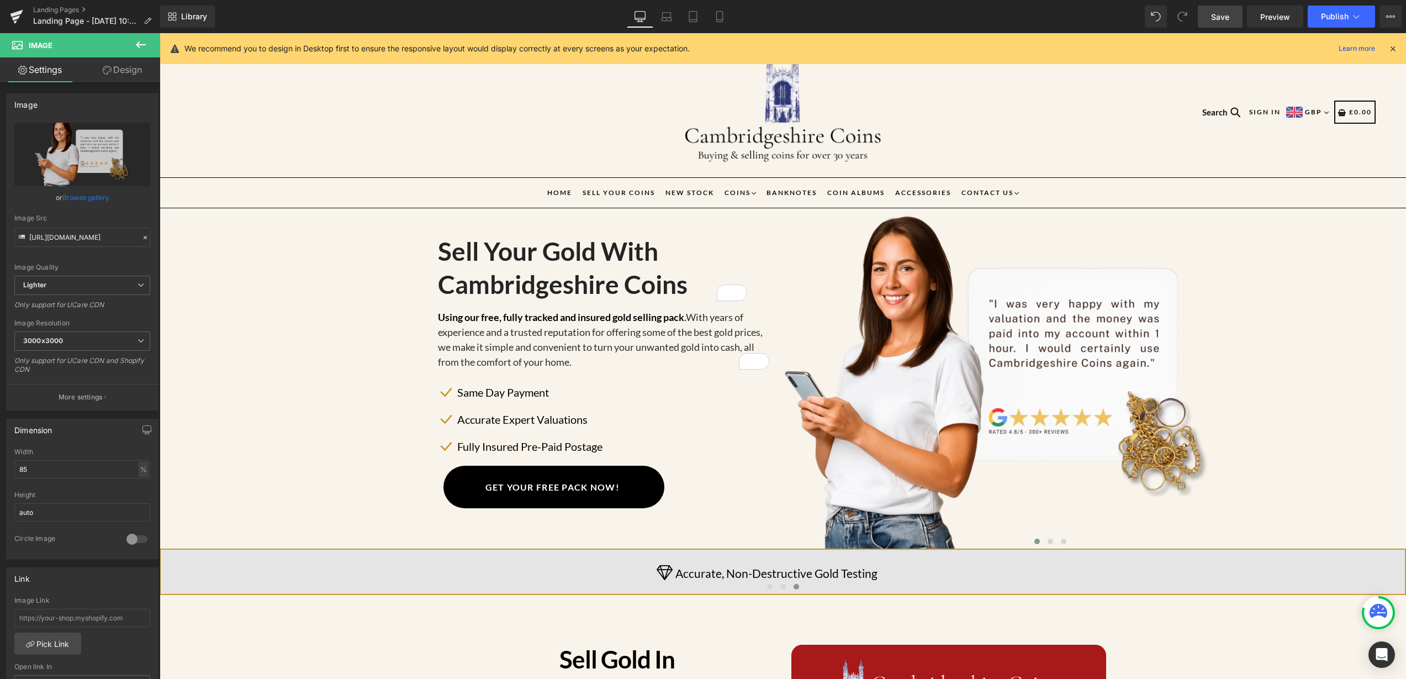
click at [1225, 11] on span "Save" at bounding box center [1220, 17] width 18 height 12
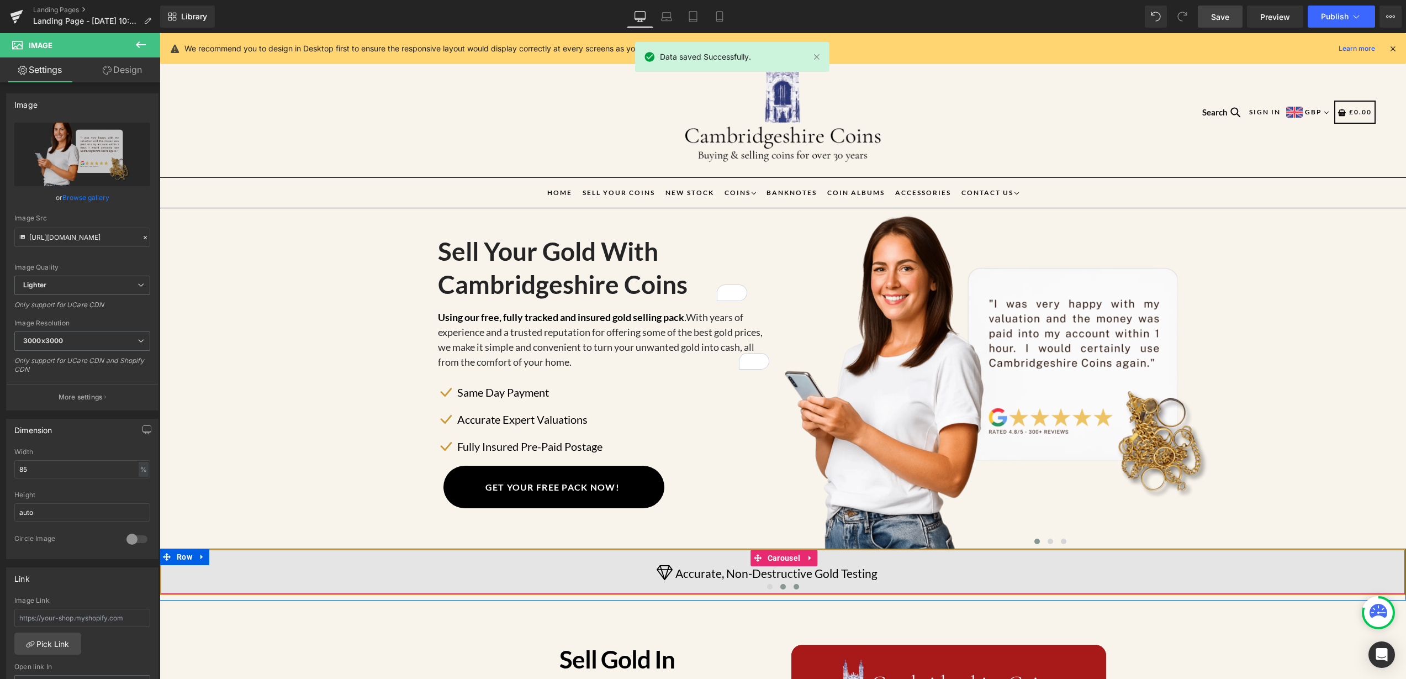
click at [781, 586] on span at bounding box center [784, 587] width 6 height 6
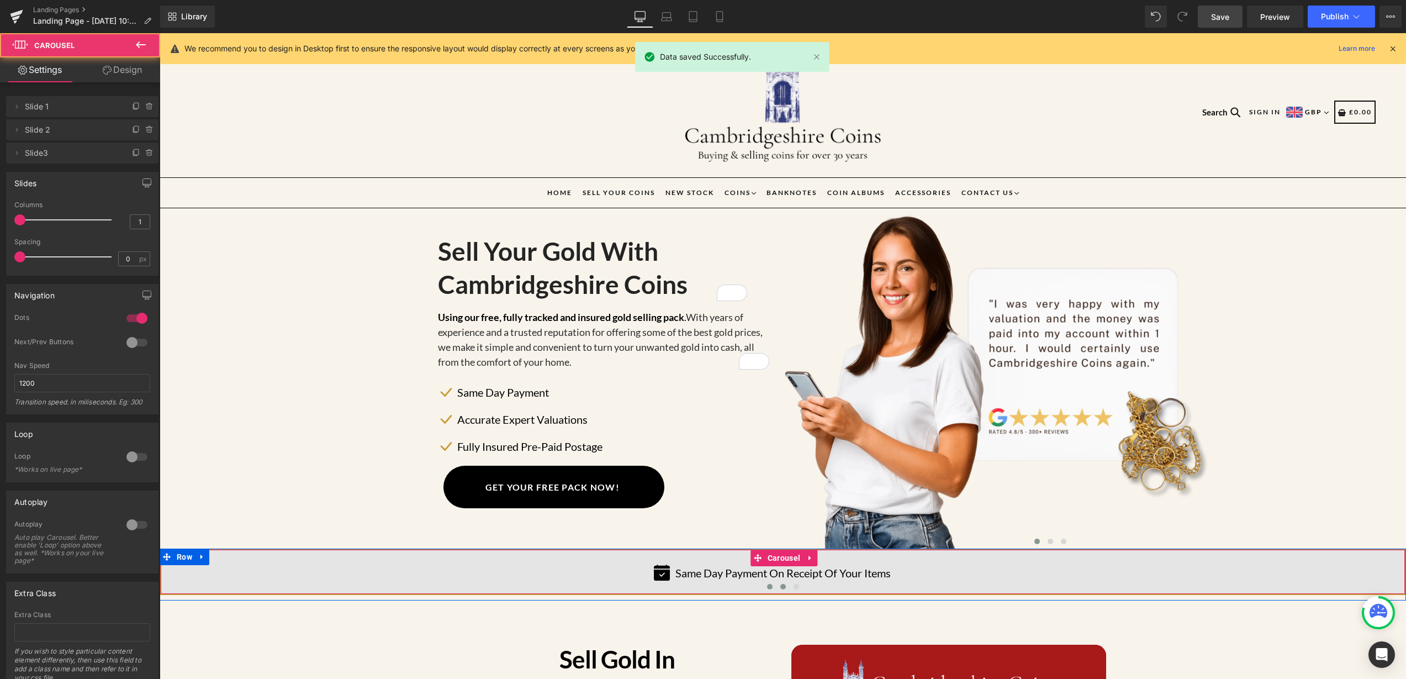
click at [767, 586] on span at bounding box center [770, 587] width 6 height 6
click at [794, 584] on span at bounding box center [797, 587] width 6 height 6
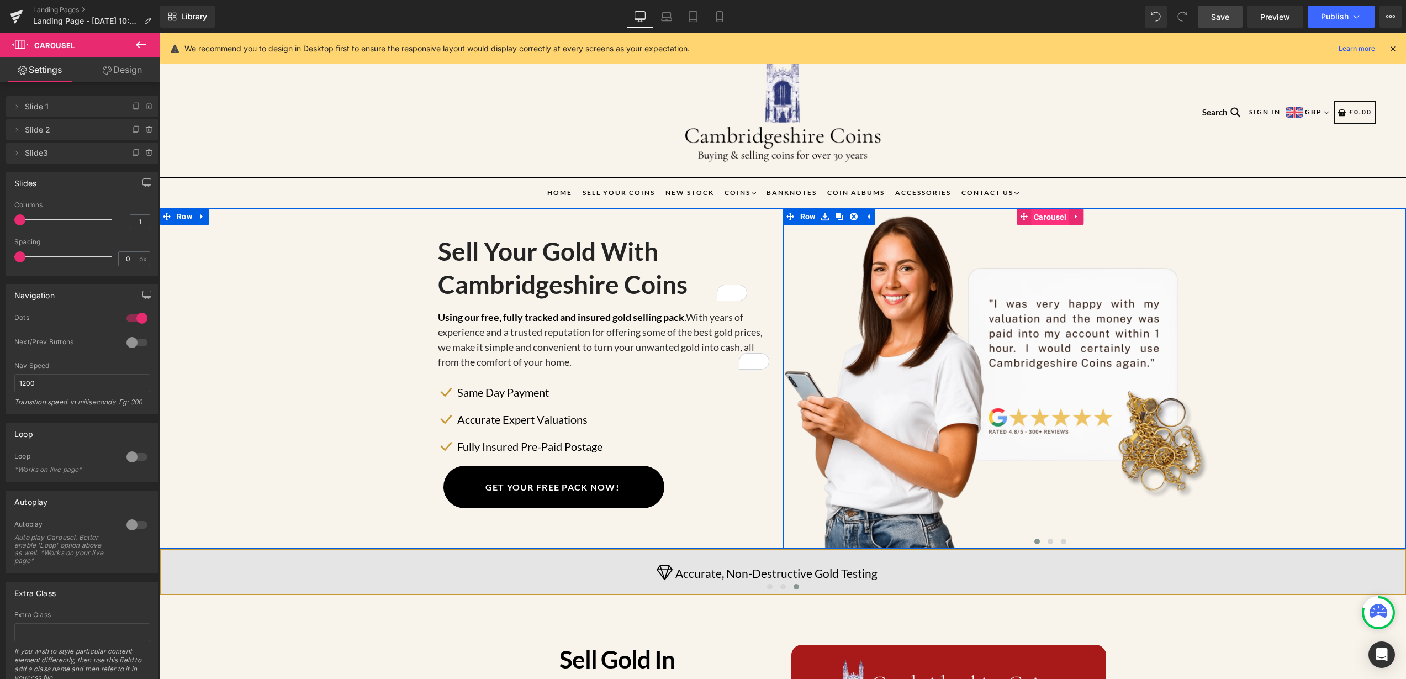
click at [1034, 219] on span "Carousel" at bounding box center [1050, 217] width 38 height 17
click at [130, 152] on span at bounding box center [136, 152] width 13 height 13
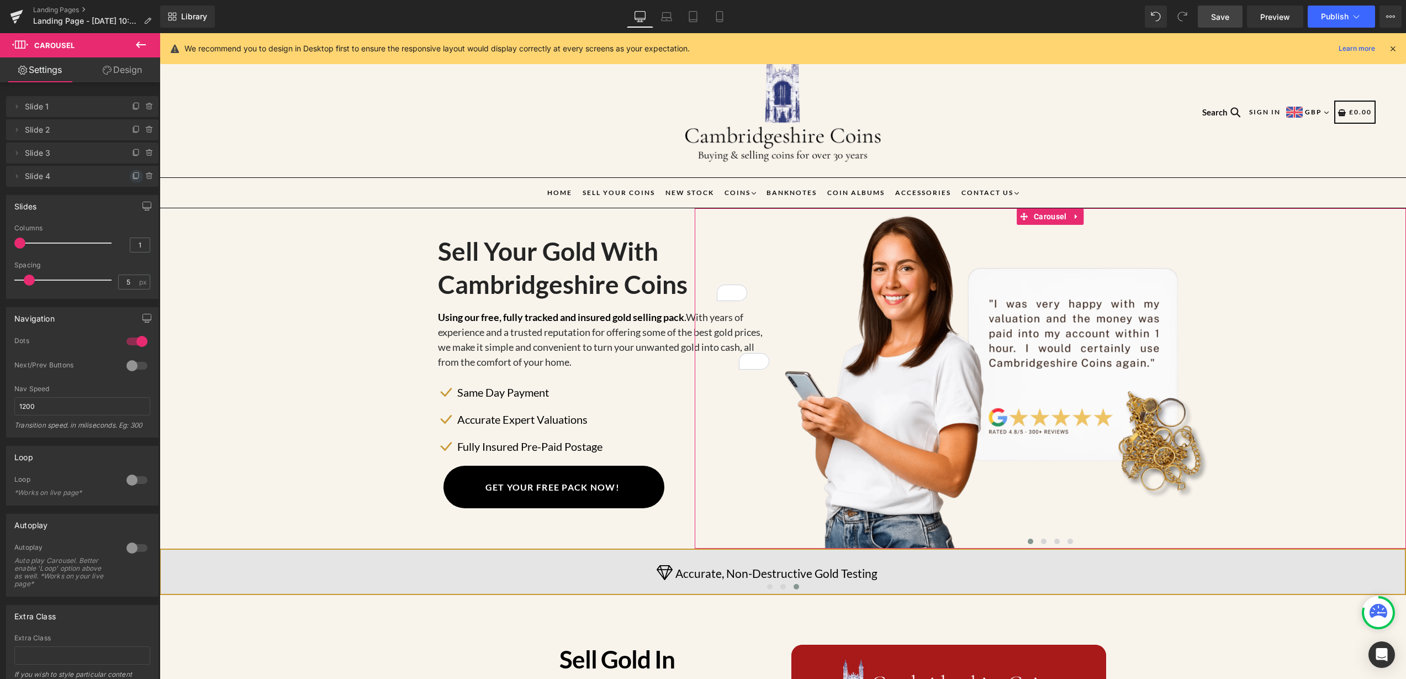
click at [132, 173] on icon at bounding box center [136, 176] width 9 height 9
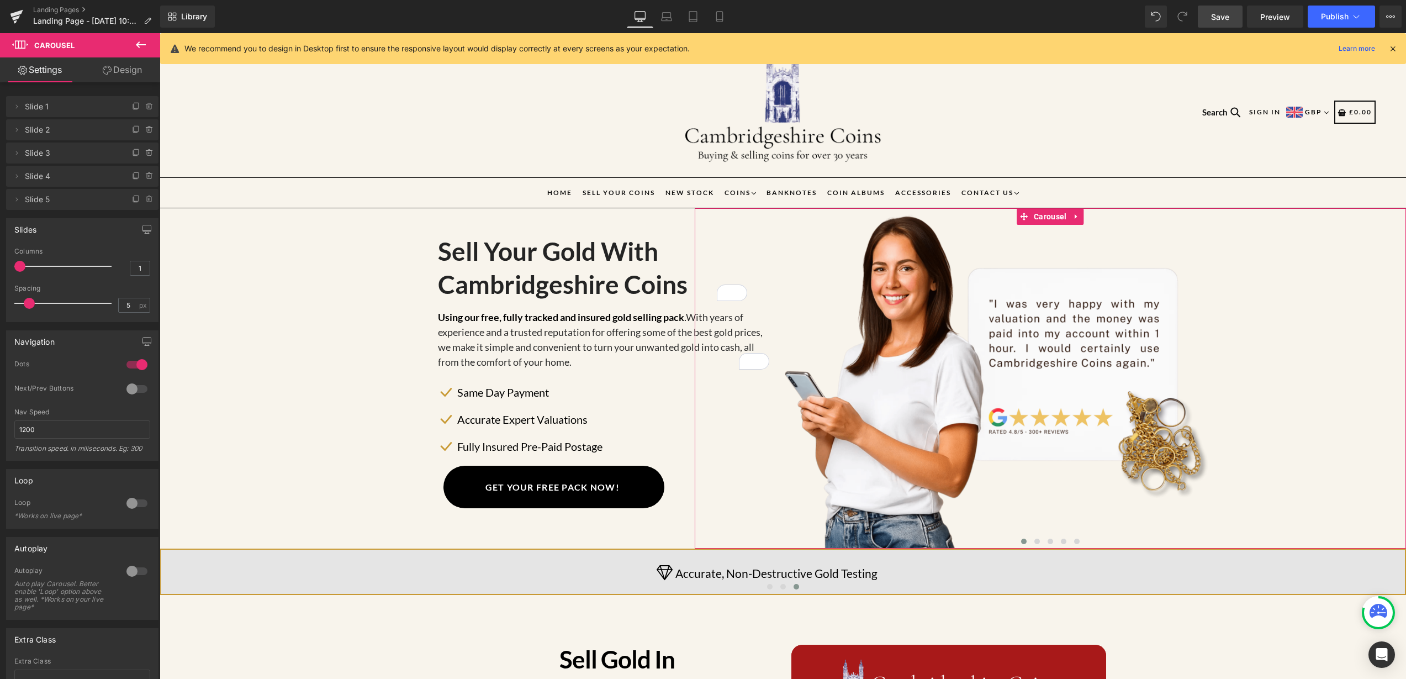
click at [50, 178] on span "Slide 4" at bounding box center [71, 176] width 93 height 21
click at [49, 175] on span "Slide 4" at bounding box center [71, 176] width 93 height 21
click at [145, 129] on icon at bounding box center [149, 129] width 9 height 9
click at [143, 129] on button "Delete" at bounding box center [137, 130] width 35 height 14
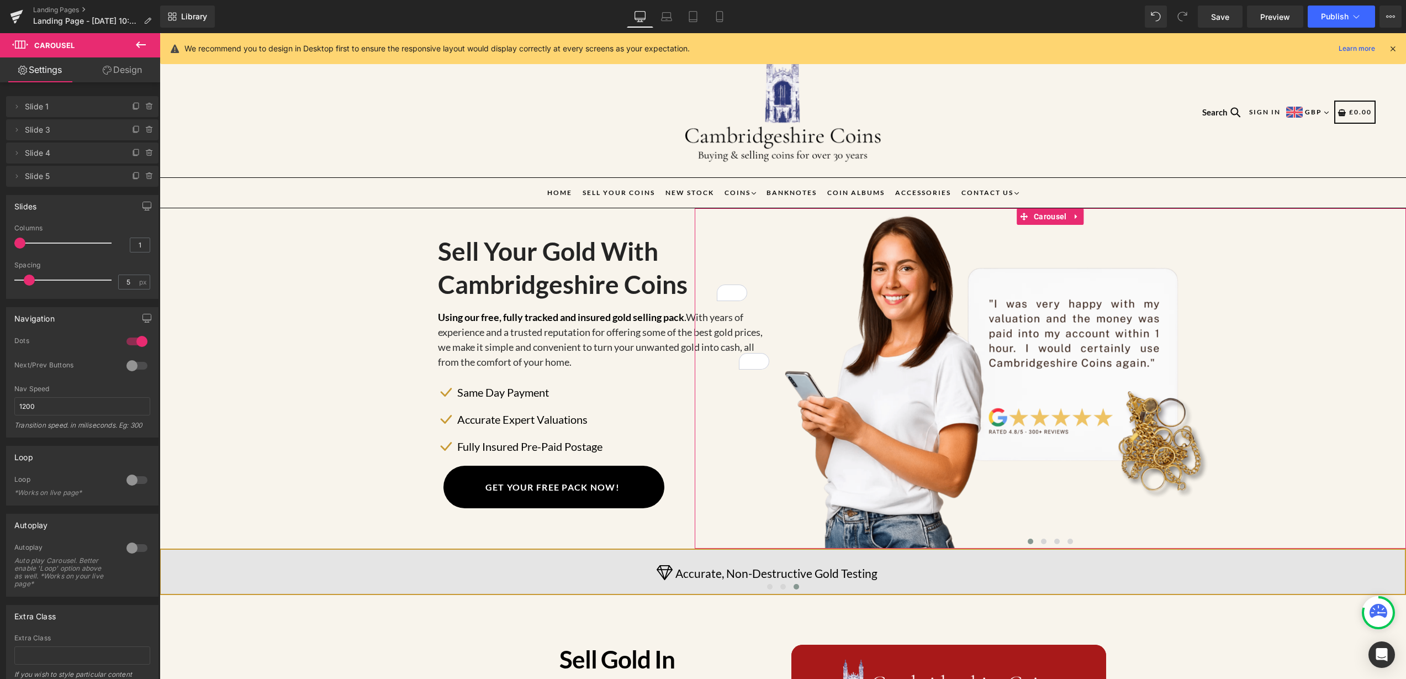
click at [145, 129] on icon at bounding box center [149, 129] width 9 height 9
click at [143, 129] on button "Delete" at bounding box center [137, 130] width 35 height 14
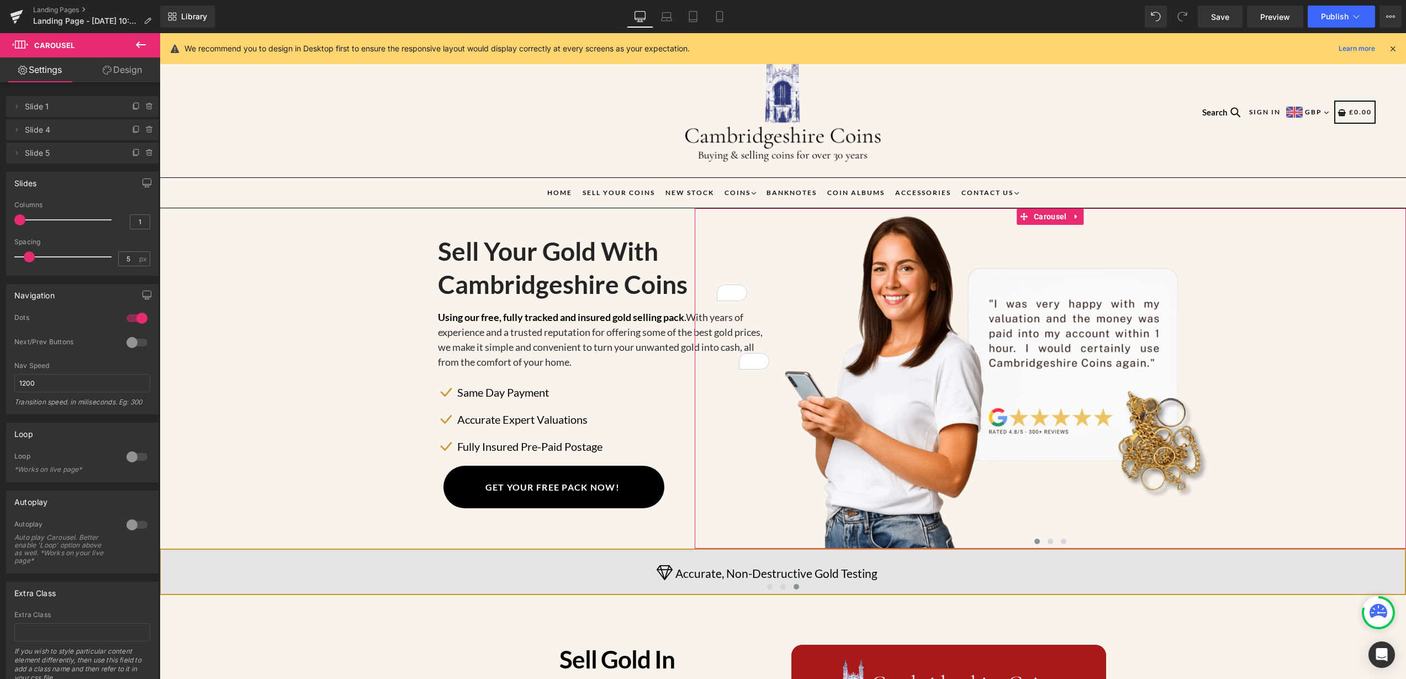
click at [145, 129] on icon at bounding box center [149, 129] width 9 height 9
click at [143, 129] on button "Delete" at bounding box center [137, 130] width 35 height 14
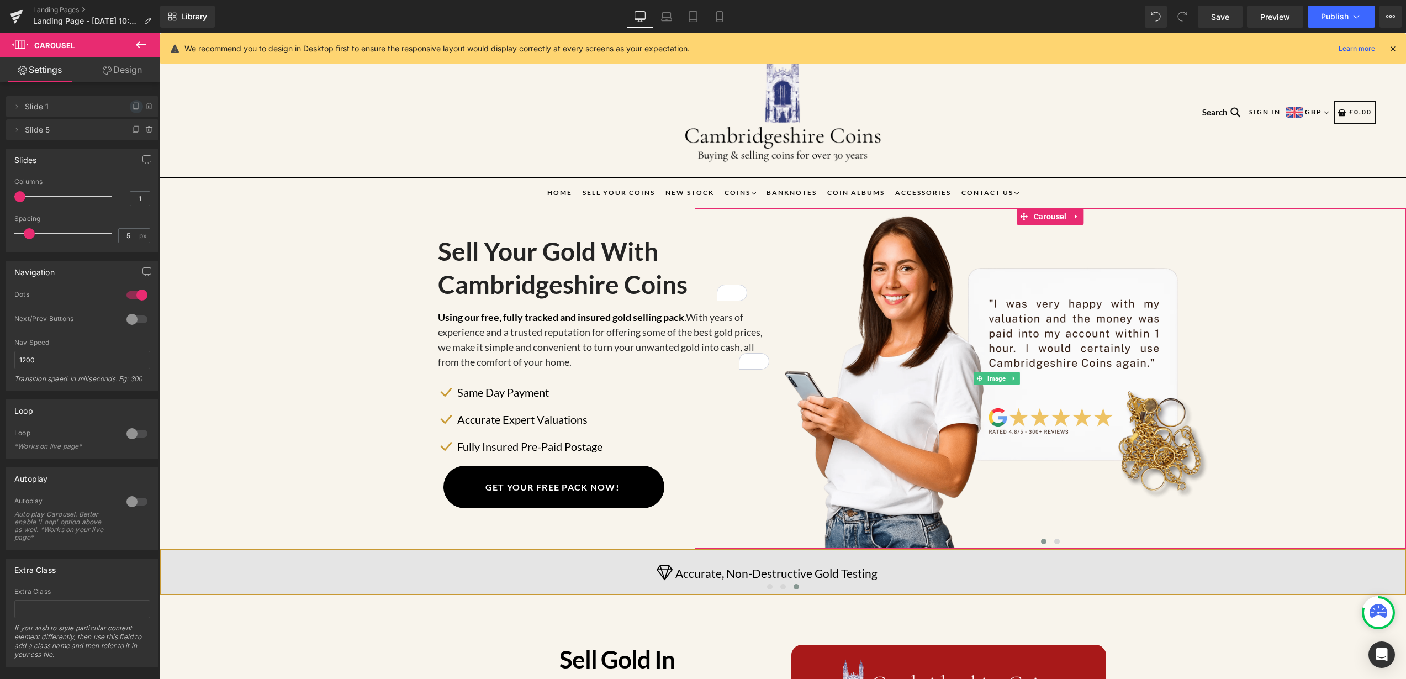
click at [133, 109] on icon at bounding box center [135, 106] width 4 height 5
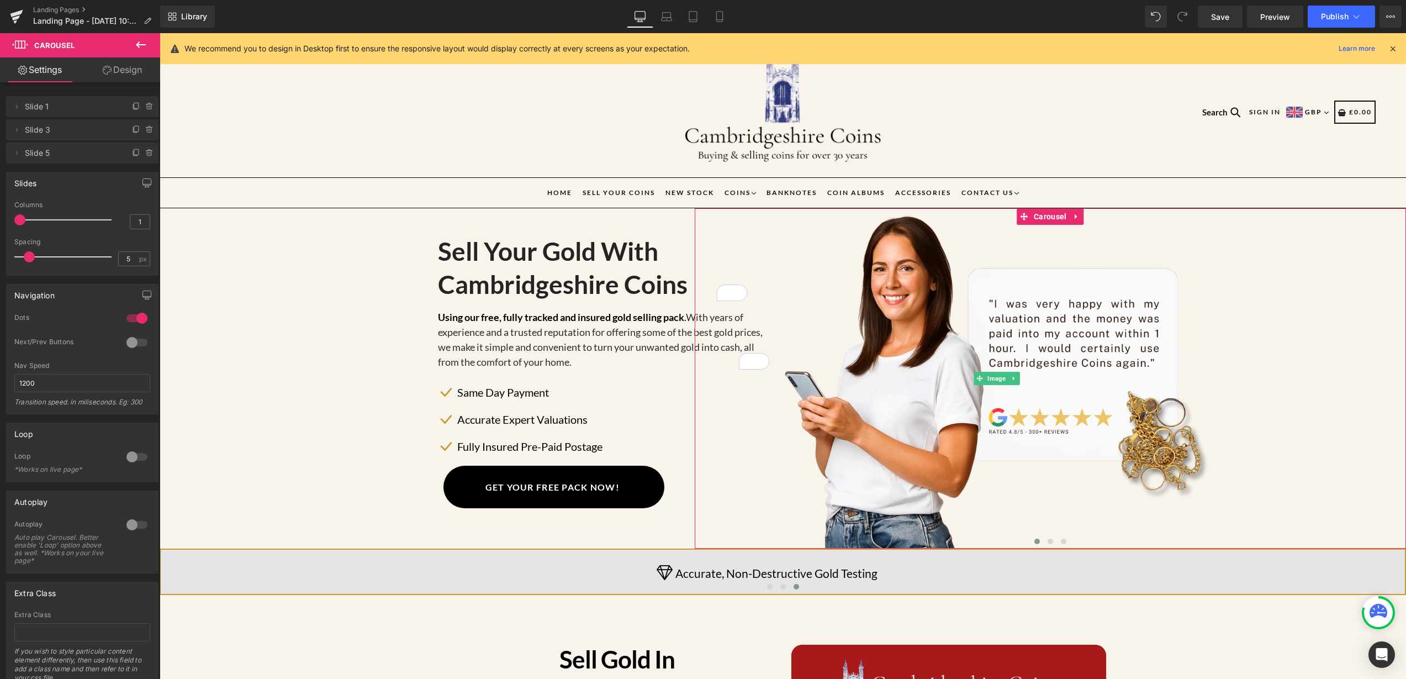
click at [133, 109] on icon at bounding box center [135, 106] width 4 height 5
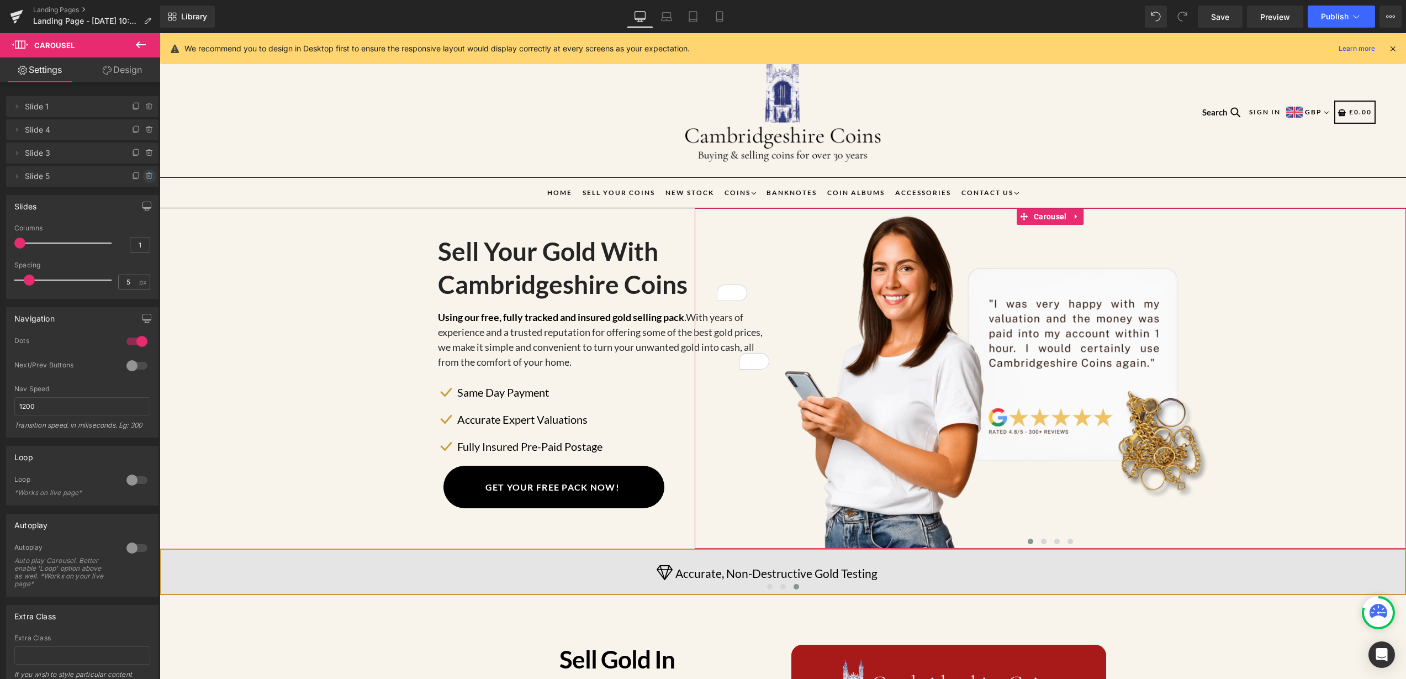
click at [146, 175] on icon at bounding box center [149, 176] width 9 height 9
click at [140, 175] on button "Delete" at bounding box center [137, 177] width 35 height 14
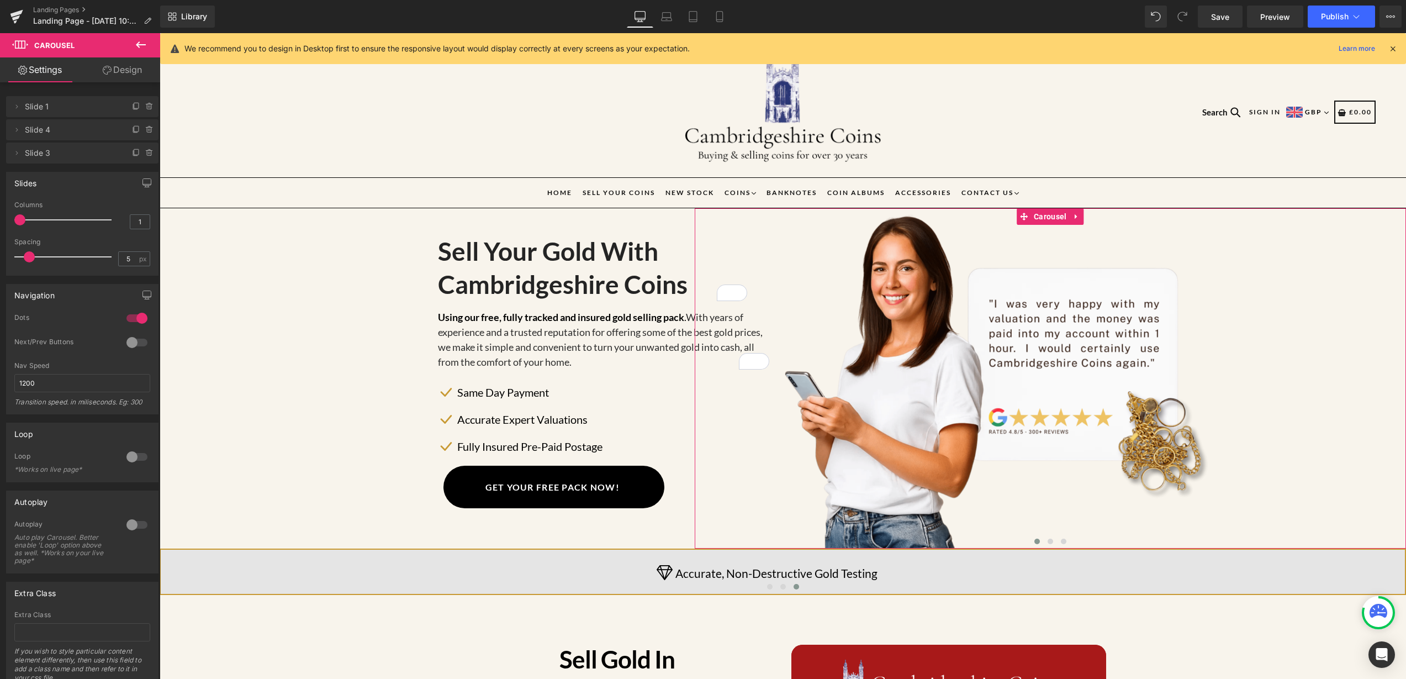
click at [77, 131] on span "Slide 4" at bounding box center [71, 129] width 93 height 21
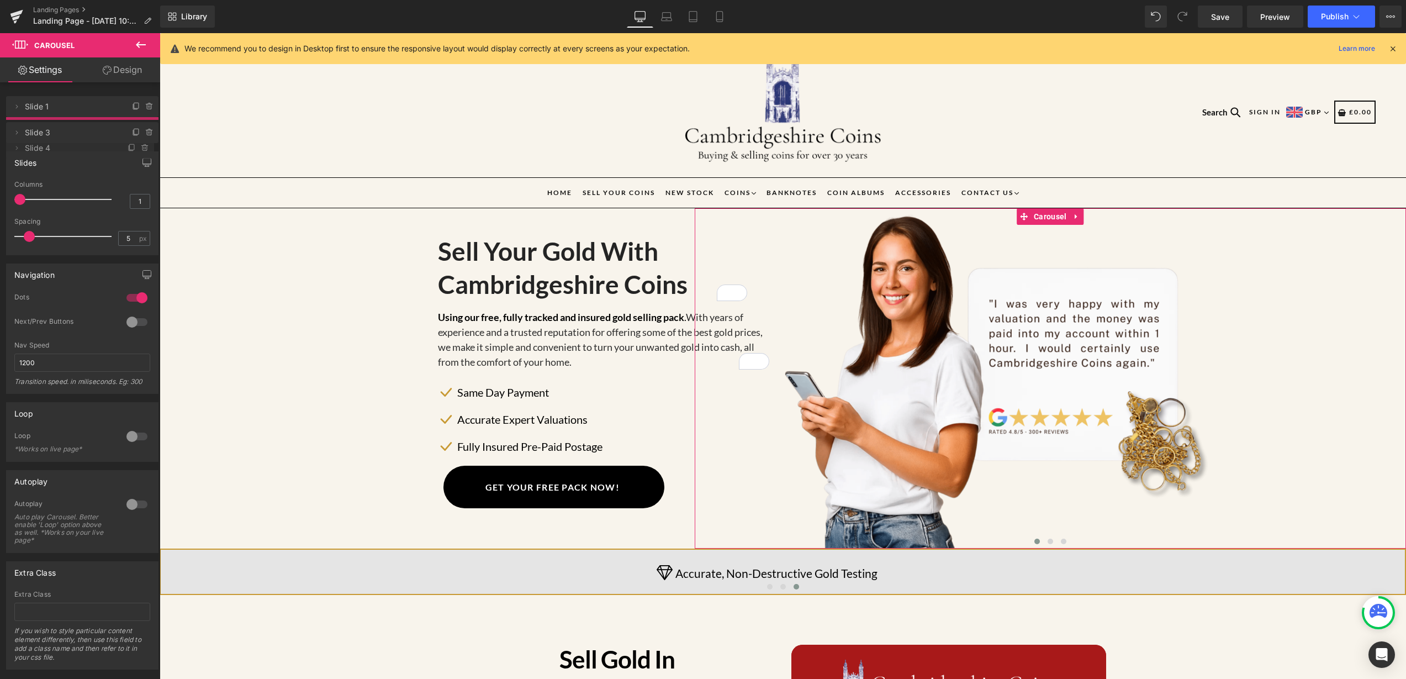
drag, startPoint x: 91, startPoint y: 128, endPoint x: 94, endPoint y: 139, distance: 11.9
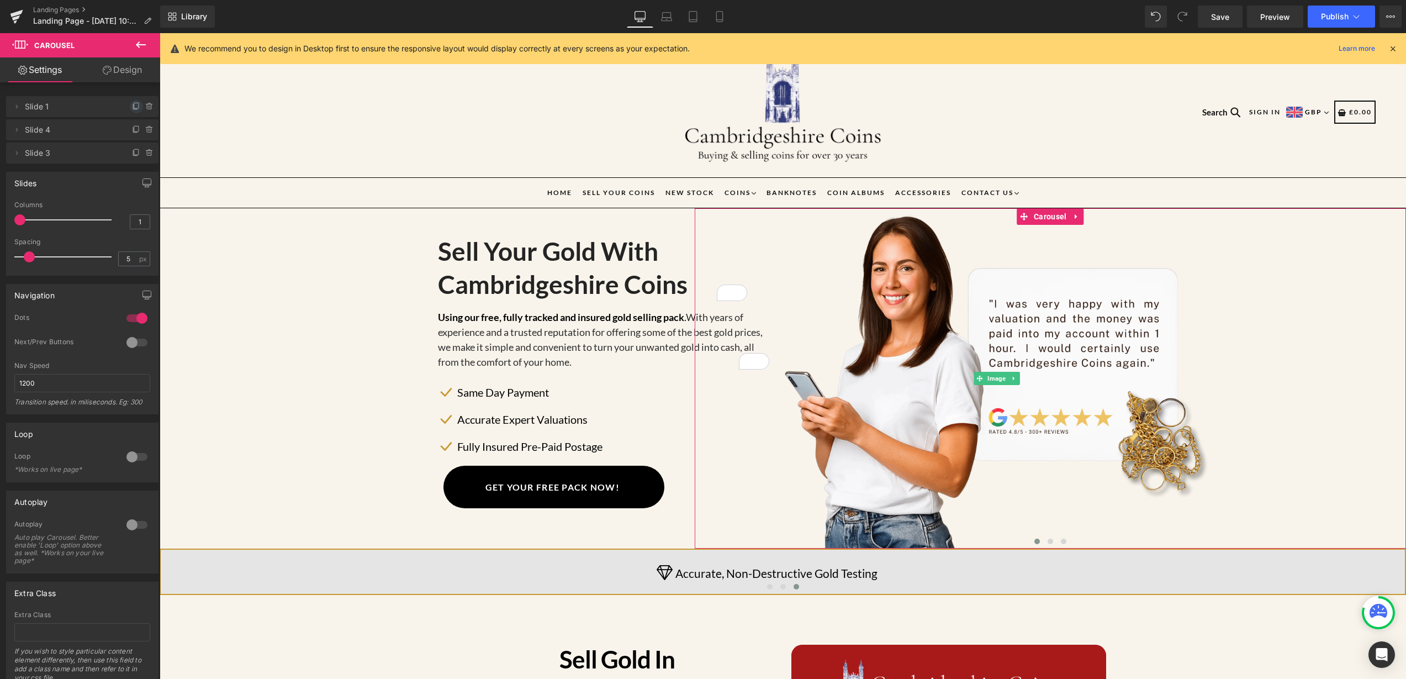
click at [134, 108] on icon at bounding box center [136, 106] width 4 height 6
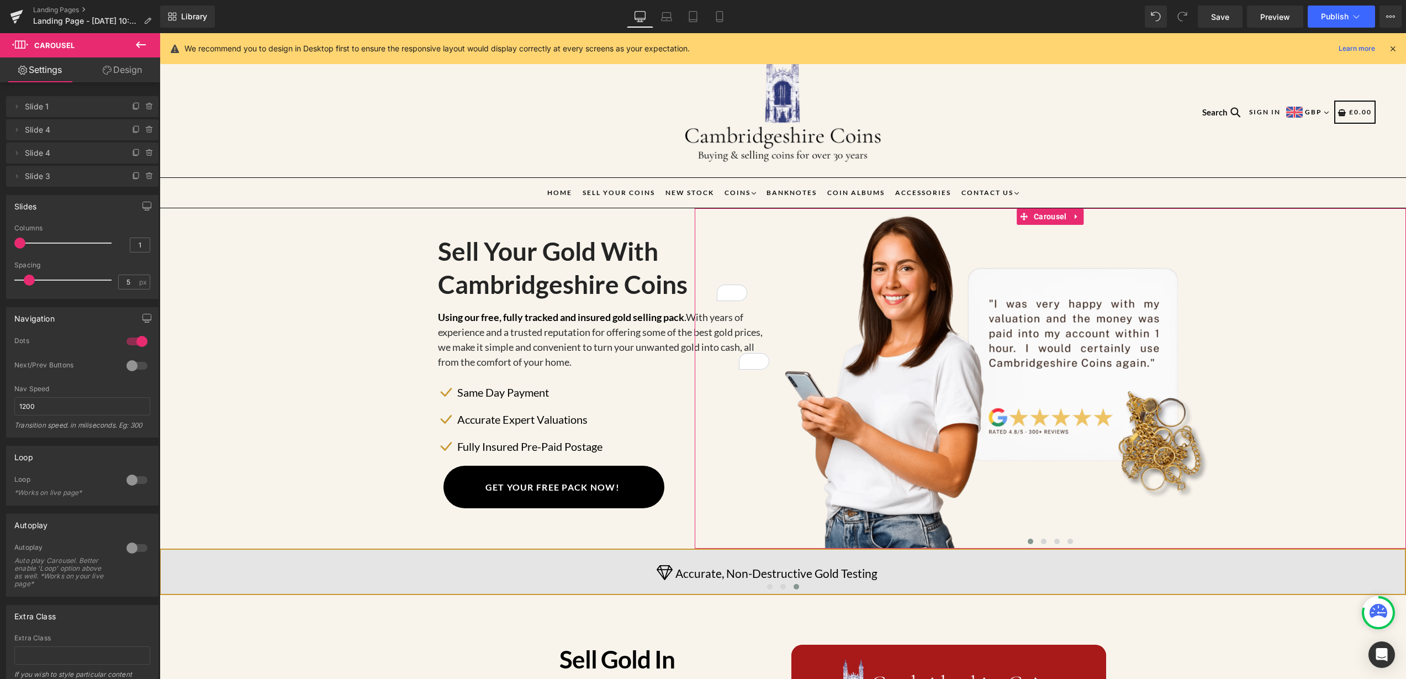
click at [72, 129] on span "Slide 4" at bounding box center [71, 129] width 93 height 21
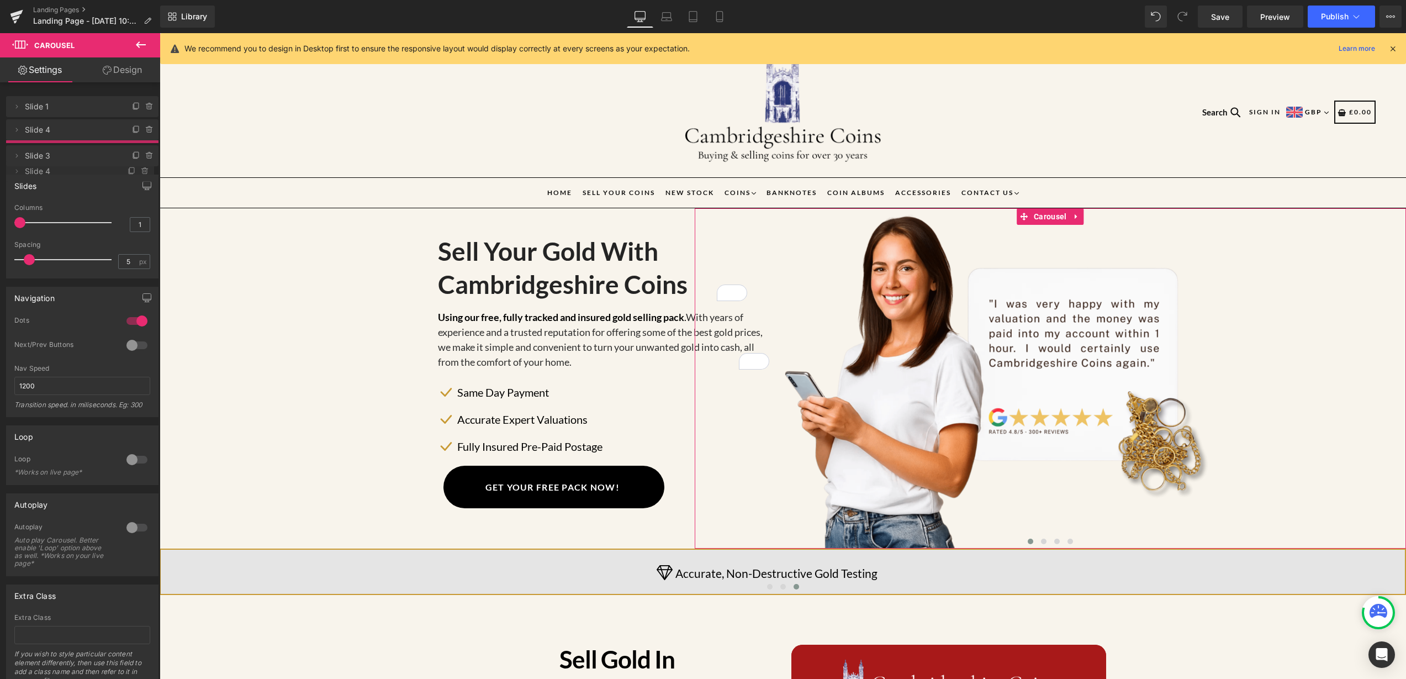
drag, startPoint x: 59, startPoint y: 154, endPoint x: 57, endPoint y: 172, distance: 18.3
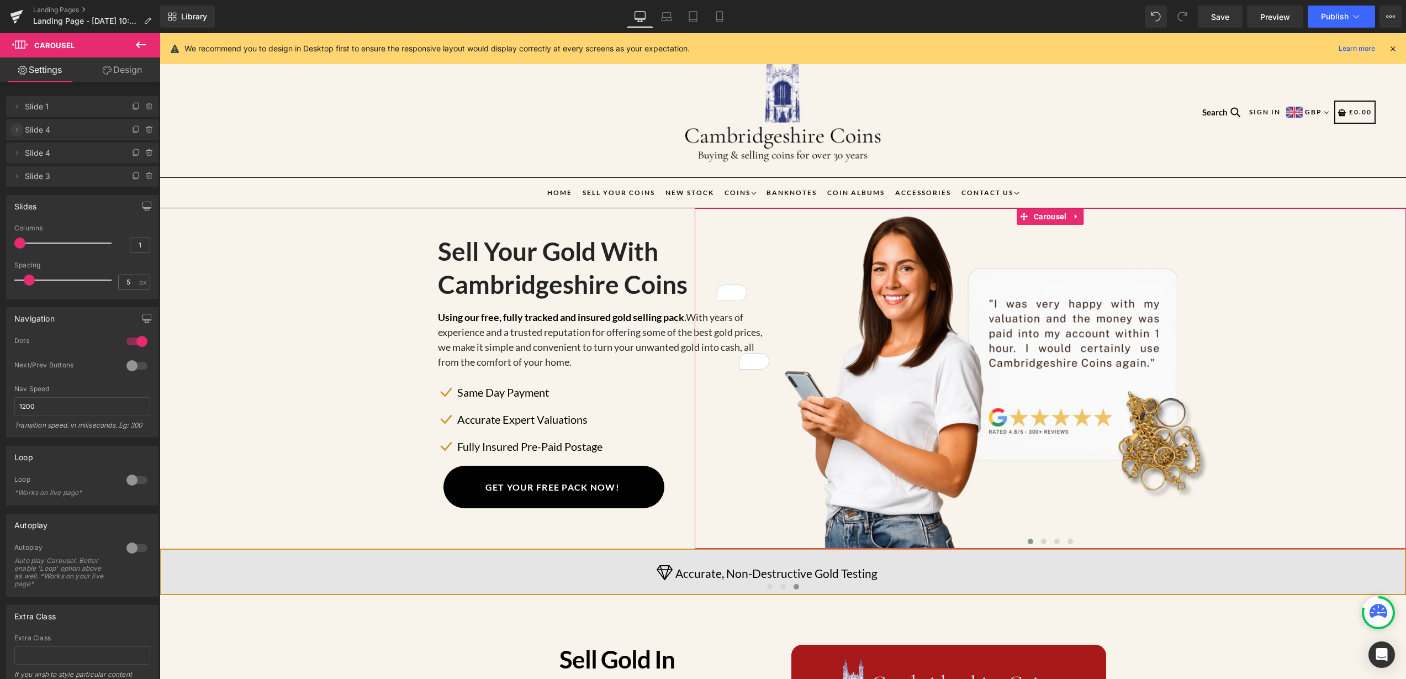
click at [17, 128] on icon at bounding box center [17, 130] width 2 height 4
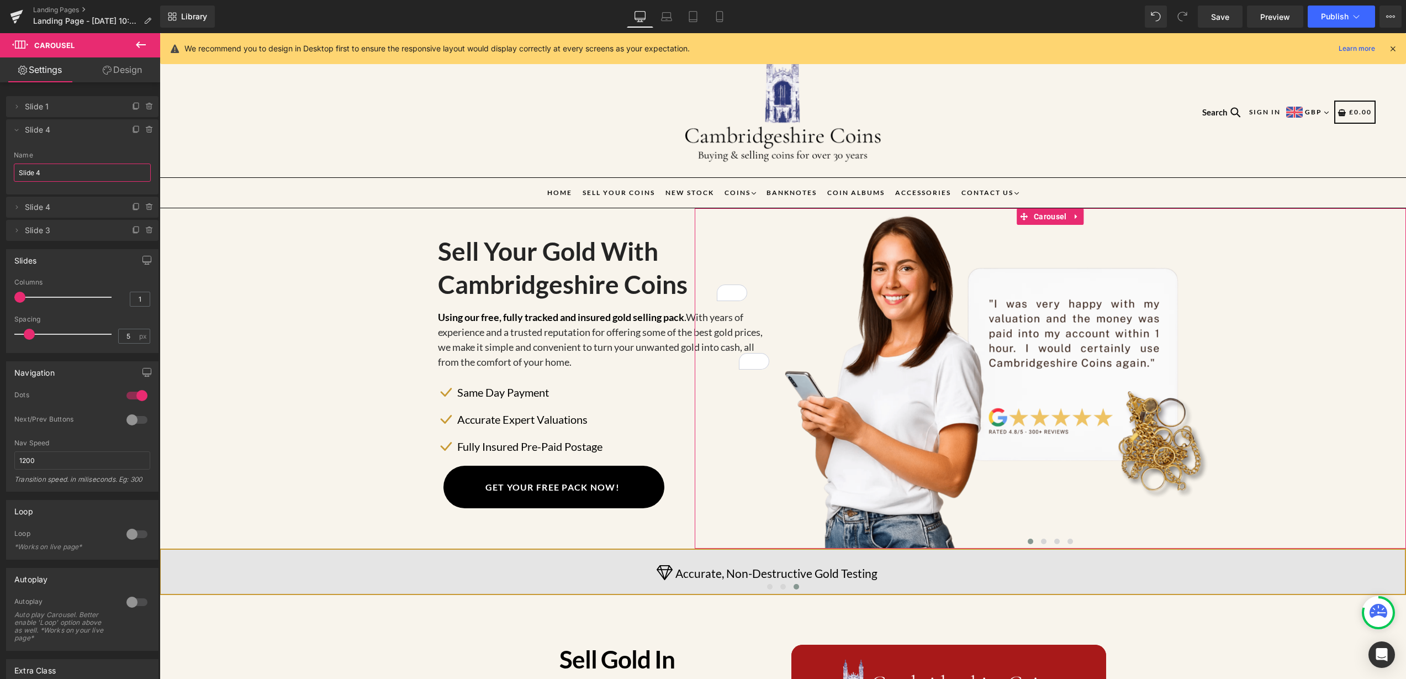
click at [44, 173] on input "Slide 4" at bounding box center [82, 173] width 137 height 18
click at [111, 119] on span "Slide 2" at bounding box center [71, 129] width 93 height 21
type input "Slide 2"
click at [132, 129] on icon at bounding box center [136, 129] width 9 height 9
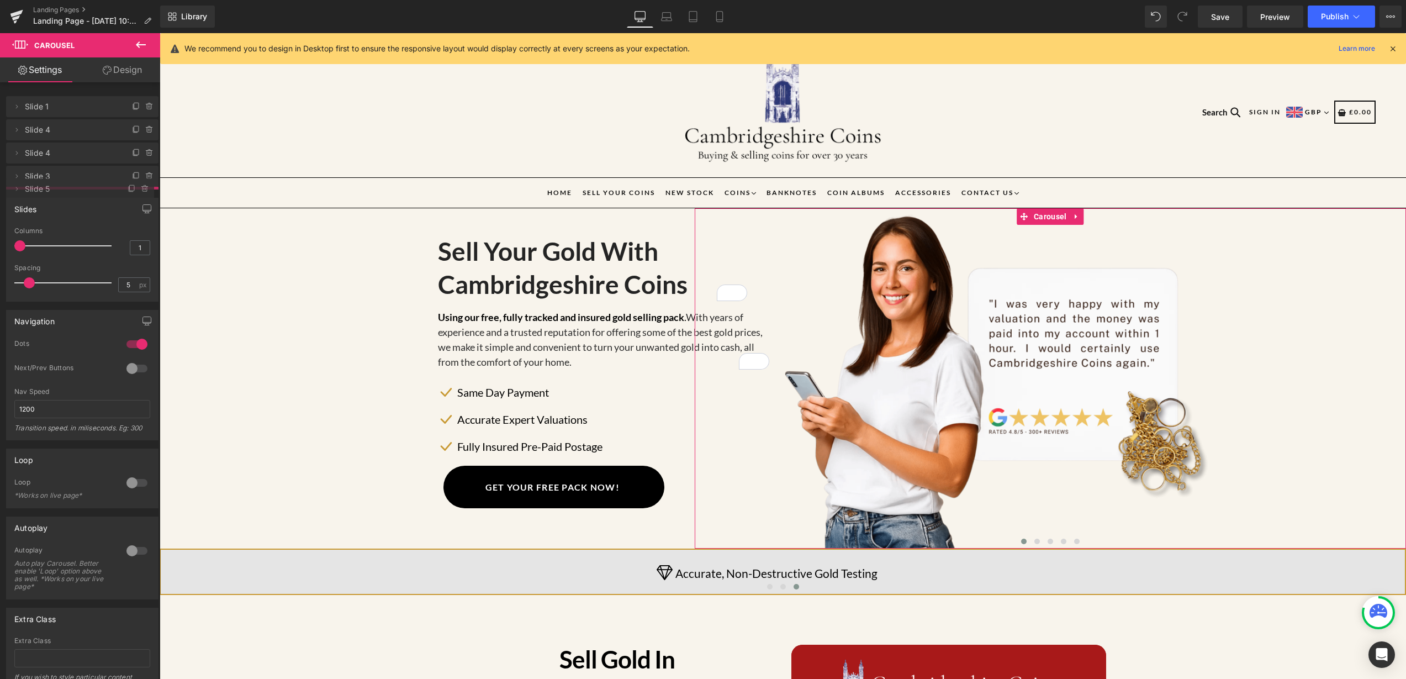
drag, startPoint x: 40, startPoint y: 153, endPoint x: 42, endPoint y: 189, distance: 35.9
drag, startPoint x: 55, startPoint y: 180, endPoint x: 63, endPoint y: 144, distance: 36.2
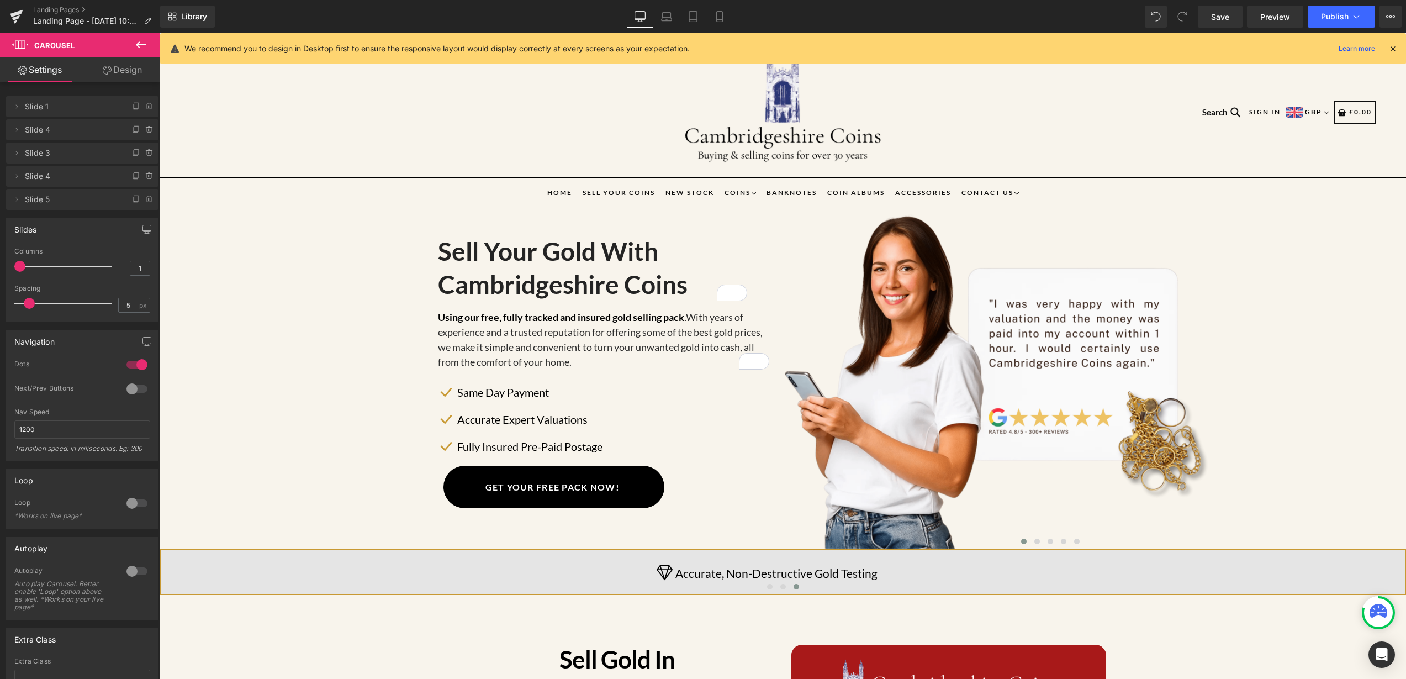
click at [51, 133] on span "Slide 4" at bounding box center [71, 129] width 93 height 21
click at [15, 130] on icon at bounding box center [16, 129] width 9 height 9
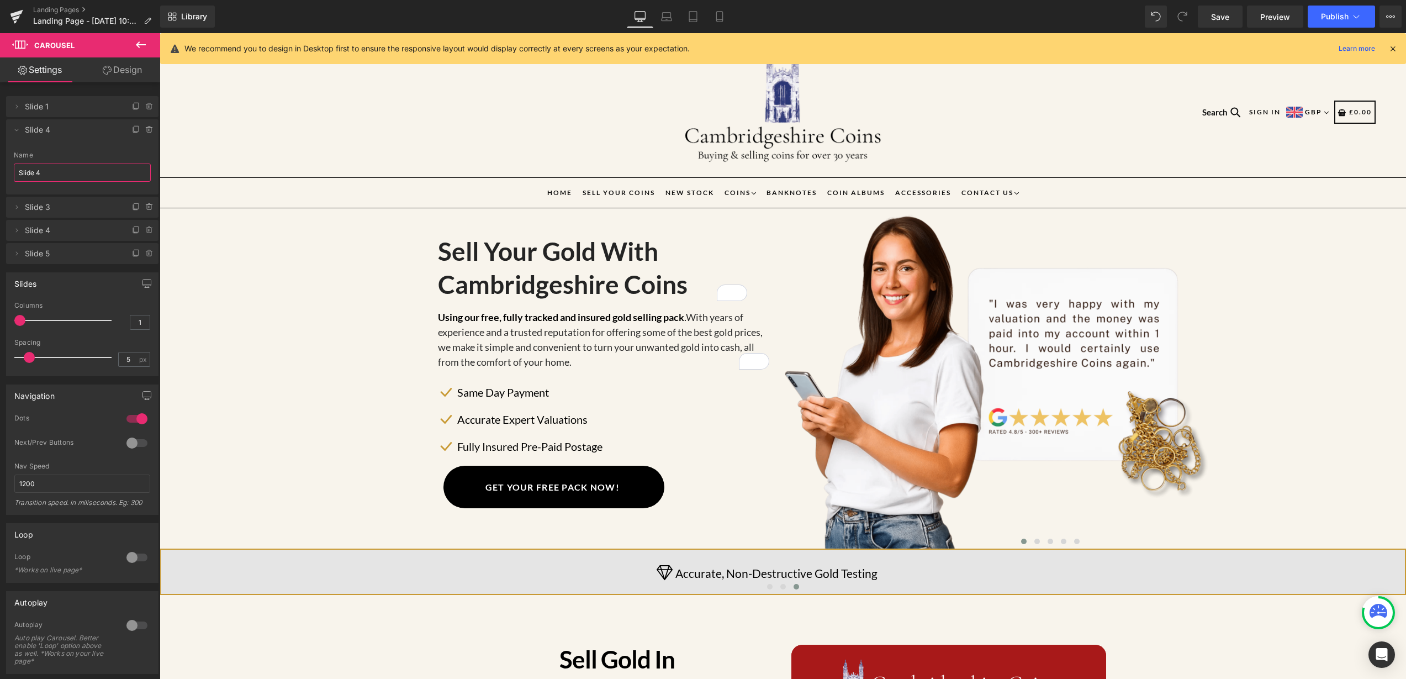
click at [44, 176] on input "Slide 4" at bounding box center [82, 173] width 137 height 18
type input "Slide 2"
click at [188, 134] on header "expand/collapse Search Search SIGN IN GBP US Dollar Euro British Pound Sterling…" at bounding box center [783, 112] width 1247 height 131
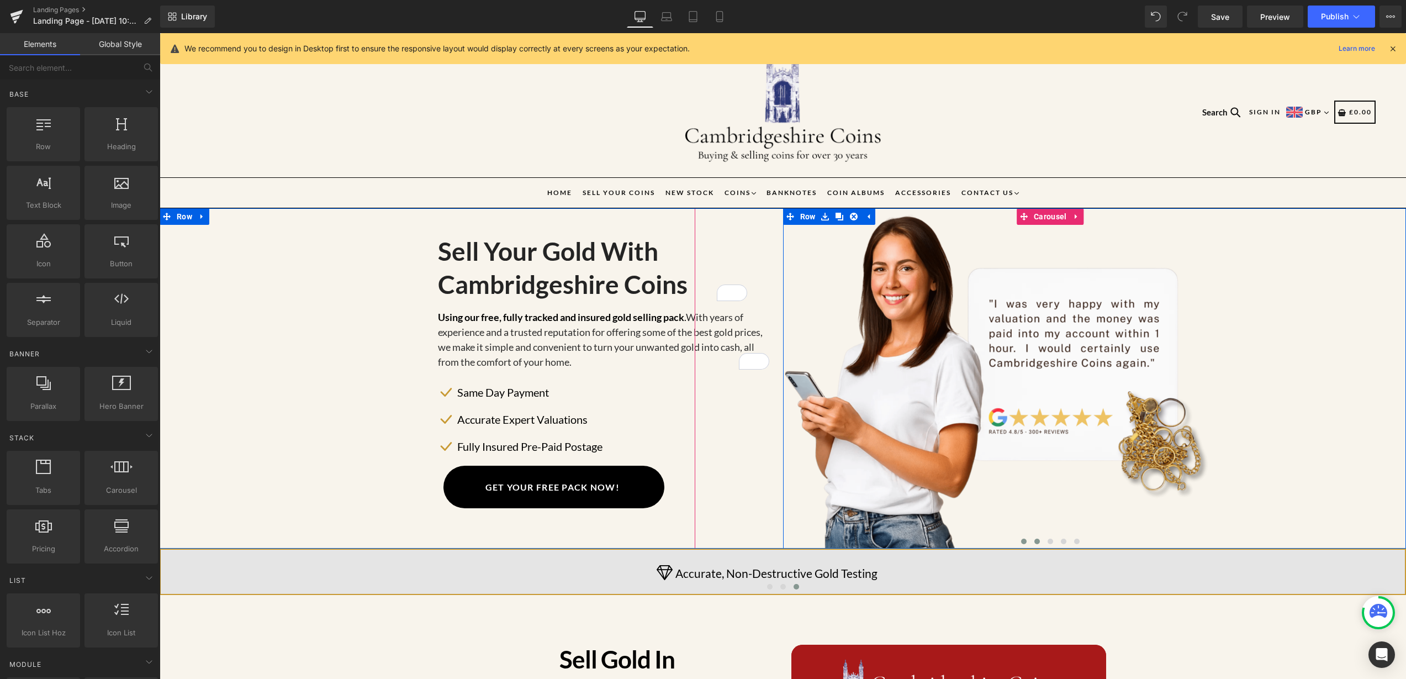
click at [1034, 536] on button at bounding box center [1037, 541] width 13 height 11
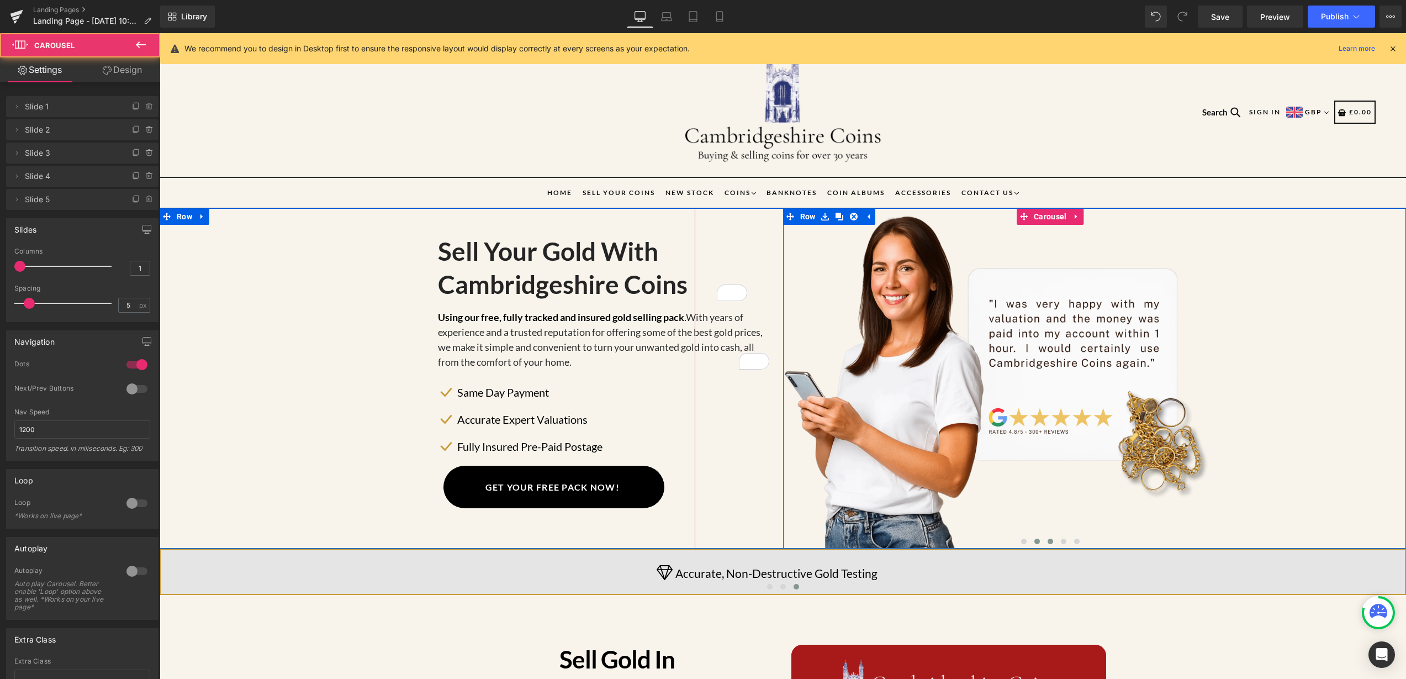
click at [1048, 540] on span at bounding box center [1051, 542] width 6 height 6
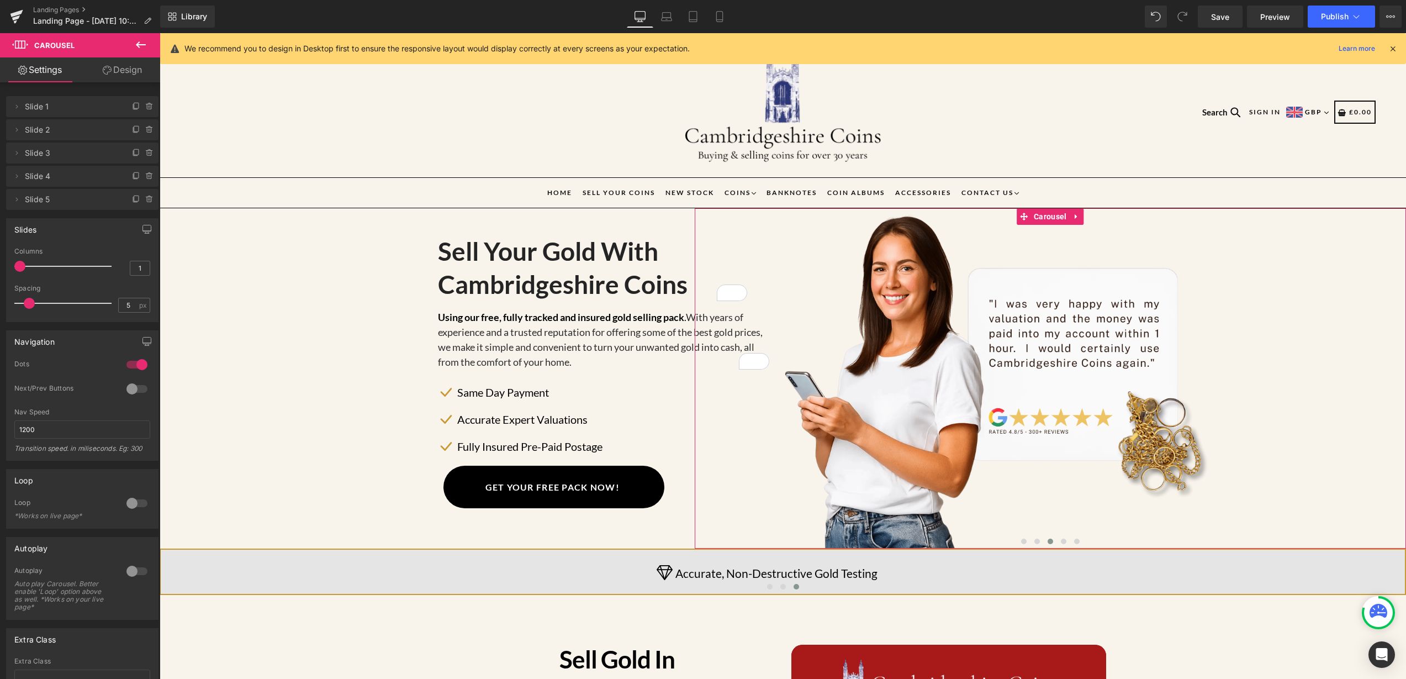
click at [130, 384] on div at bounding box center [137, 389] width 27 height 18
click at [1225, 19] on span "Save" at bounding box center [1220, 17] width 18 height 12
